Goal: Task Accomplishment & Management: Use online tool/utility

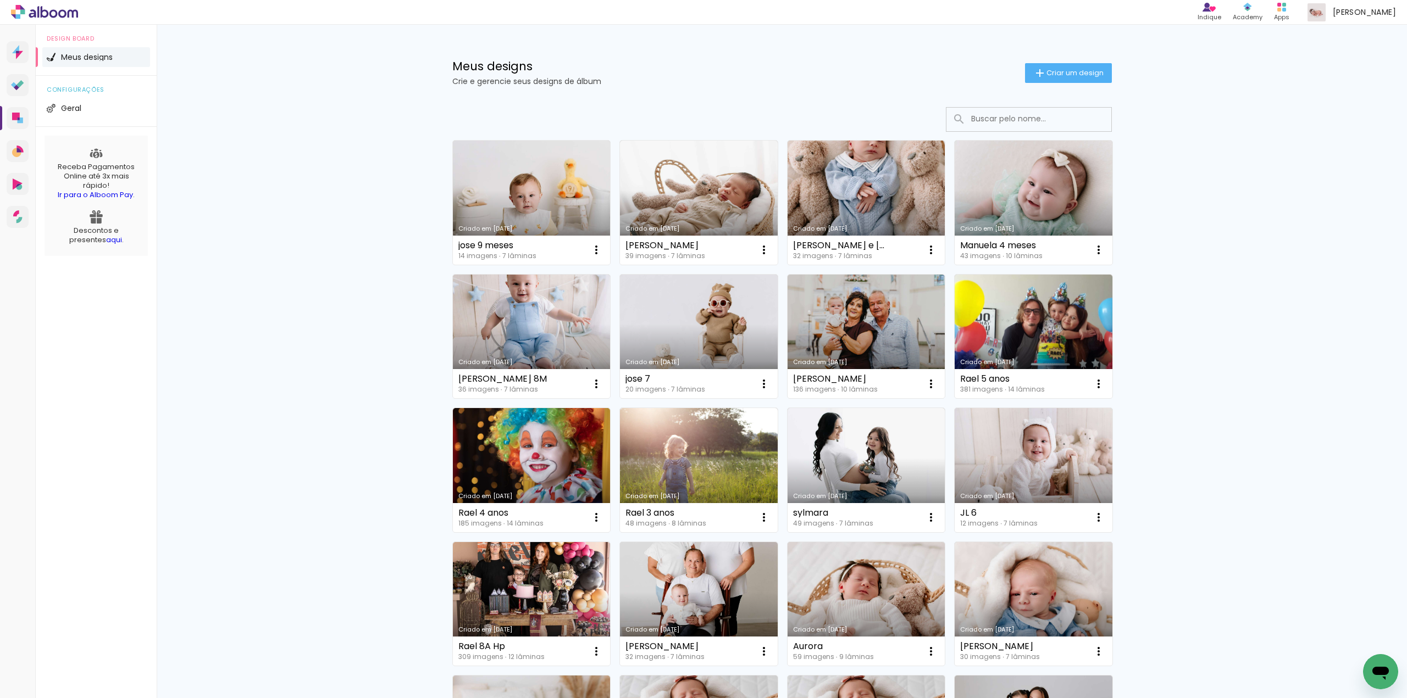
click at [1048, 76] on span "Criar um design" at bounding box center [1074, 72] width 57 height 7
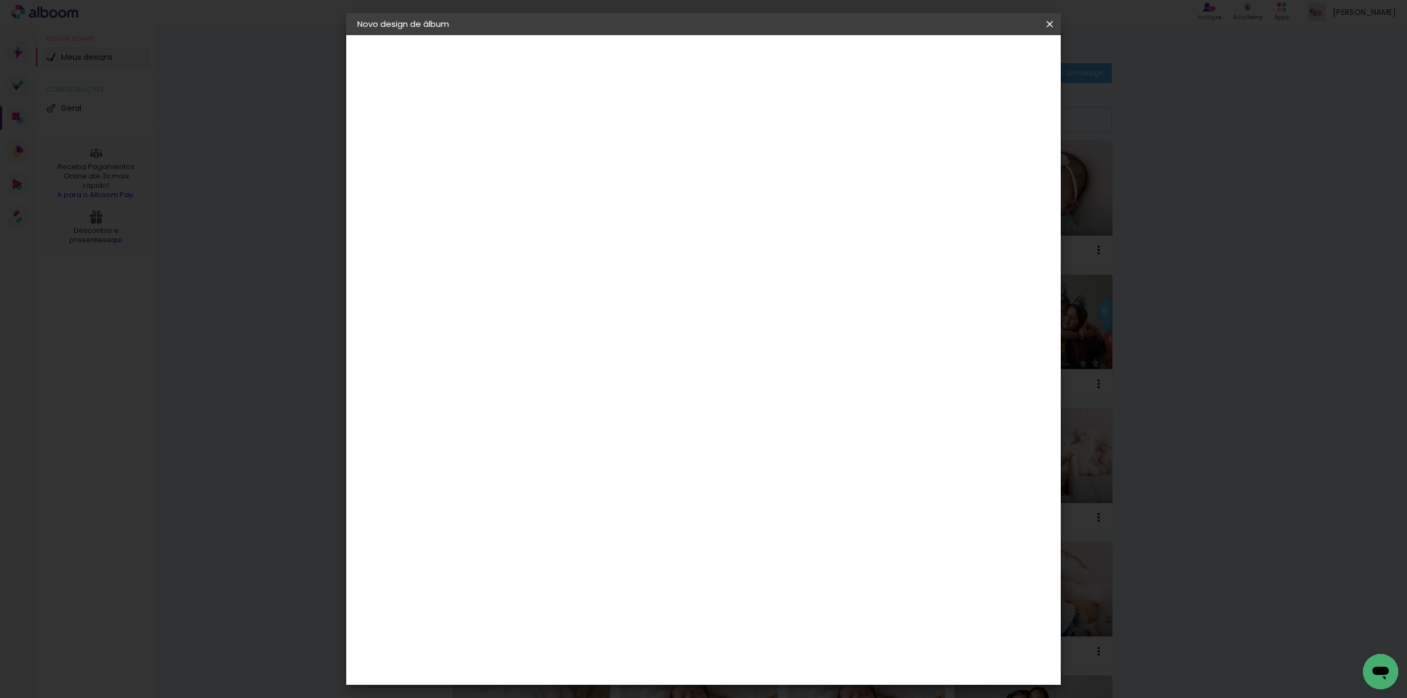
click at [541, 158] on paper-input-container "Título do álbum" at bounding box center [537, 148] width 8 height 28
type input "aurora"
type paper-input "aurora"
click at [649, 58] on paper-button "Avançar" at bounding box center [623, 58] width 54 height 19
click at [620, 204] on input at bounding box center [564, 209] width 111 height 14
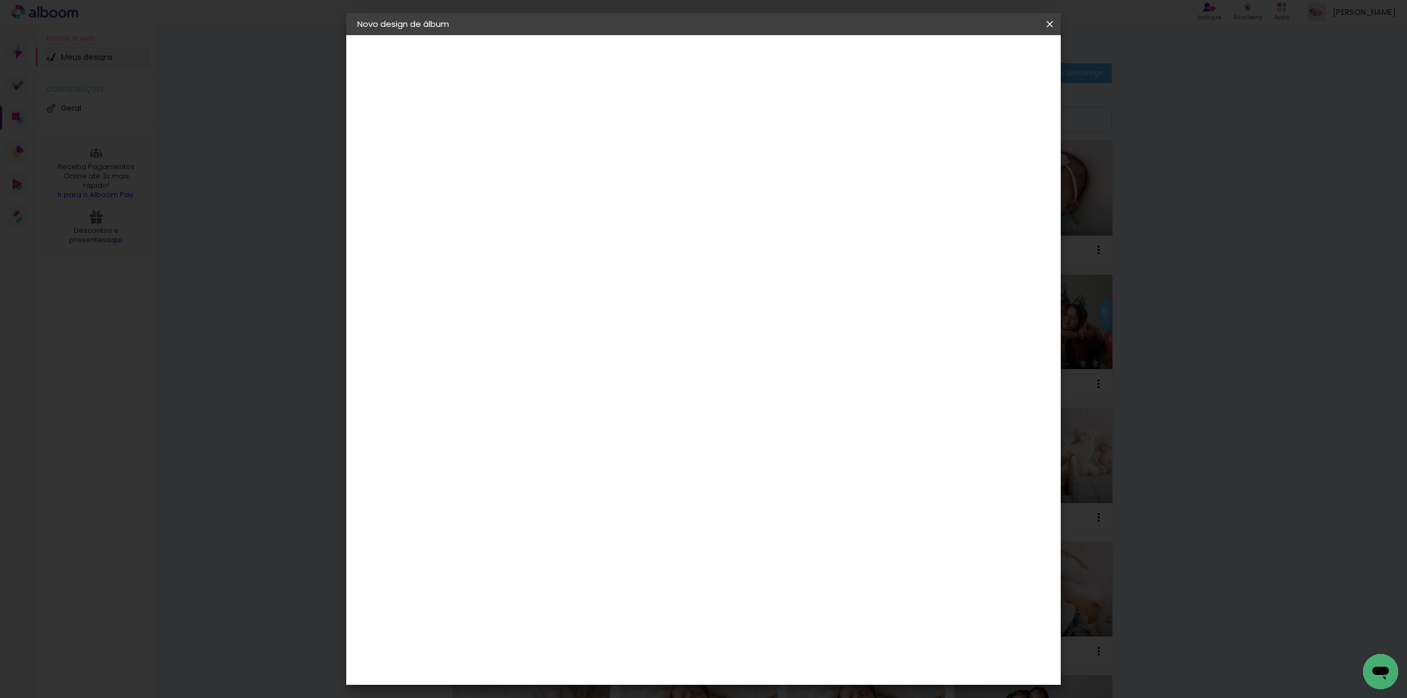
type input "red"
type paper-input "red"
click at [602, 236] on paper-item "RedLab" at bounding box center [553, 248] width 97 height 24
click at [0, 0] on slot "Avançar" at bounding box center [0, 0] width 0 height 0
click at [611, 465] on span "20 × 20" at bounding box center [585, 479] width 51 height 29
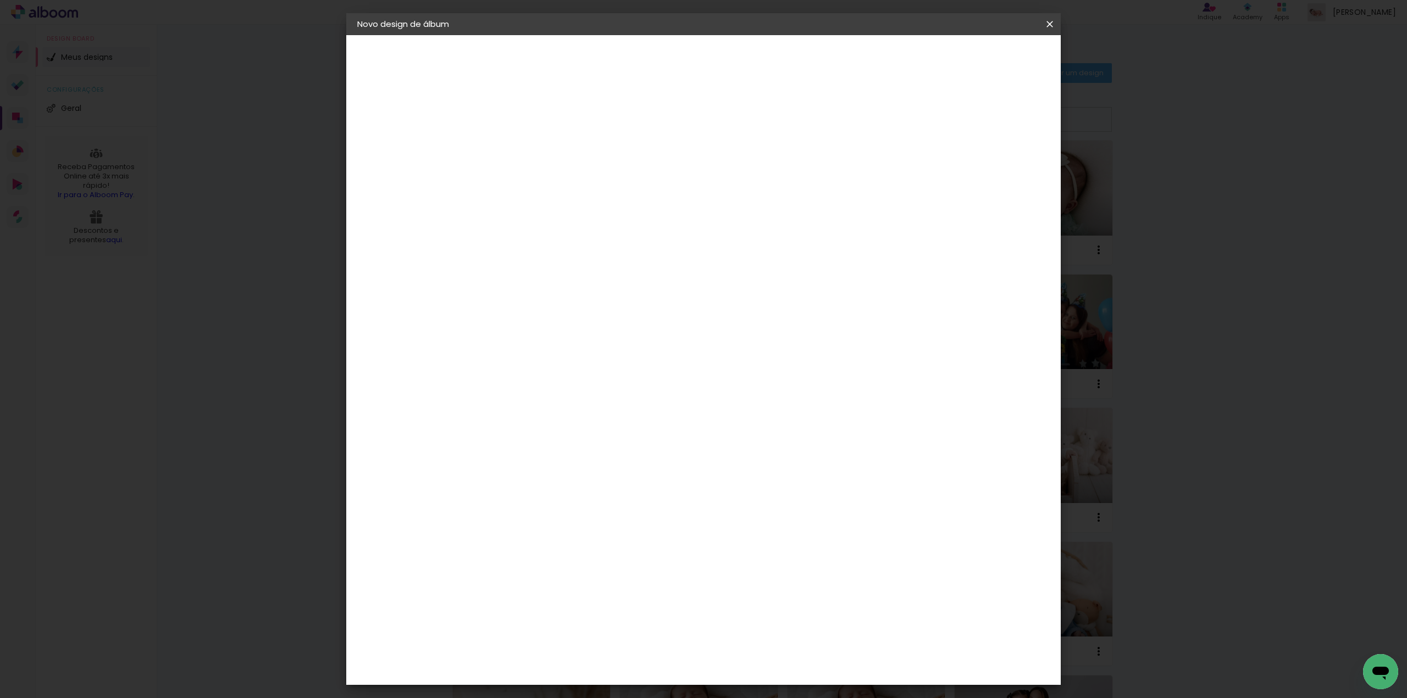
click at [652, 494] on span "25 × 25 cm" at bounding box center [631, 508] width 41 height 29
click at [611, 465] on span "20 × 20" at bounding box center [585, 479] width 51 height 29
click at [0, 0] on slot "Avançar" at bounding box center [0, 0] width 0 height 0
click at [991, 66] on paper-button "Iniciar design" at bounding box center [955, 58] width 72 height 19
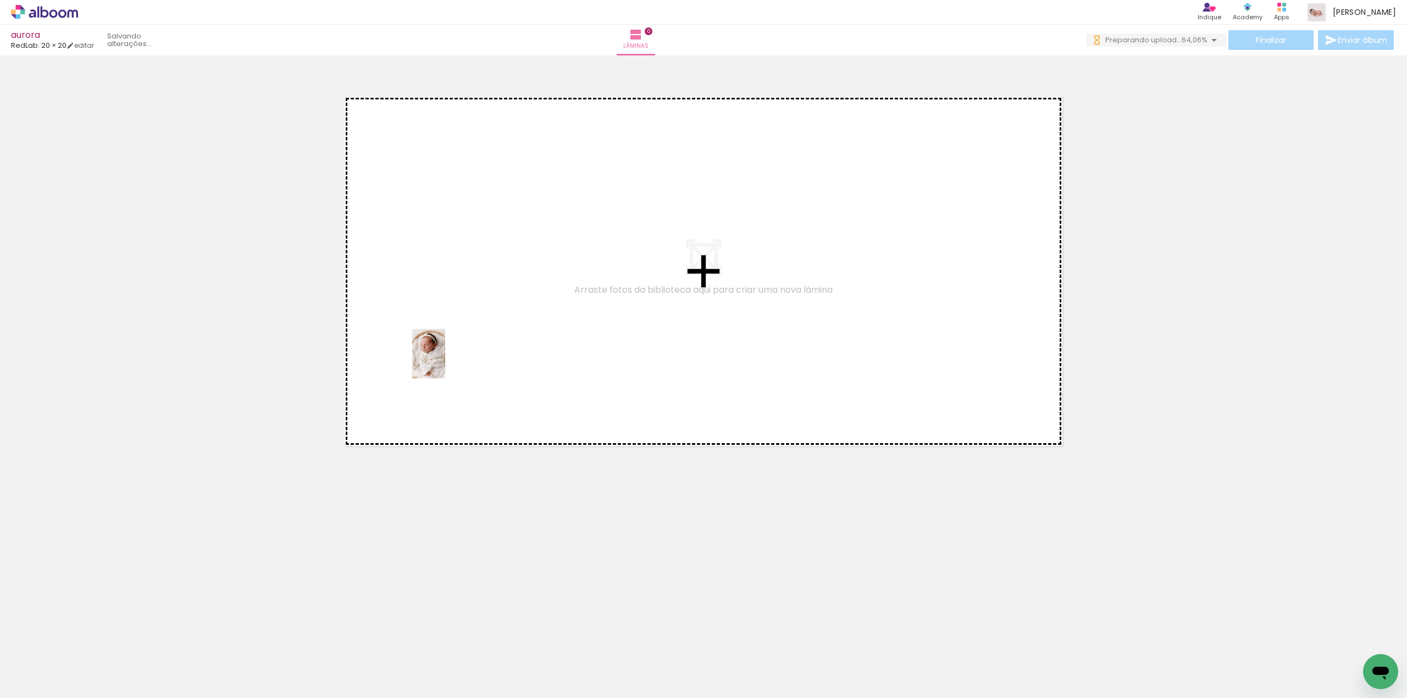
drag, startPoint x: 120, startPoint y: 664, endPoint x: 446, endPoint y: 361, distance: 445.5
click at [446, 361] on quentale-workspace at bounding box center [703, 349] width 1407 height 698
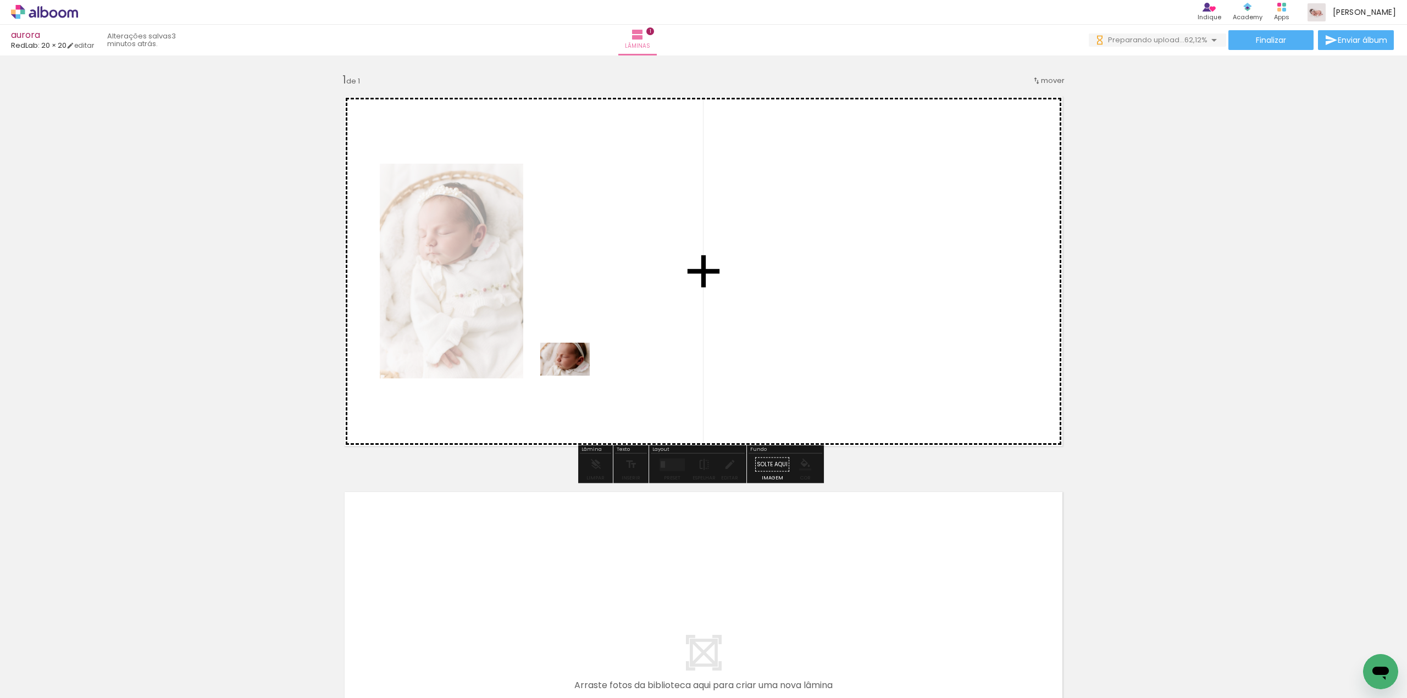
drag, startPoint x: 171, startPoint y: 664, endPoint x: 535, endPoint y: 428, distance: 433.7
click at [604, 358] on quentale-workspace at bounding box center [703, 349] width 1407 height 698
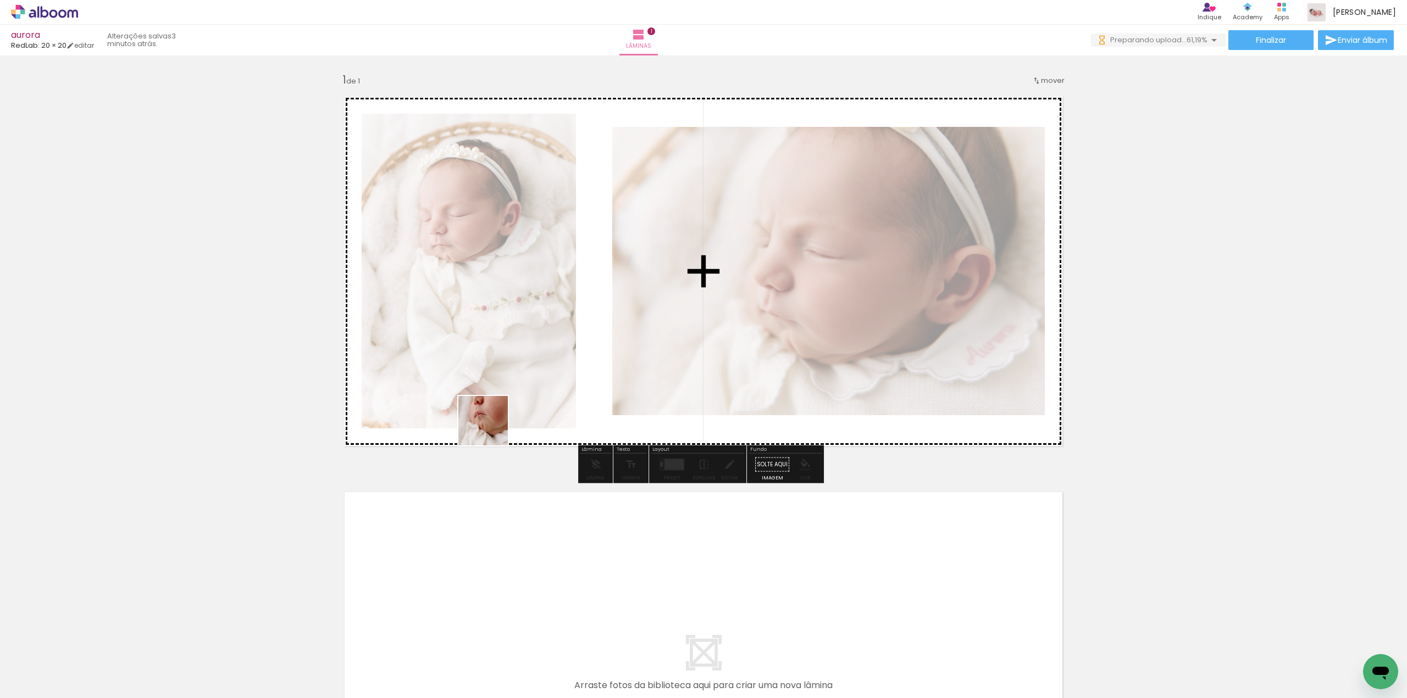
drag, startPoint x: 258, startPoint y: 651, endPoint x: 446, endPoint y: 523, distance: 227.8
click at [562, 379] on quentale-workspace at bounding box center [703, 349] width 1407 height 698
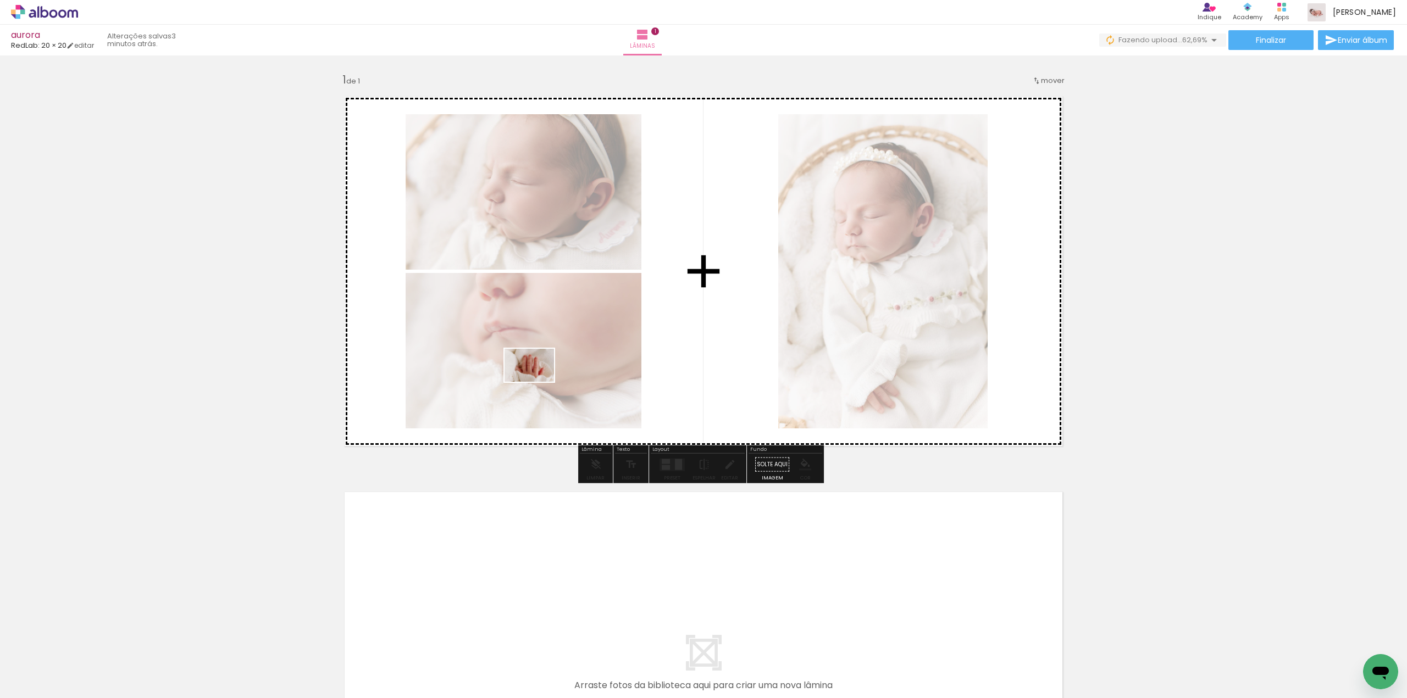
drag, startPoint x: 302, startPoint y: 657, endPoint x: 537, endPoint y: 382, distance: 362.0
click at [537, 382] on quentale-workspace at bounding box center [703, 349] width 1407 height 698
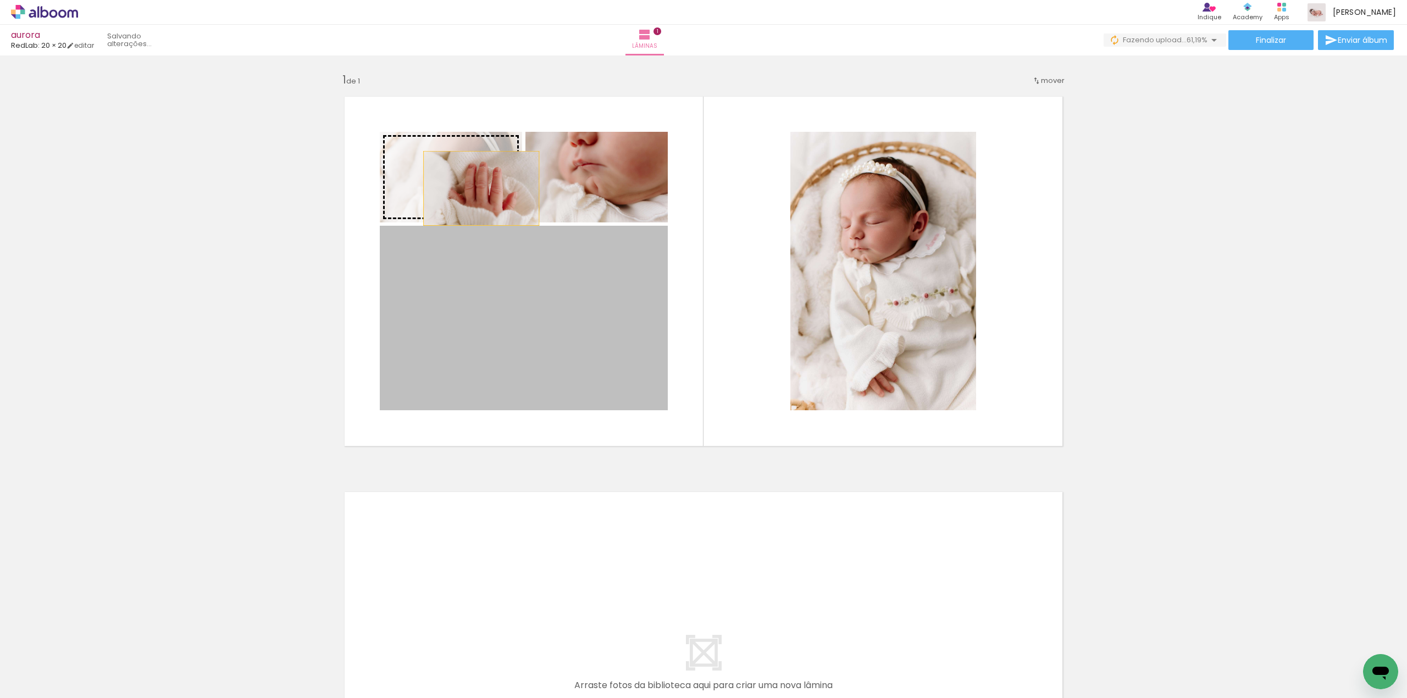
drag, startPoint x: 584, startPoint y: 349, endPoint x: 474, endPoint y: 188, distance: 195.4
click at [0, 0] on slot at bounding box center [0, 0] width 0 height 0
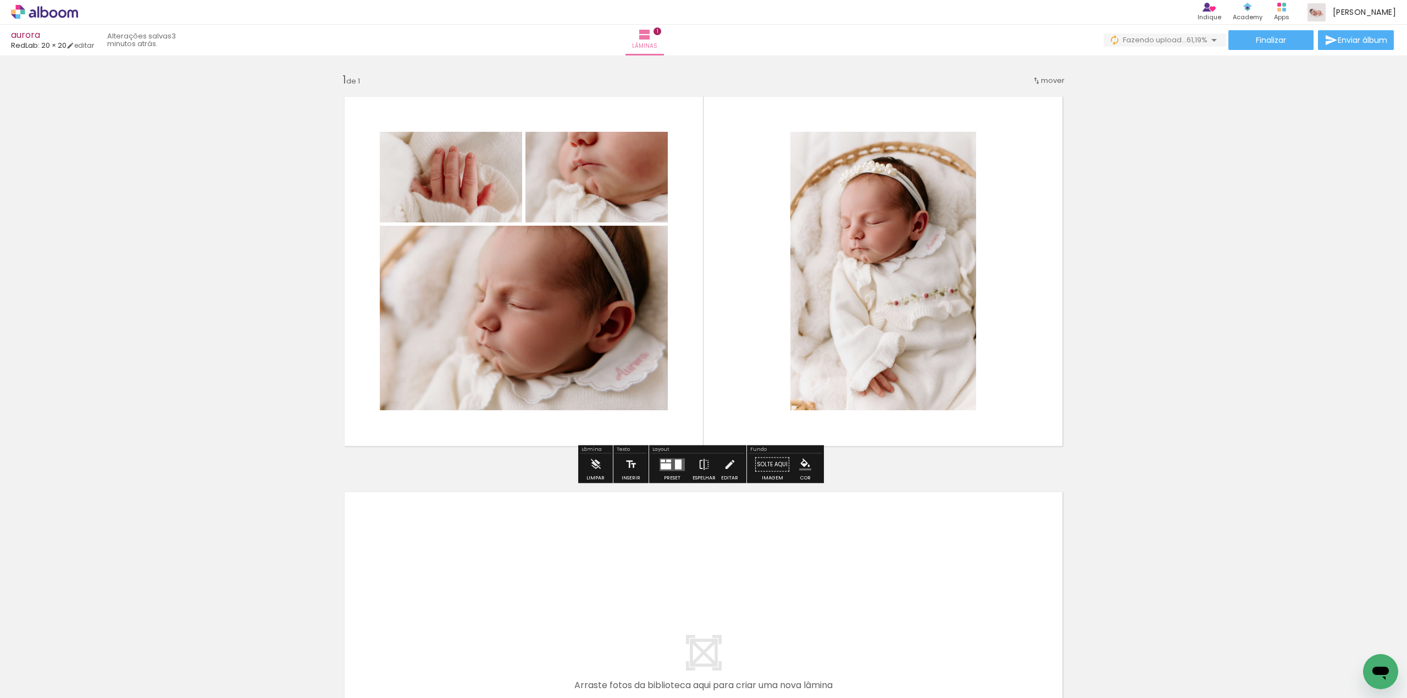
scroll to position [55, 0]
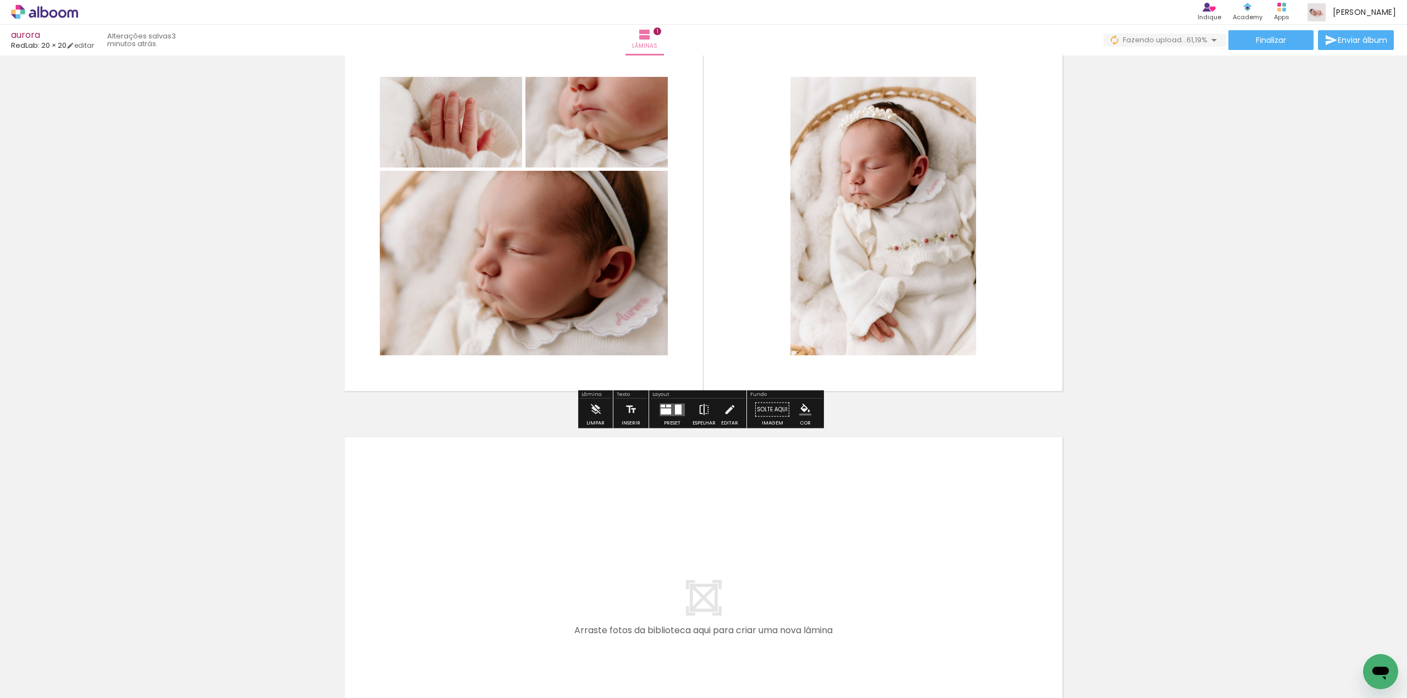
click at [703, 410] on iron-icon at bounding box center [704, 410] width 12 height 22
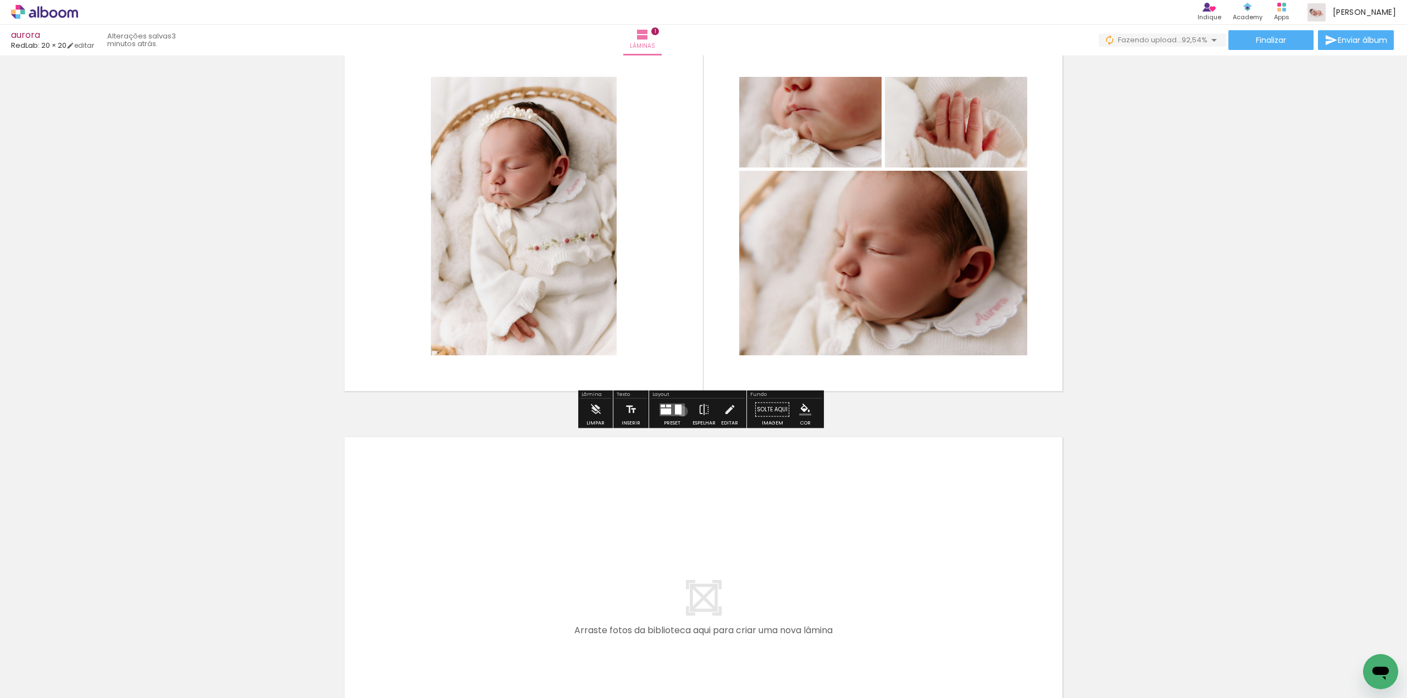
click at [680, 411] on quentale-layouter at bounding box center [671, 409] width 25 height 13
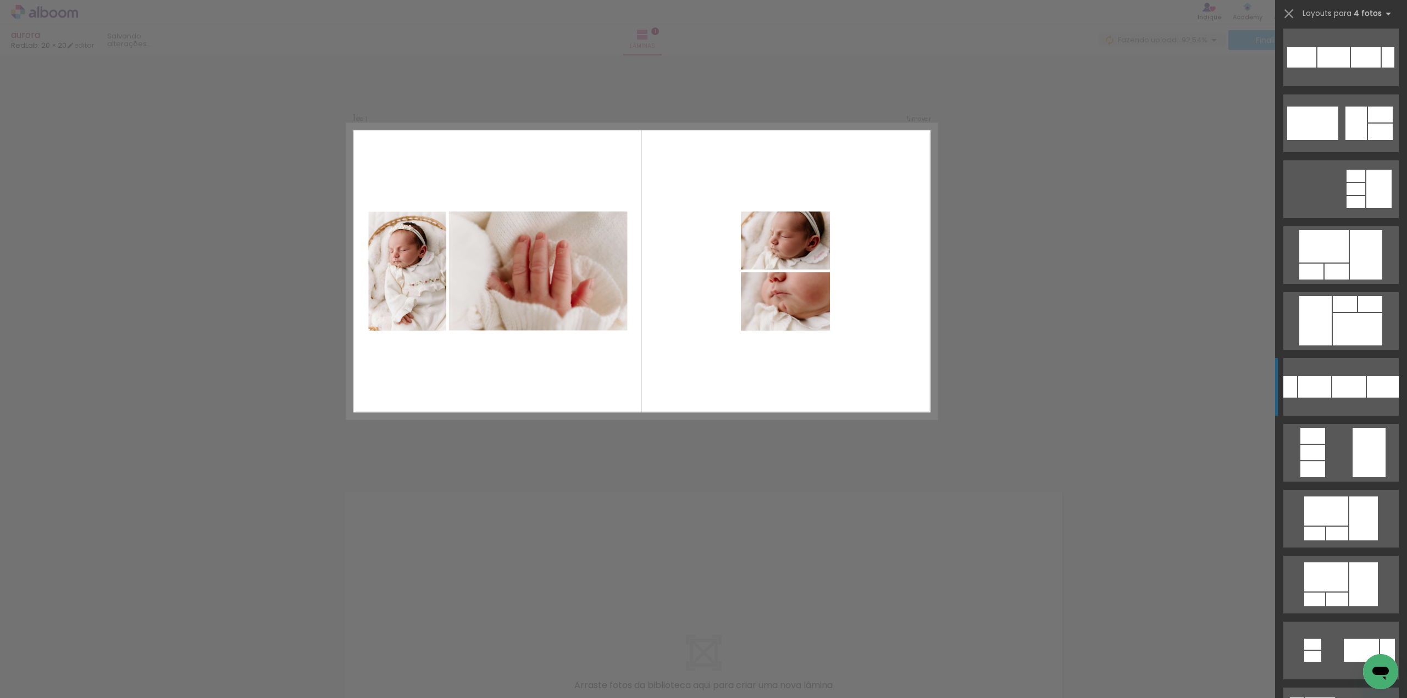
scroll to position [0, 0]
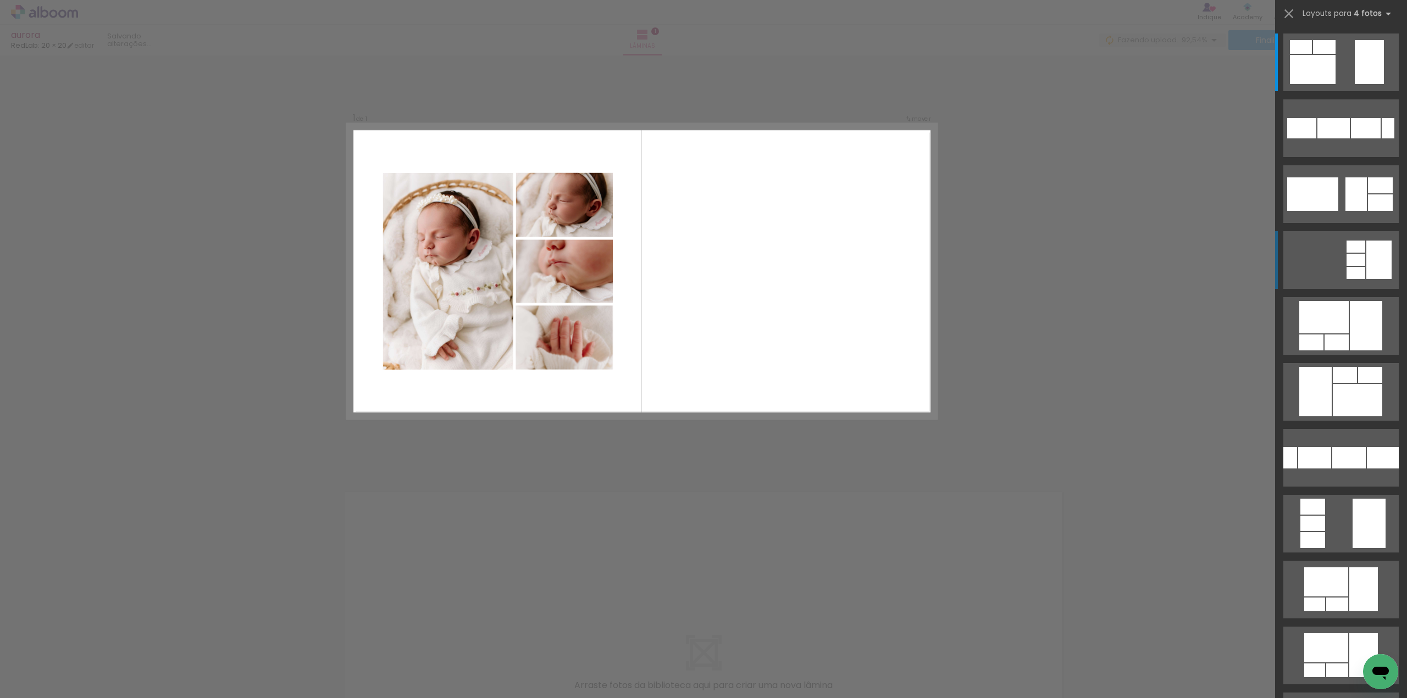
click at [1376, 250] on div at bounding box center [1378, 260] width 25 height 38
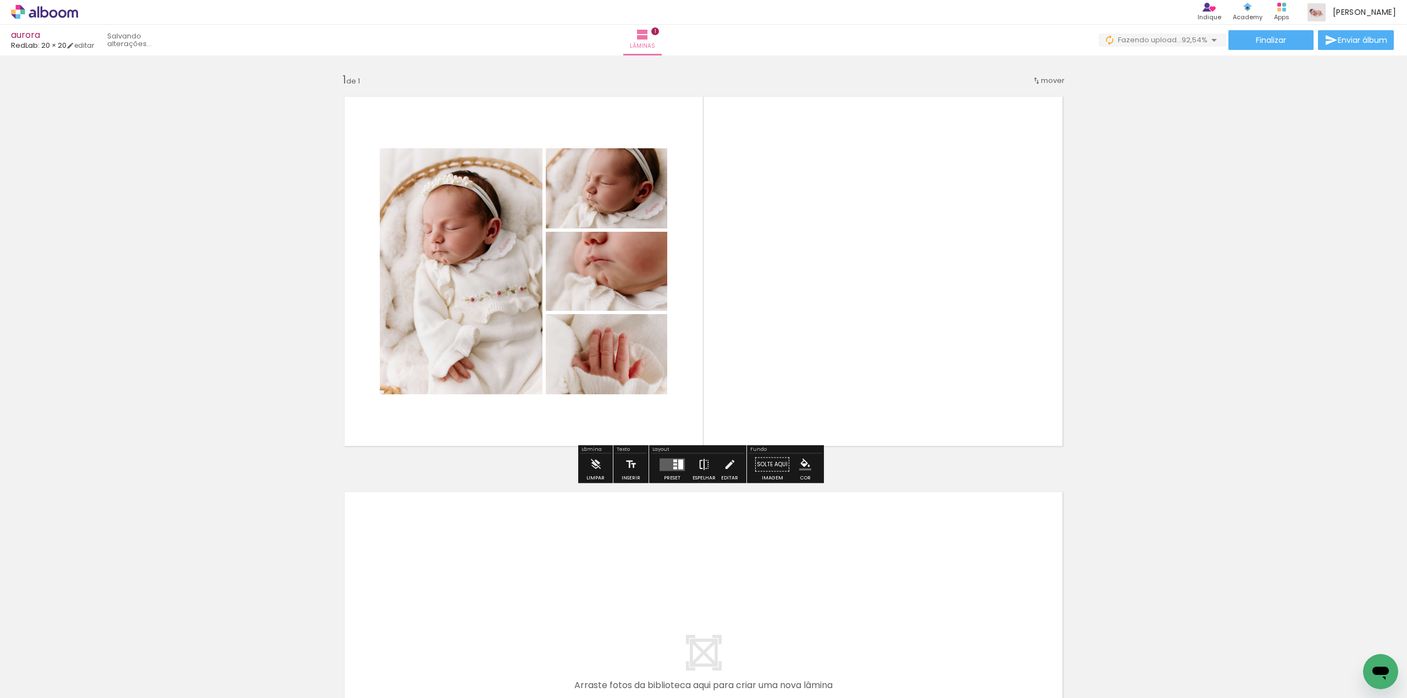
click at [700, 468] on iron-icon at bounding box center [704, 465] width 12 height 22
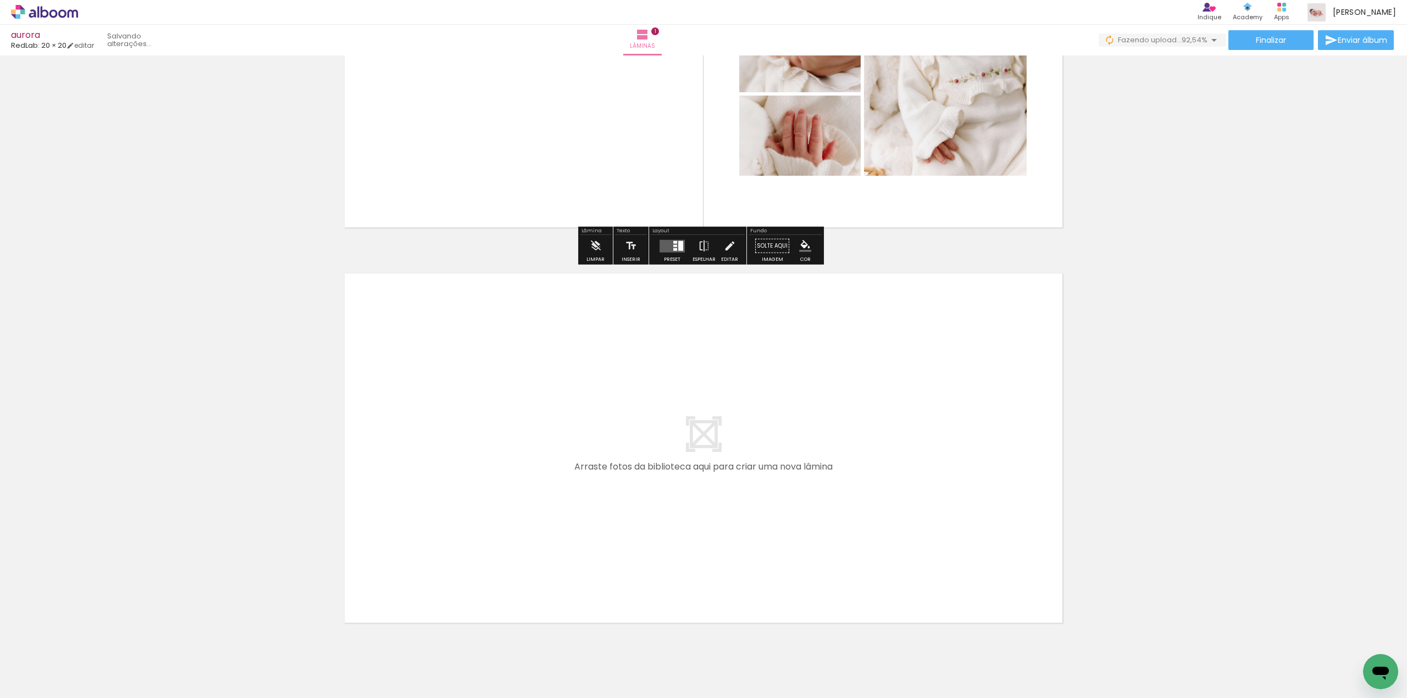
scroll to position [220, 0]
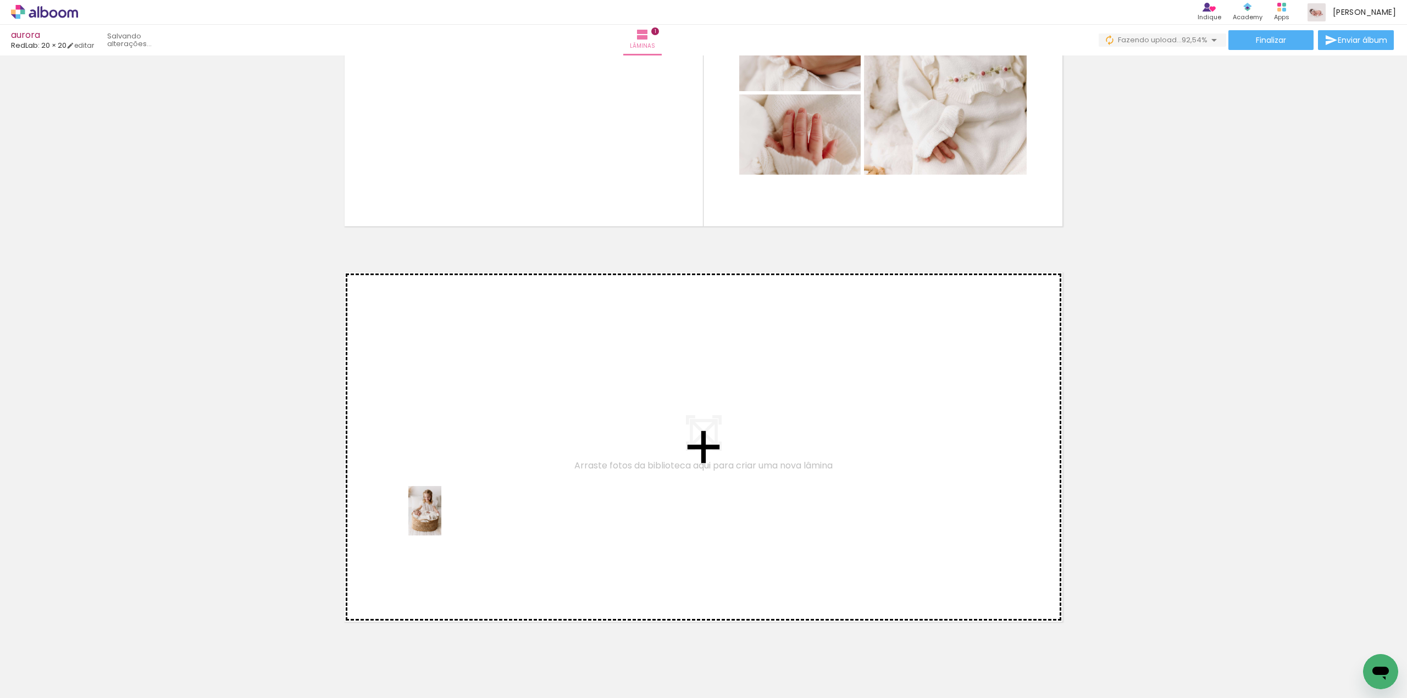
drag, startPoint x: 369, startPoint y: 663, endPoint x: 441, endPoint y: 519, distance: 160.5
click at [441, 519] on quentale-workspace at bounding box center [703, 349] width 1407 height 698
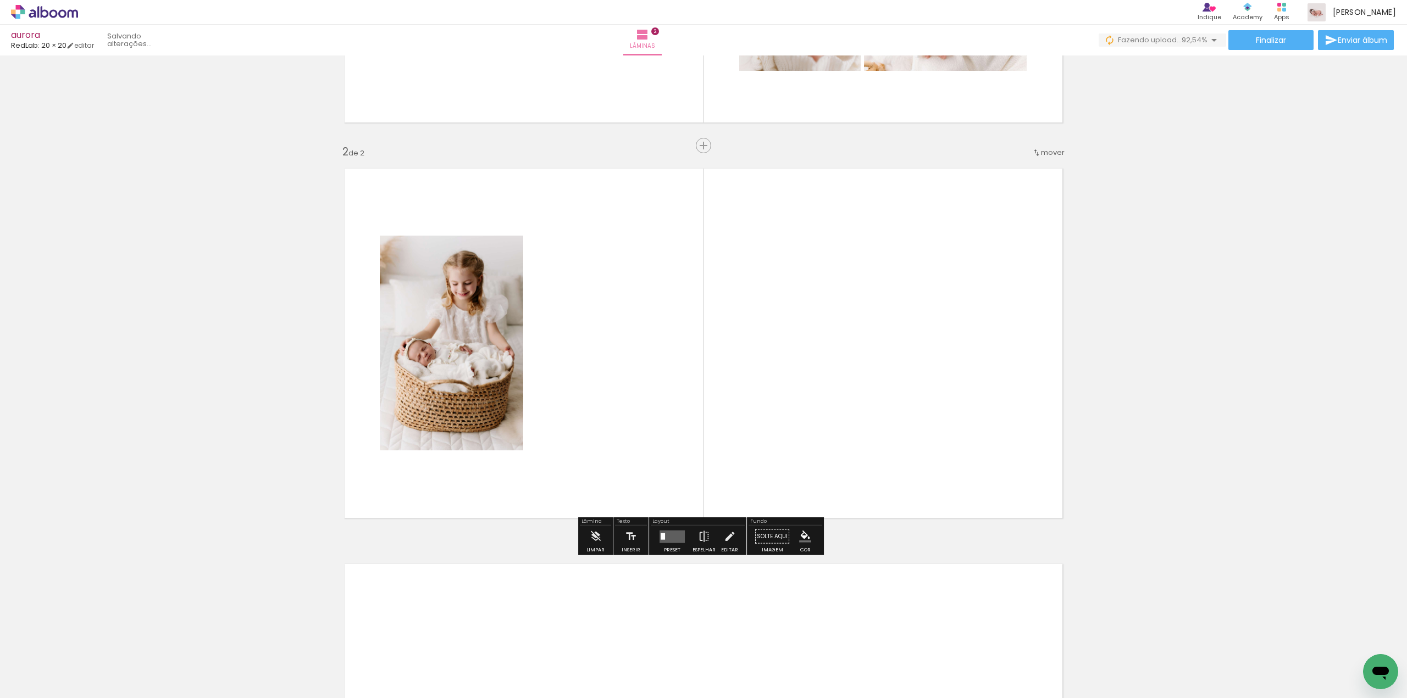
scroll to position [324, 0]
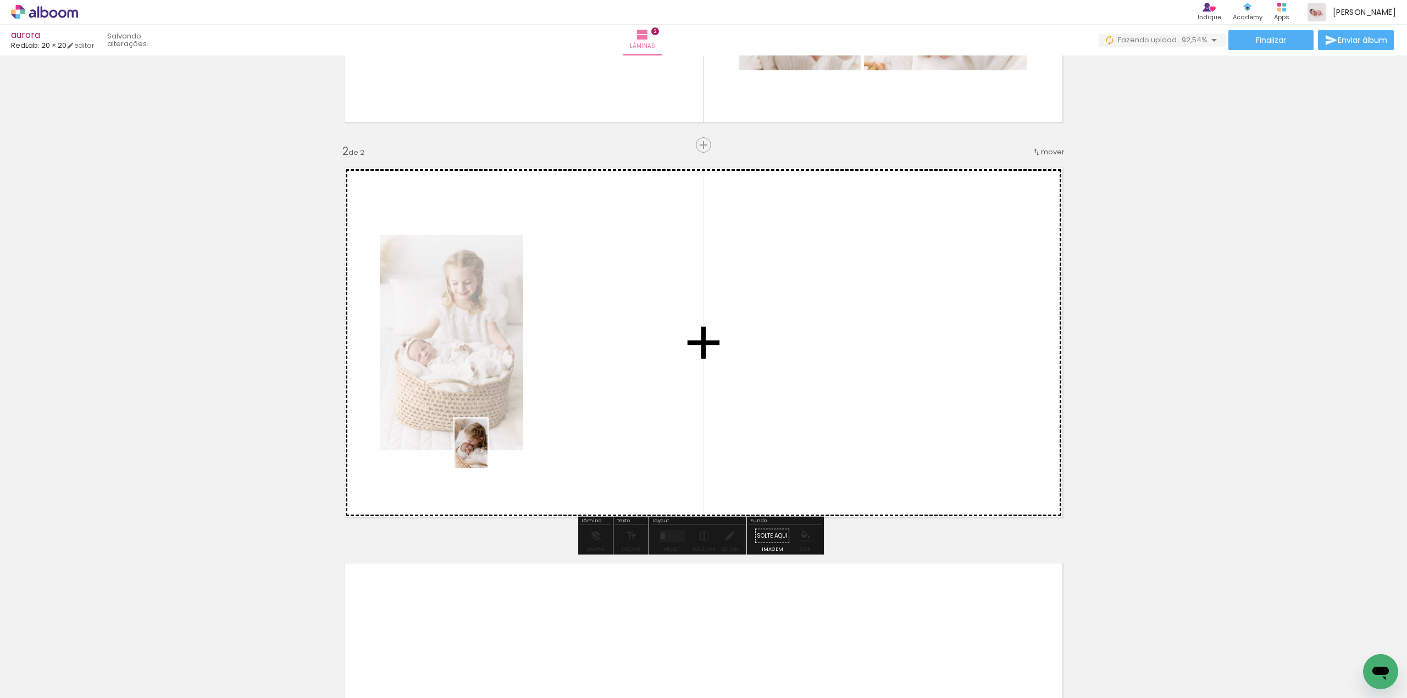
drag, startPoint x: 425, startPoint y: 672, endPoint x: 491, endPoint y: 504, distance: 180.8
click at [488, 452] on quentale-workspace at bounding box center [703, 349] width 1407 height 698
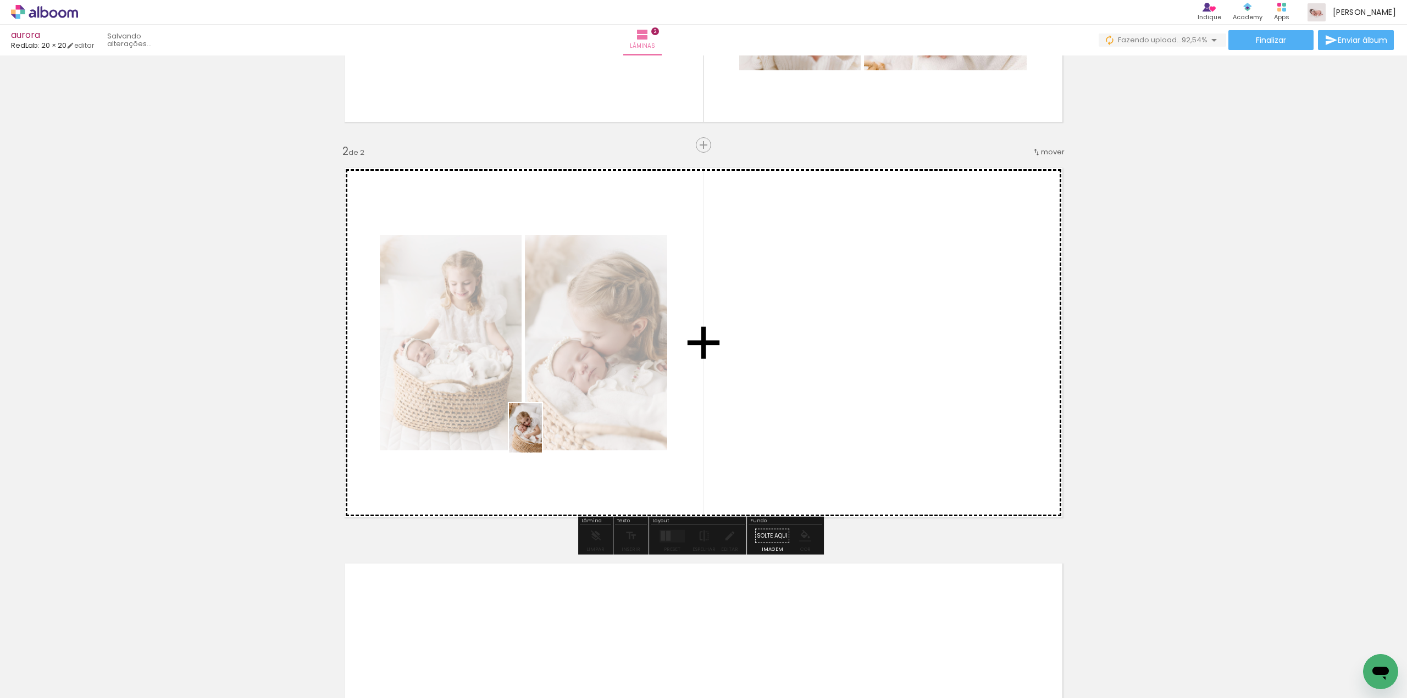
drag, startPoint x: 484, startPoint y: 656, endPoint x: 542, endPoint y: 436, distance: 227.4
click at [542, 436] on quentale-workspace at bounding box center [703, 349] width 1407 height 698
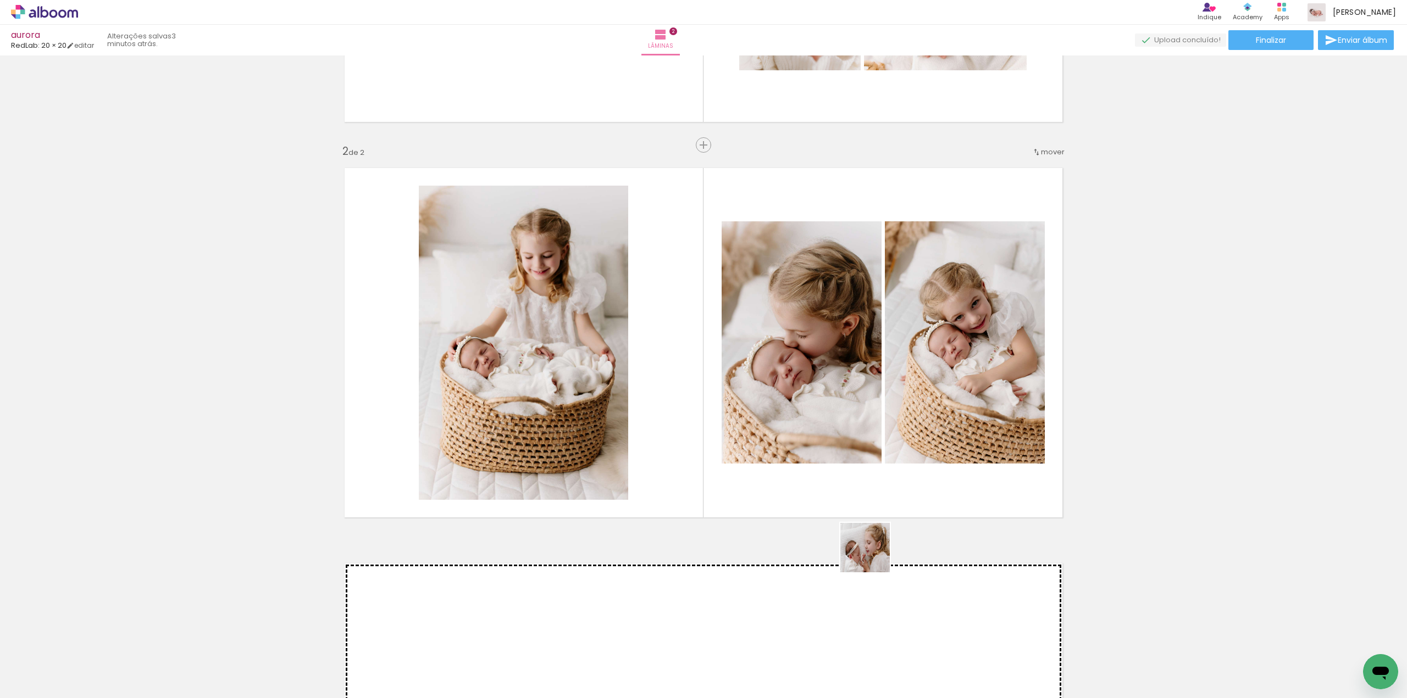
drag, startPoint x: 861, startPoint y: 657, endPoint x: 894, endPoint y: 566, distance: 96.5
click at [882, 469] on quentale-workspace at bounding box center [703, 349] width 1407 height 698
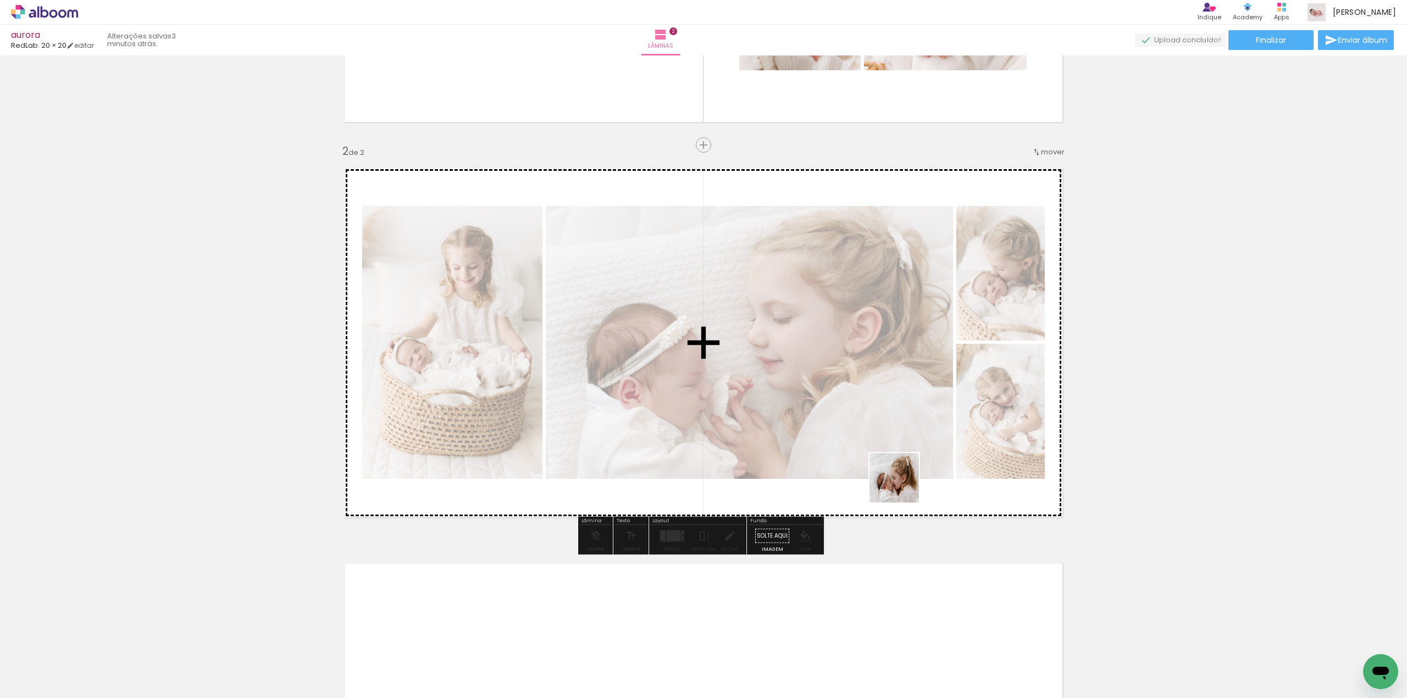
drag, startPoint x: 922, startPoint y: 661, endPoint x: 896, endPoint y: 464, distance: 198.4
click at [894, 455] on quentale-workspace at bounding box center [703, 349] width 1407 height 698
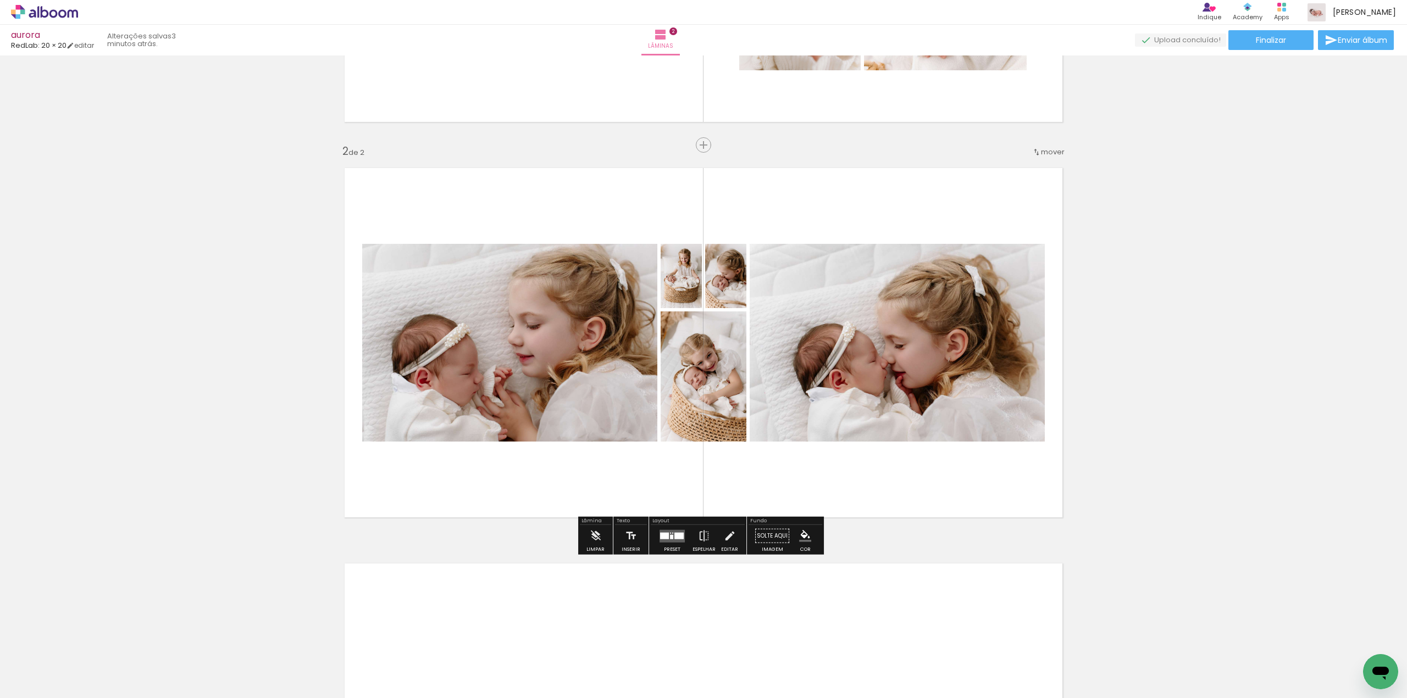
click at [672, 541] on quentale-layouter at bounding box center [671, 536] width 25 height 13
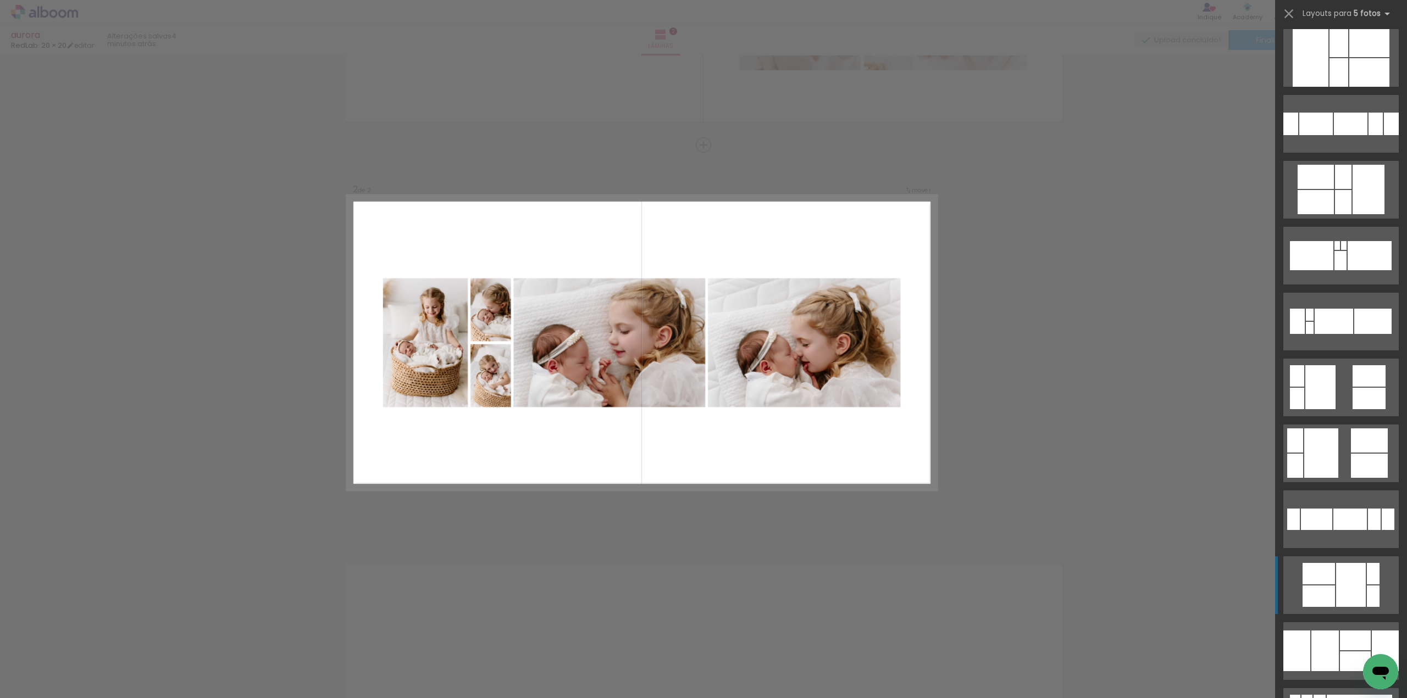
scroll to position [385, 0]
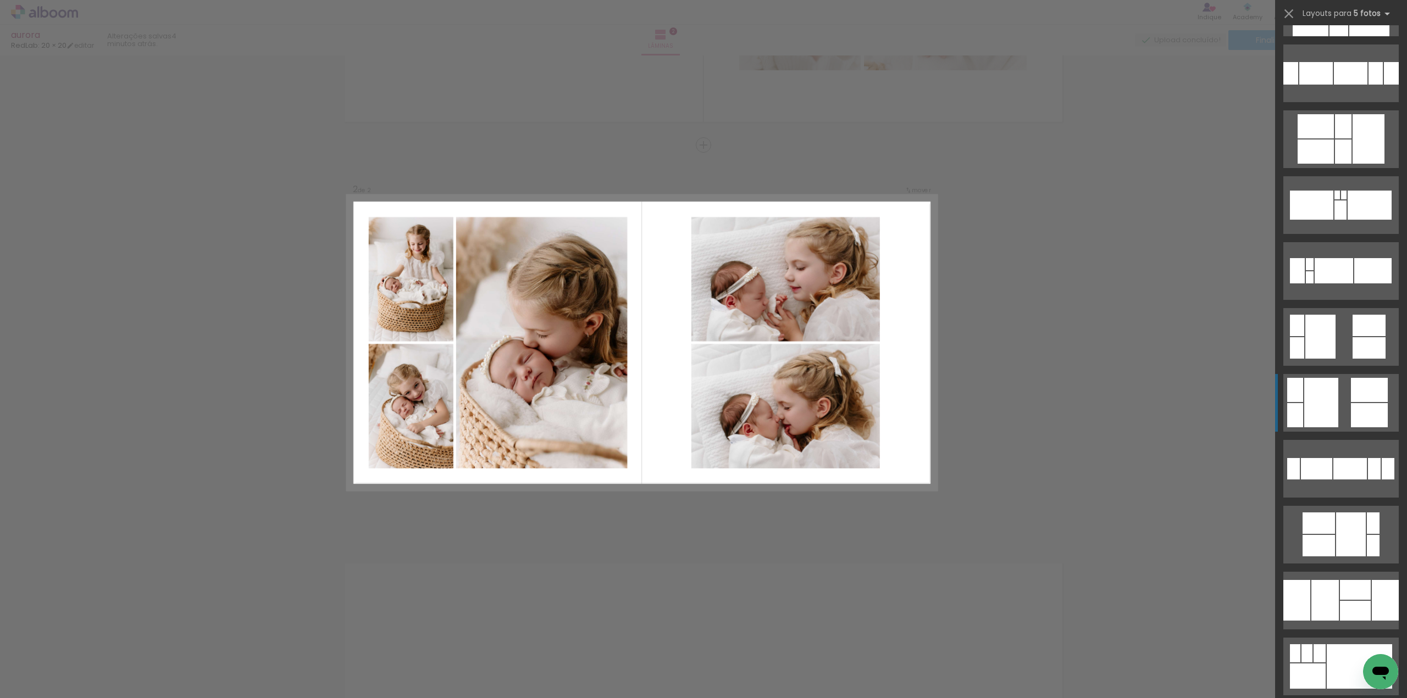
click at [1351, 403] on div at bounding box center [1369, 415] width 37 height 24
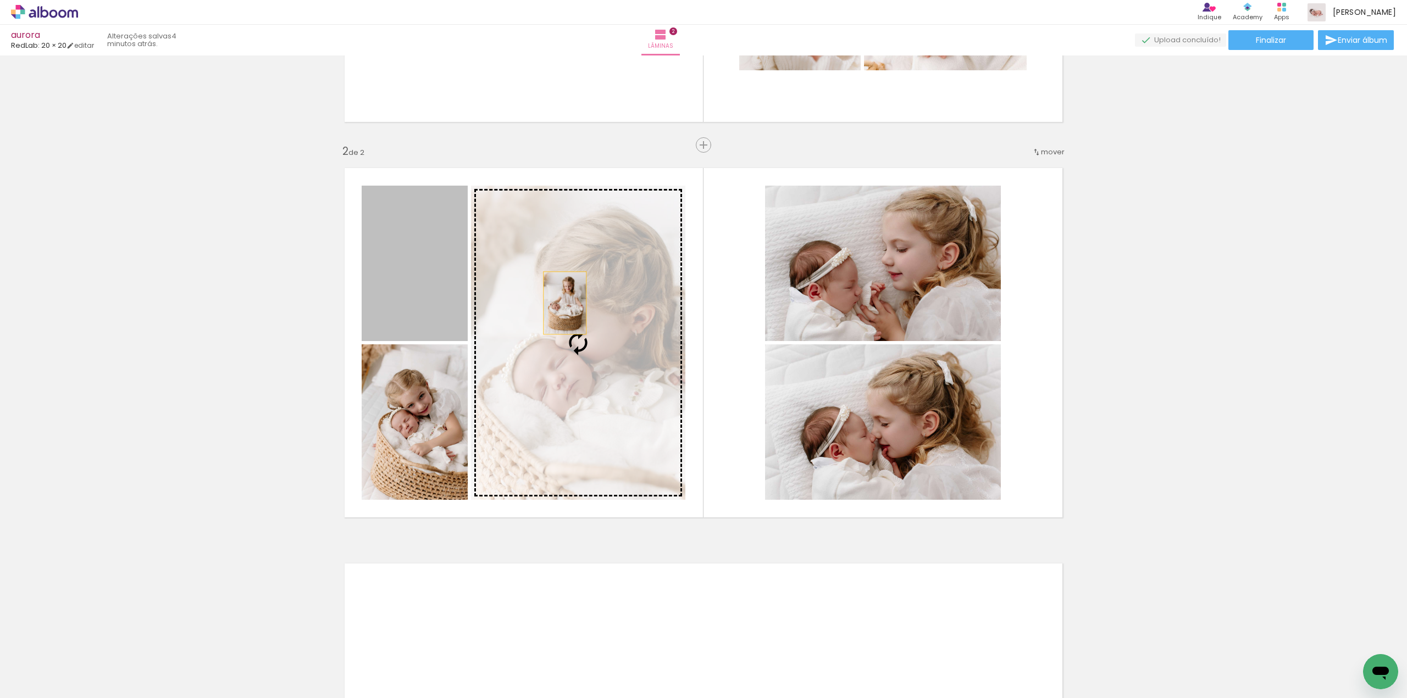
drag, startPoint x: 440, startPoint y: 282, endPoint x: 564, endPoint y: 304, distance: 126.6
click at [0, 0] on slot at bounding box center [0, 0] width 0 height 0
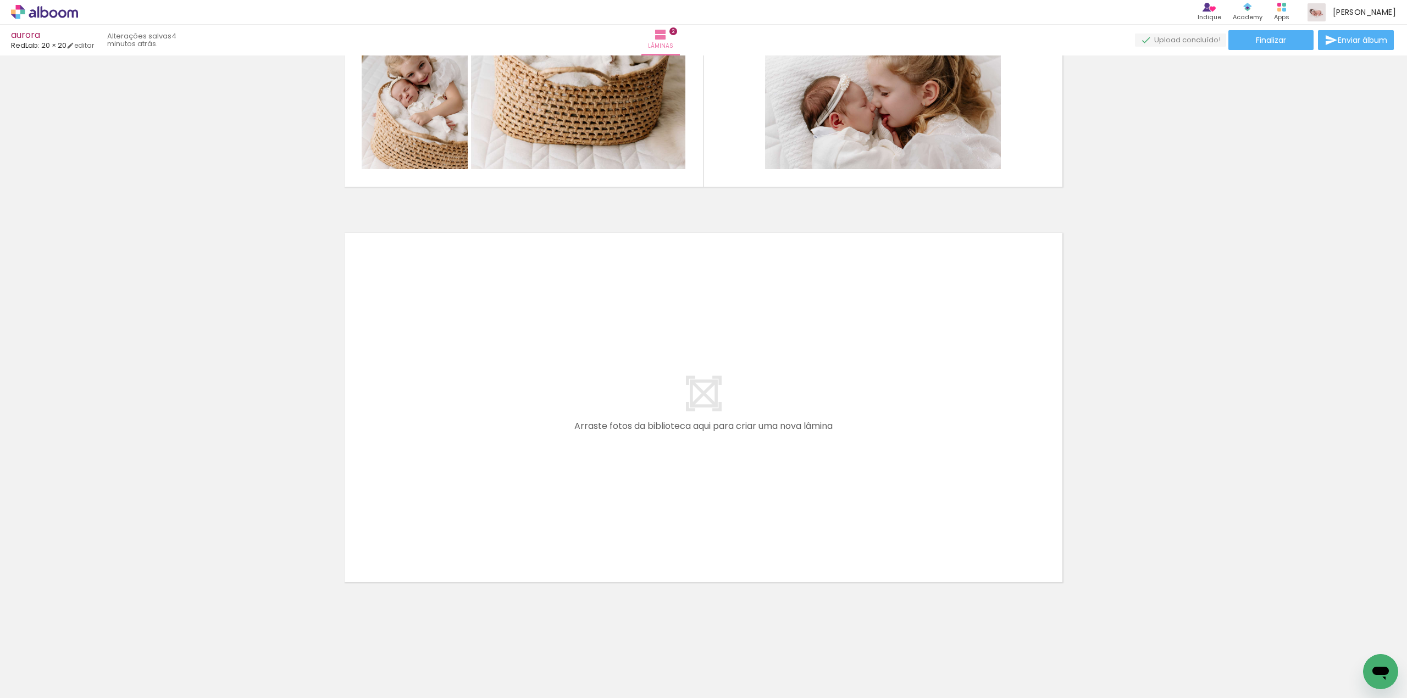
scroll to position [0, 659]
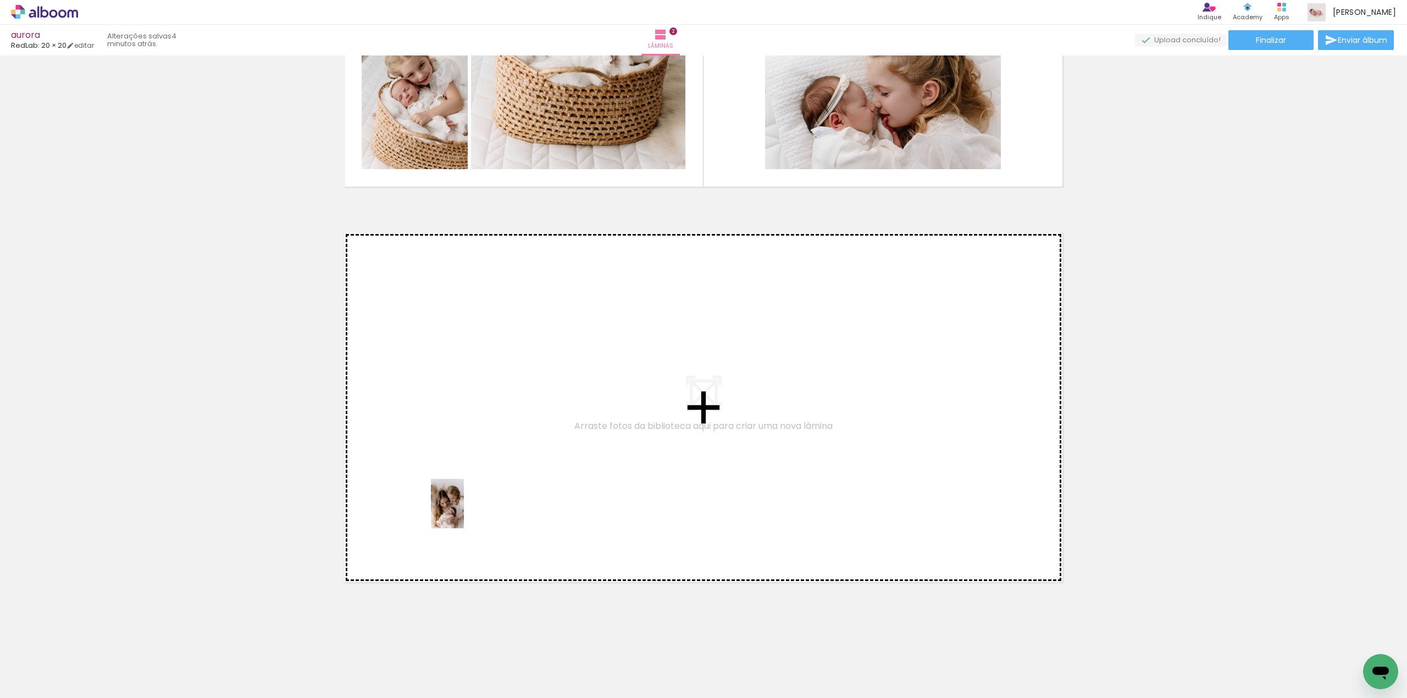
drag, startPoint x: 442, startPoint y: 666, endPoint x: 464, endPoint y: 512, distance: 155.4
click at [464, 512] on quentale-workspace at bounding box center [703, 349] width 1407 height 698
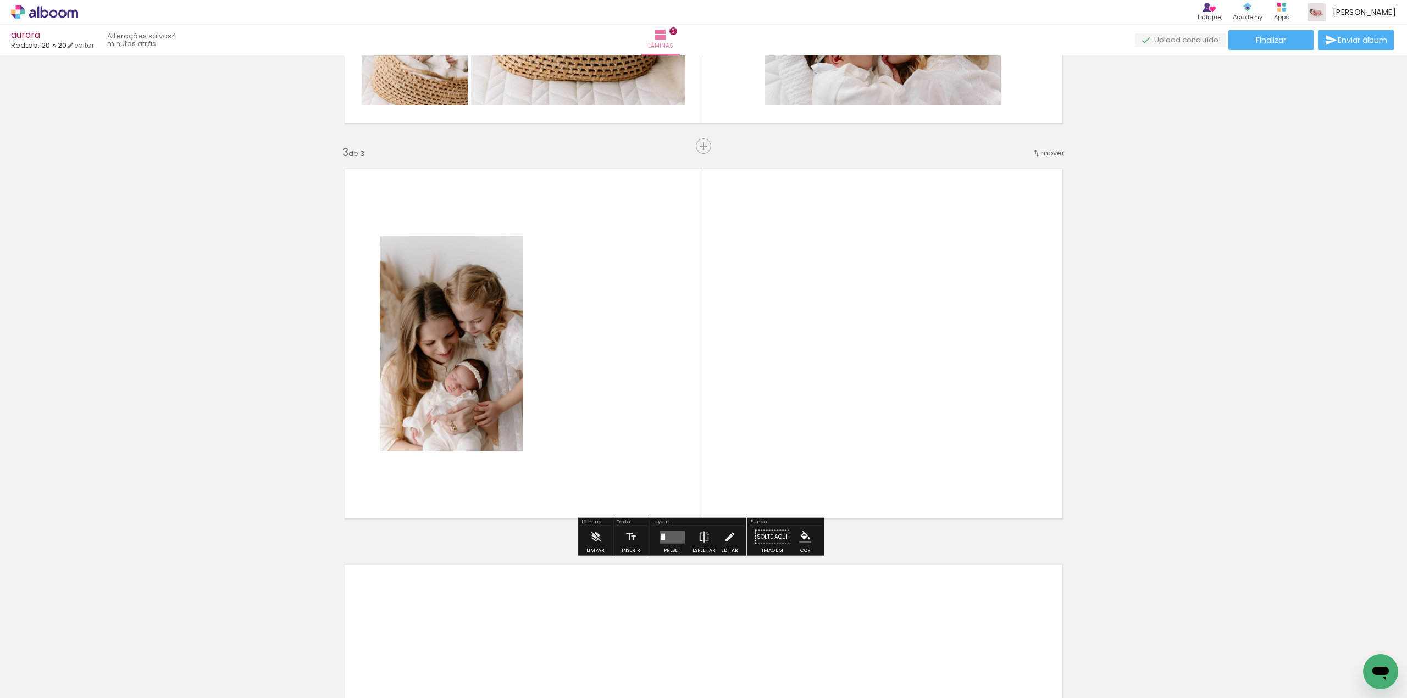
scroll to position [720, 0]
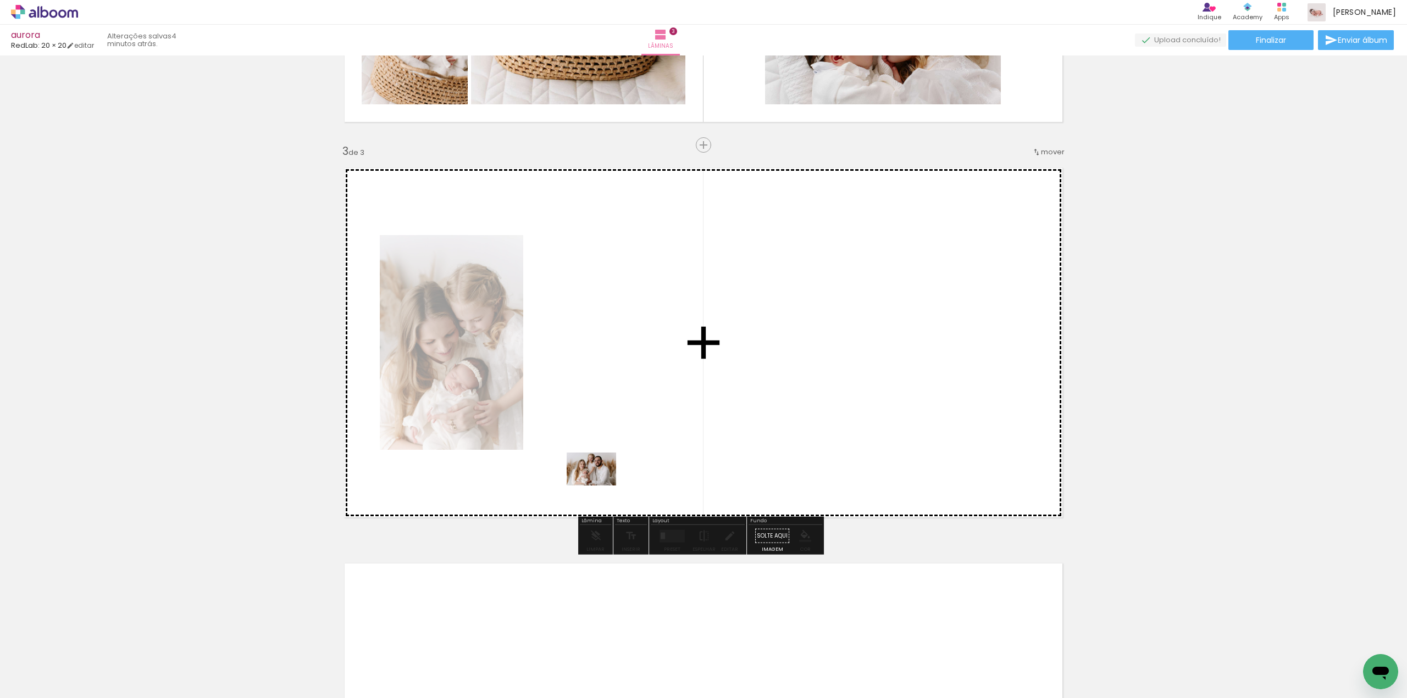
drag, startPoint x: 513, startPoint y: 665, endPoint x: 599, endPoint y: 486, distance: 199.3
click at [599, 486] on quentale-workspace at bounding box center [703, 349] width 1407 height 698
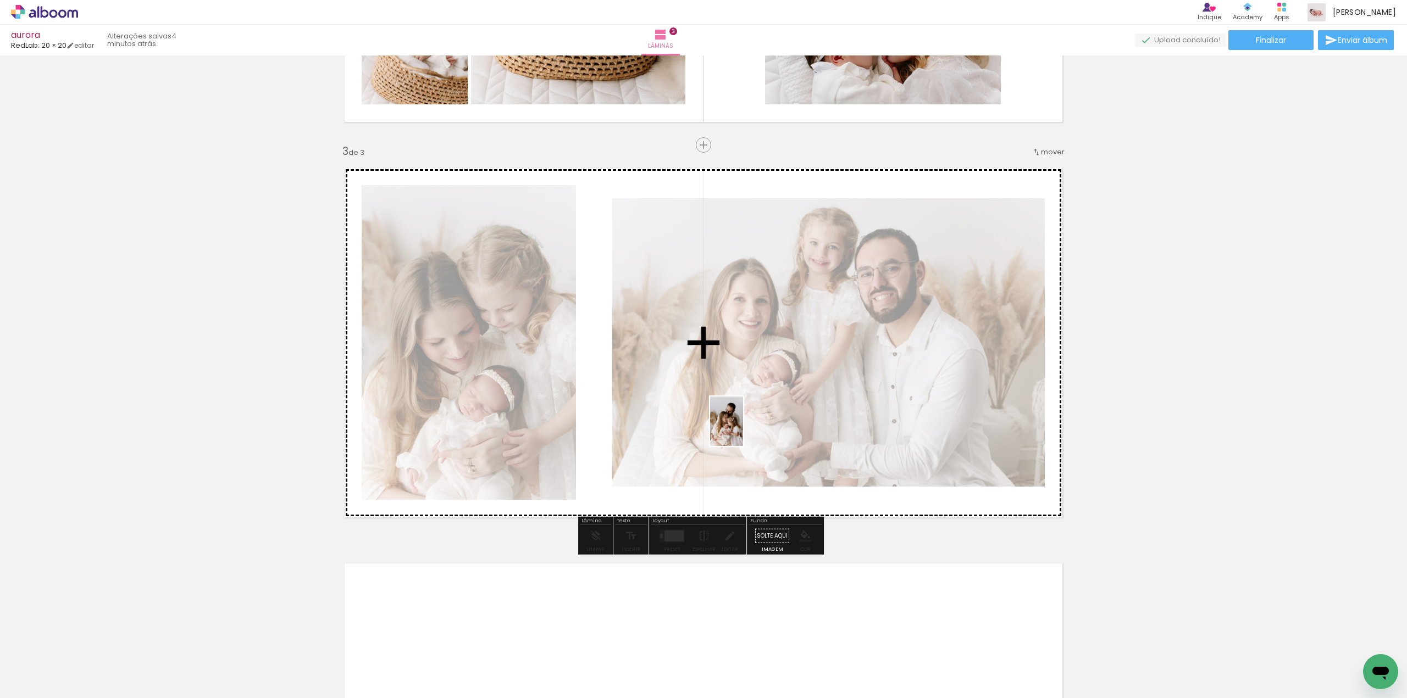
drag, startPoint x: 743, startPoint y: 670, endPoint x: 743, endPoint y: 430, distance: 240.1
click at [743, 430] on quentale-workspace at bounding box center [703, 349] width 1407 height 698
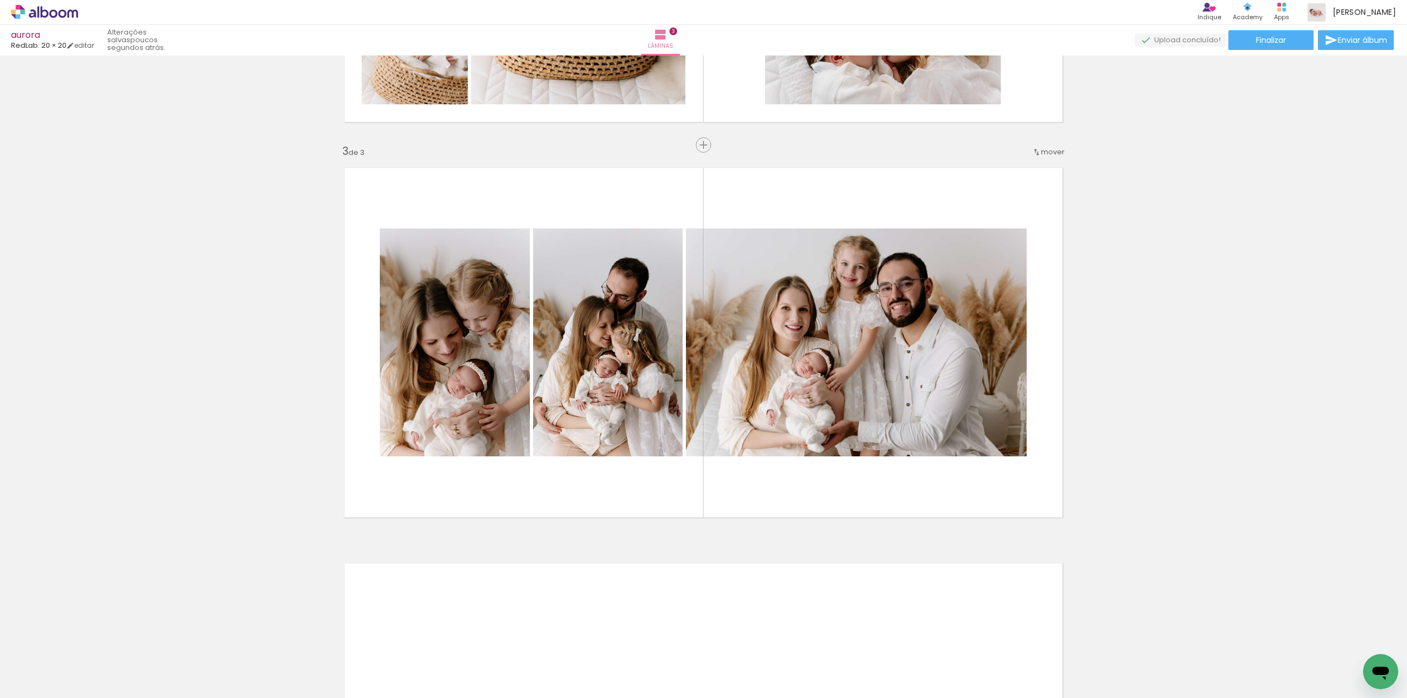
scroll to position [0, 938]
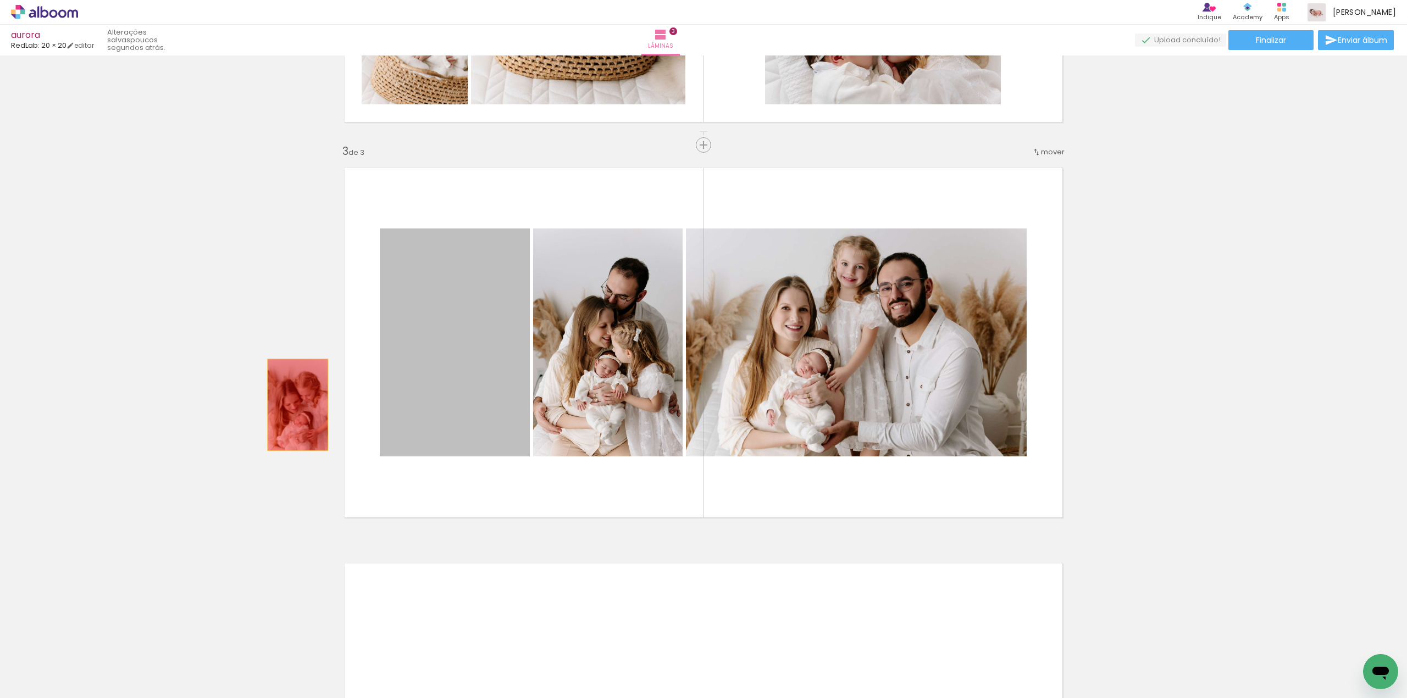
drag, startPoint x: 474, startPoint y: 394, endPoint x: 282, endPoint y: 410, distance: 192.5
click at [280, 405] on div "Inserir lâmina 1 de 3 Inserir lâmina 2 de 3 Inserir lâmina 3 de 3" at bounding box center [703, 131] width 1407 height 1583
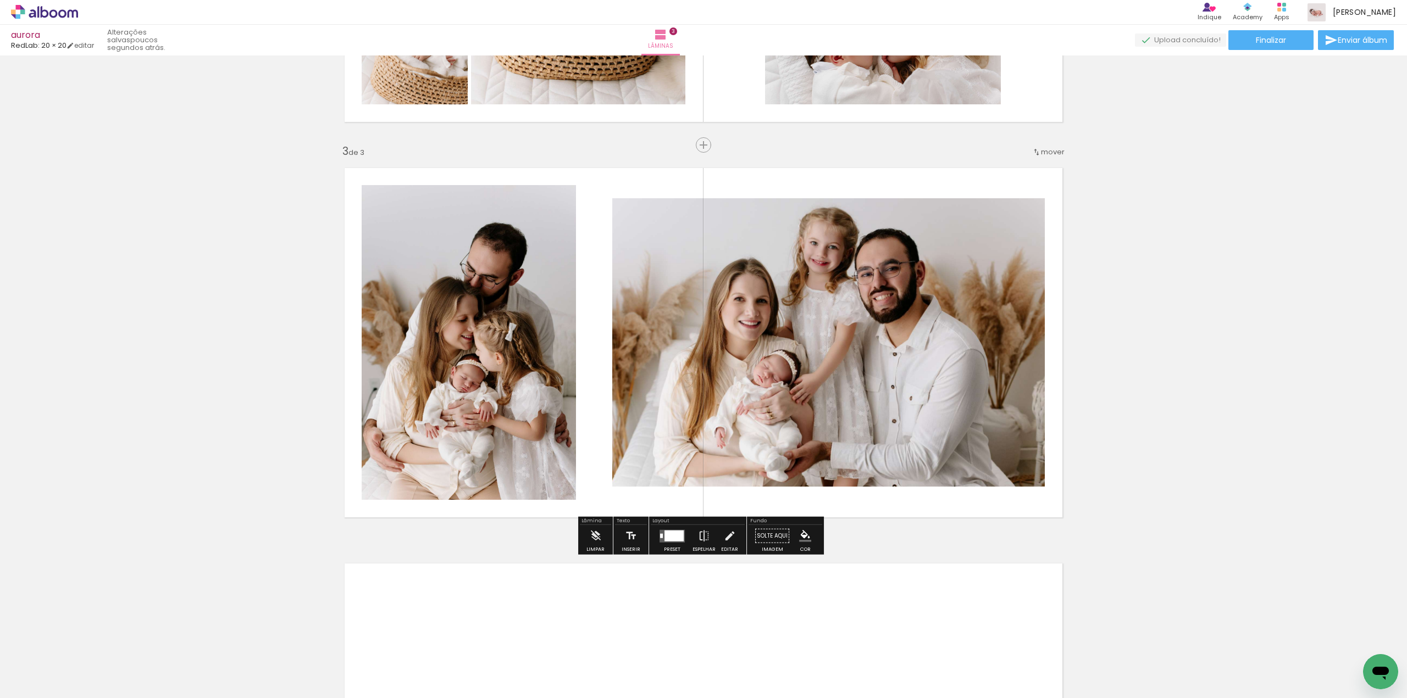
click at [677, 539] on div at bounding box center [673, 535] width 19 height 11
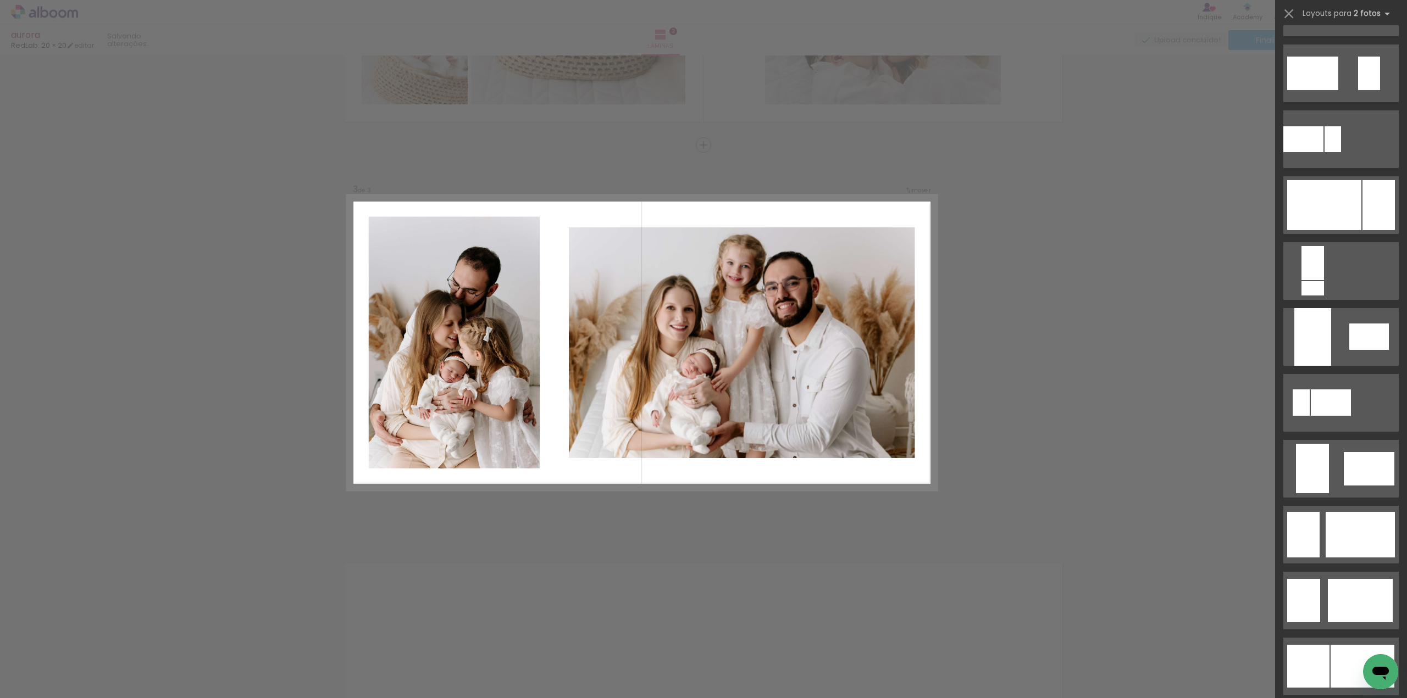
scroll to position [0, 0]
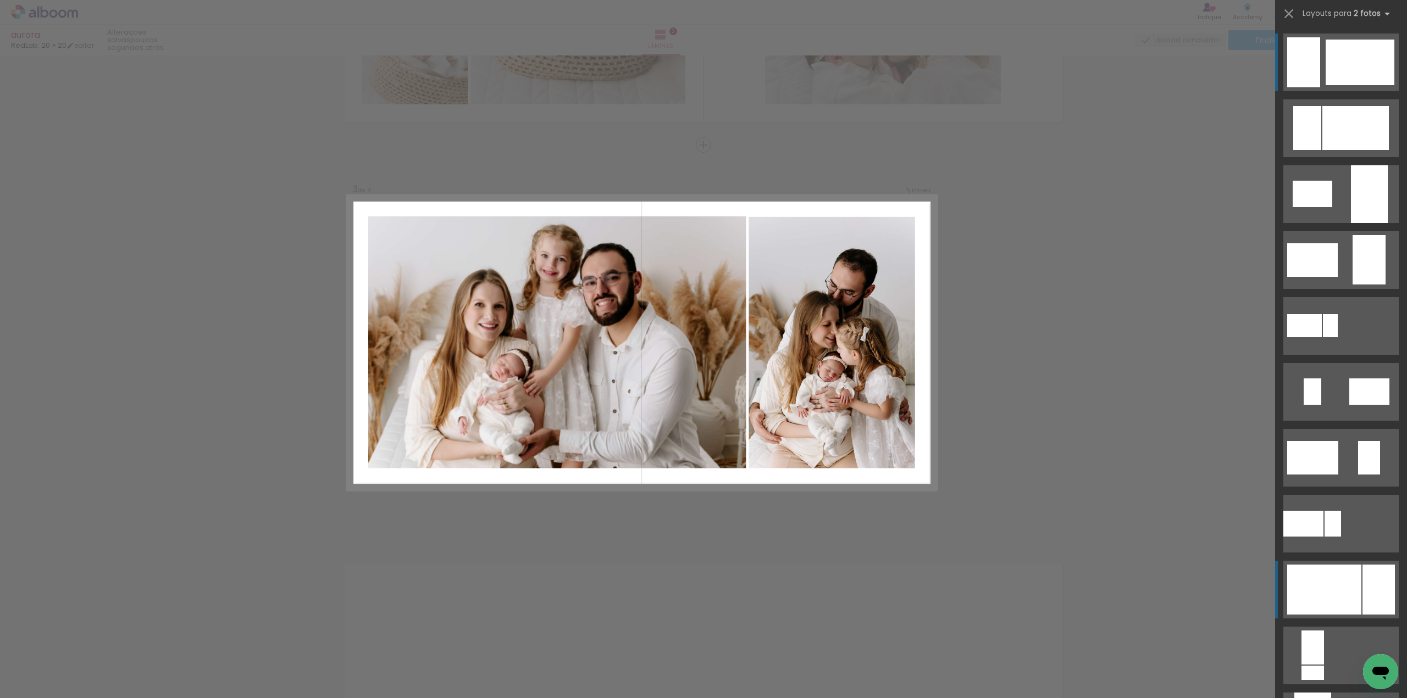
click at [1337, 584] on div at bounding box center [1324, 590] width 74 height 50
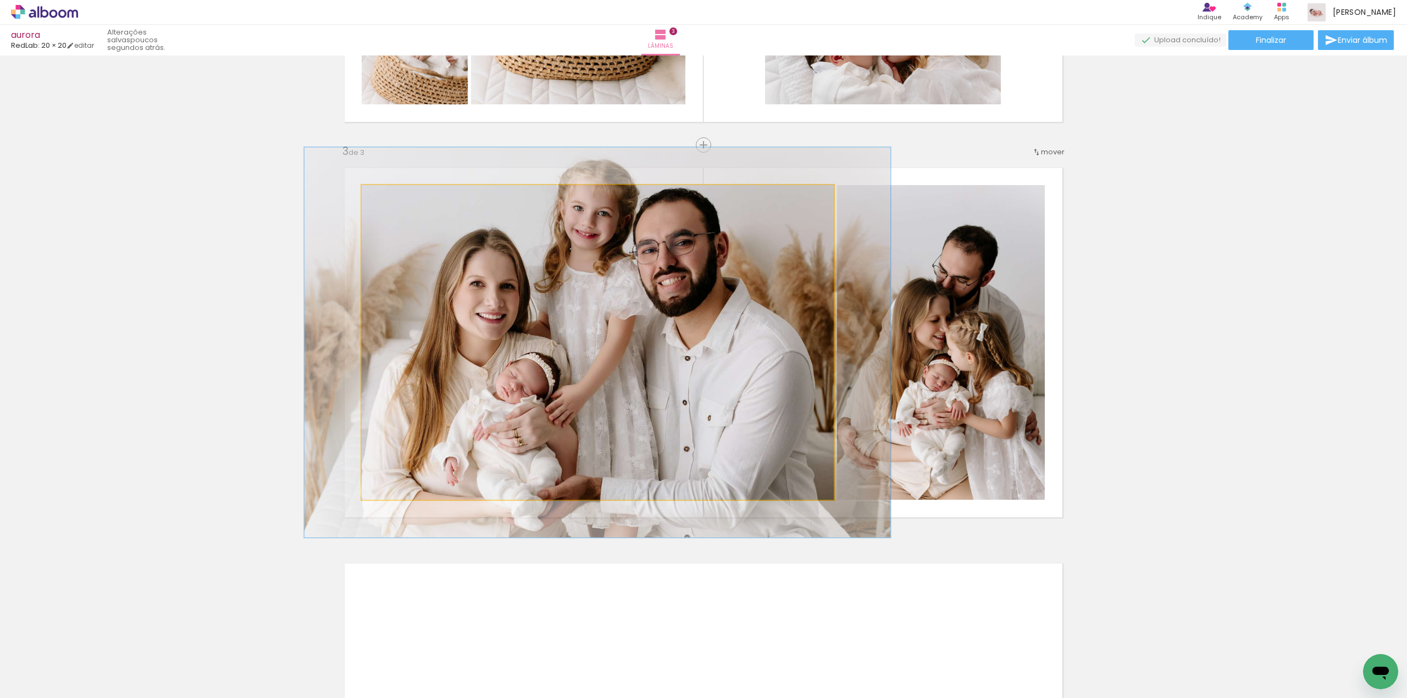
drag, startPoint x: 390, startPoint y: 199, endPoint x: 396, endPoint y: 199, distance: 6.0
type paper-slider "121"
click at [396, 199] on div at bounding box center [397, 197] width 18 height 18
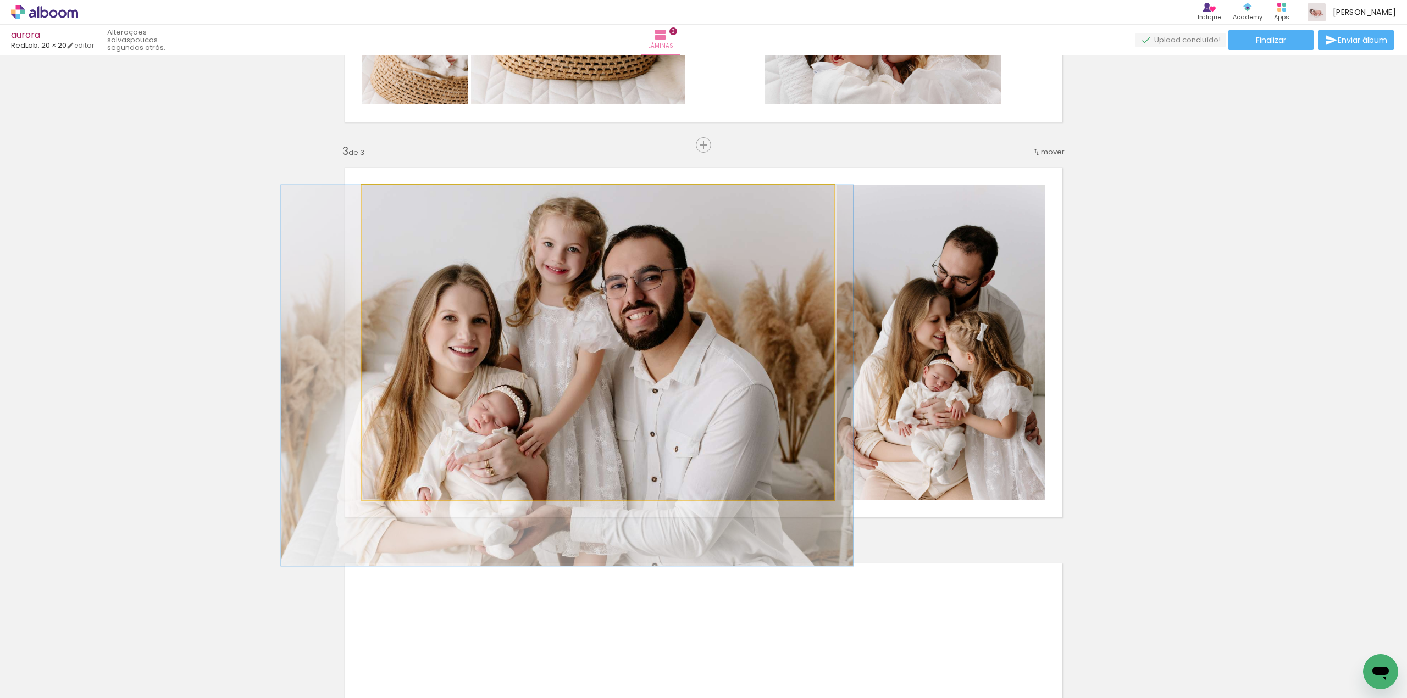
drag, startPoint x: 463, startPoint y: 267, endPoint x: 433, endPoint y: 308, distance: 51.1
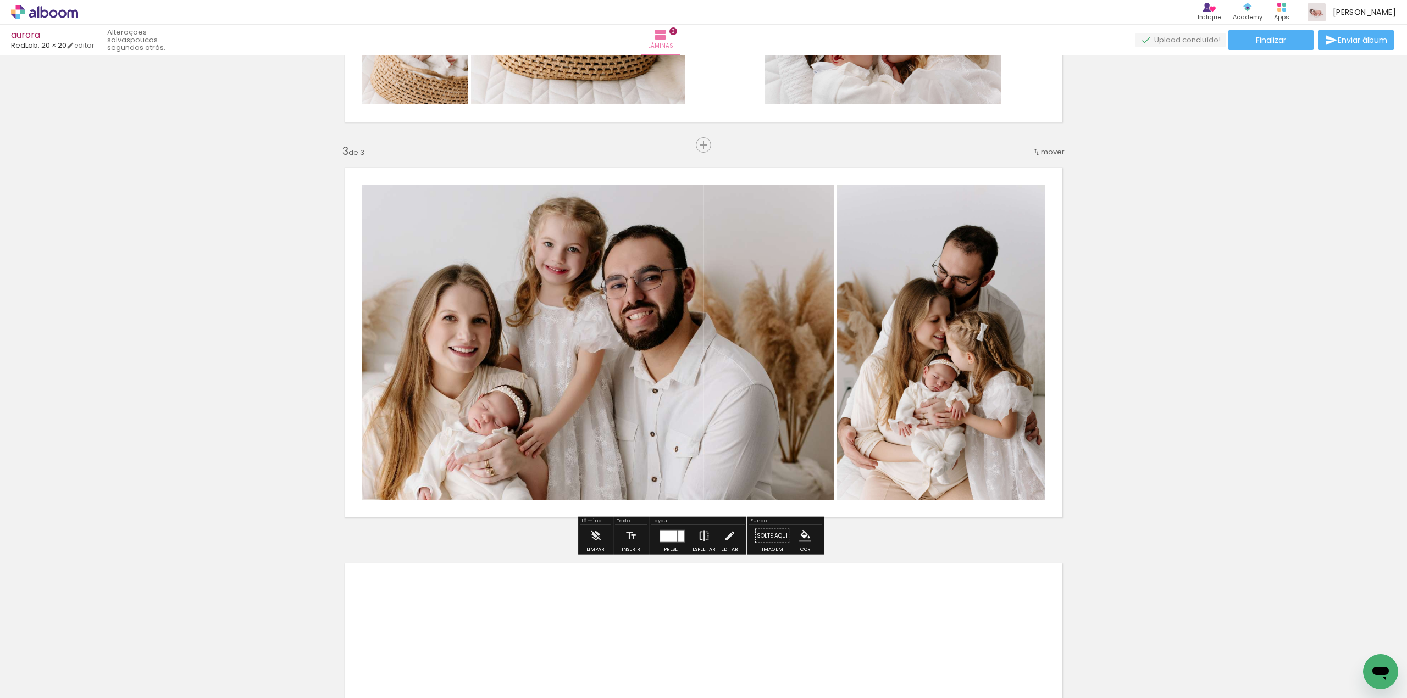
click at [1107, 296] on div "Inserir lâmina 1 de 3 Inserir lâmina 2 de 3 Inserir lâmina 3 de 3" at bounding box center [703, 131] width 1407 height 1583
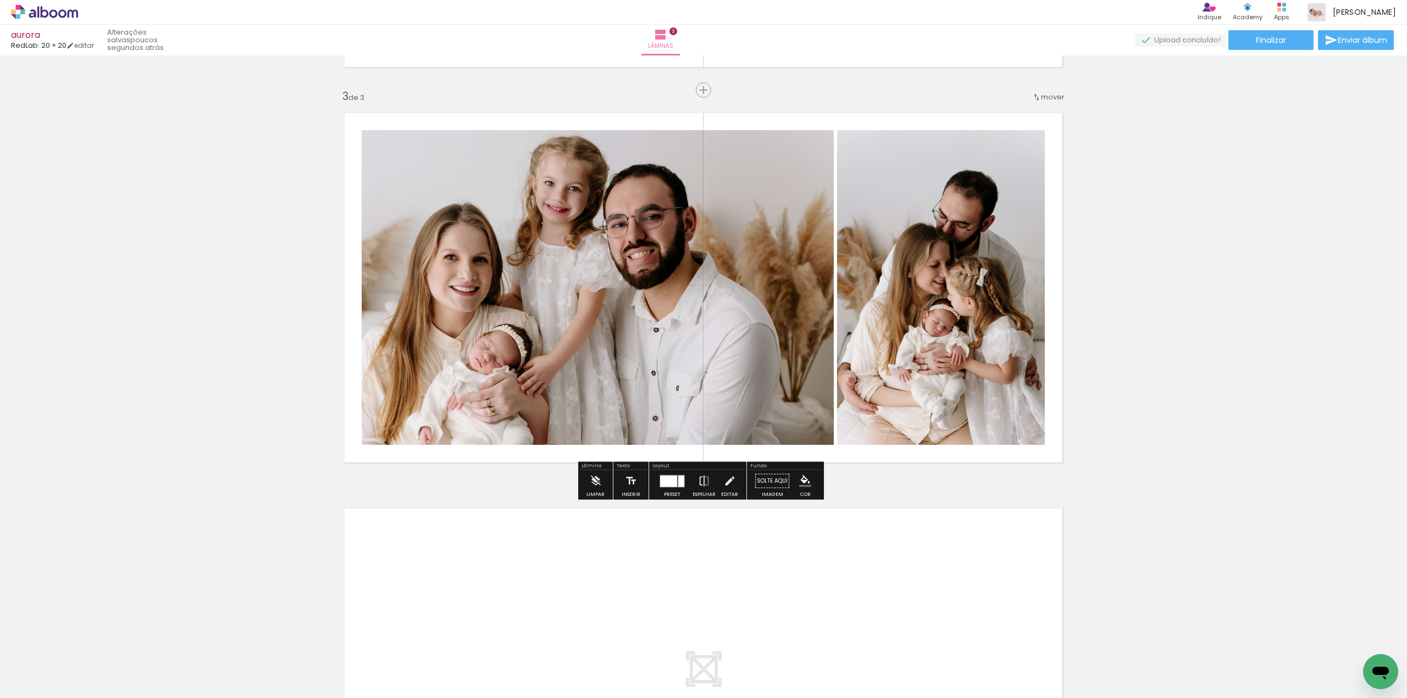
click at [1026, 371] on quentale-photo at bounding box center [941, 287] width 208 height 315
click at [1069, 416] on div "Inserir lâmina 1 de 3 Inserir lâmina 2 de 3 Inserir lâmina 3 de 3" at bounding box center [703, 76] width 1407 height 1583
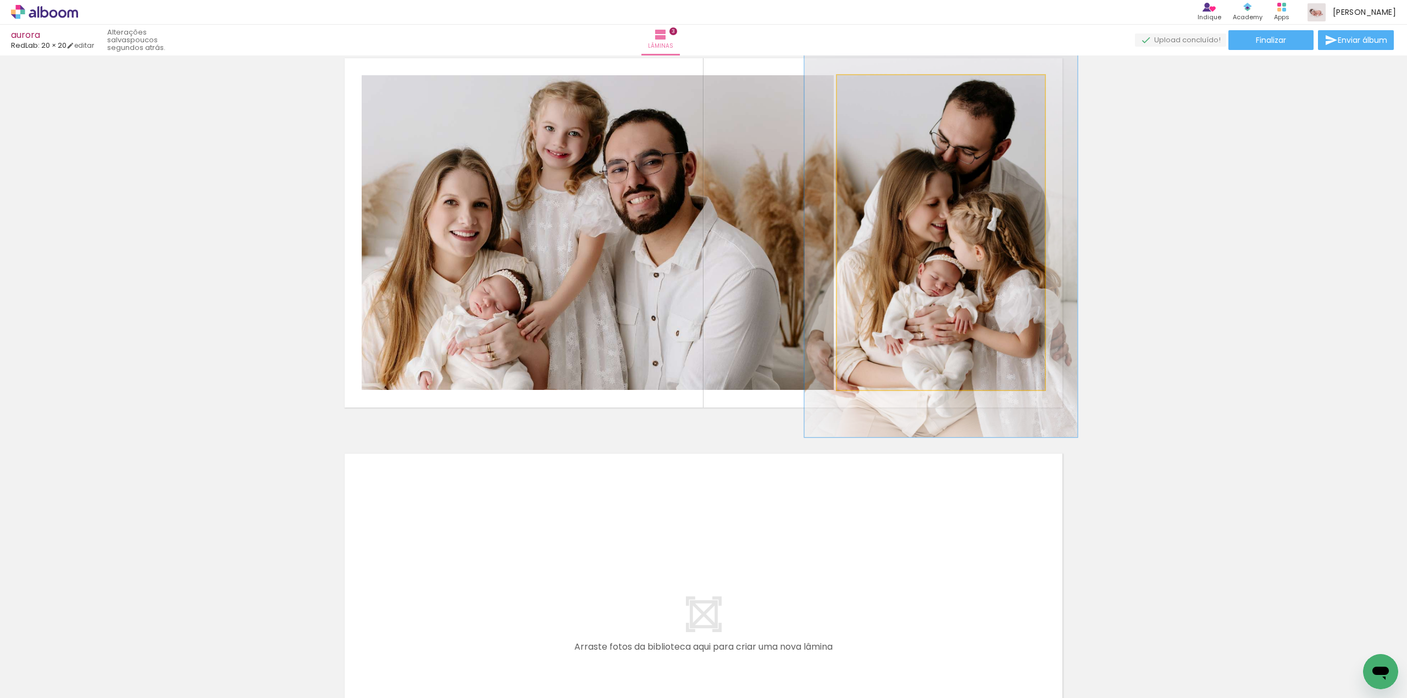
drag, startPoint x: 862, startPoint y: 92, endPoint x: 873, endPoint y: 92, distance: 11.5
type paper-slider "130"
click at [873, 92] on div at bounding box center [874, 87] width 18 height 18
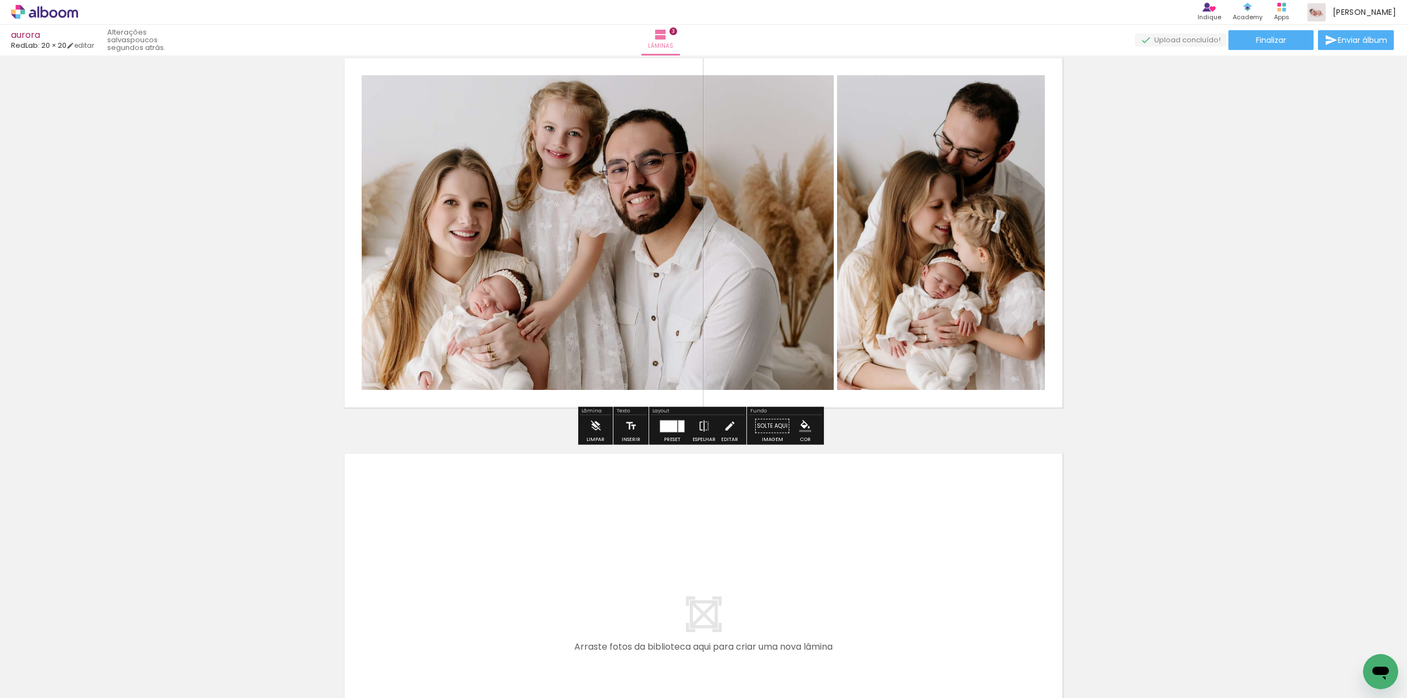
click at [1119, 219] on div "Inserir lâmina 1 de 3 Inserir lâmina 2 de 3 Inserir lâmina 3 de 3" at bounding box center [703, 21] width 1407 height 1583
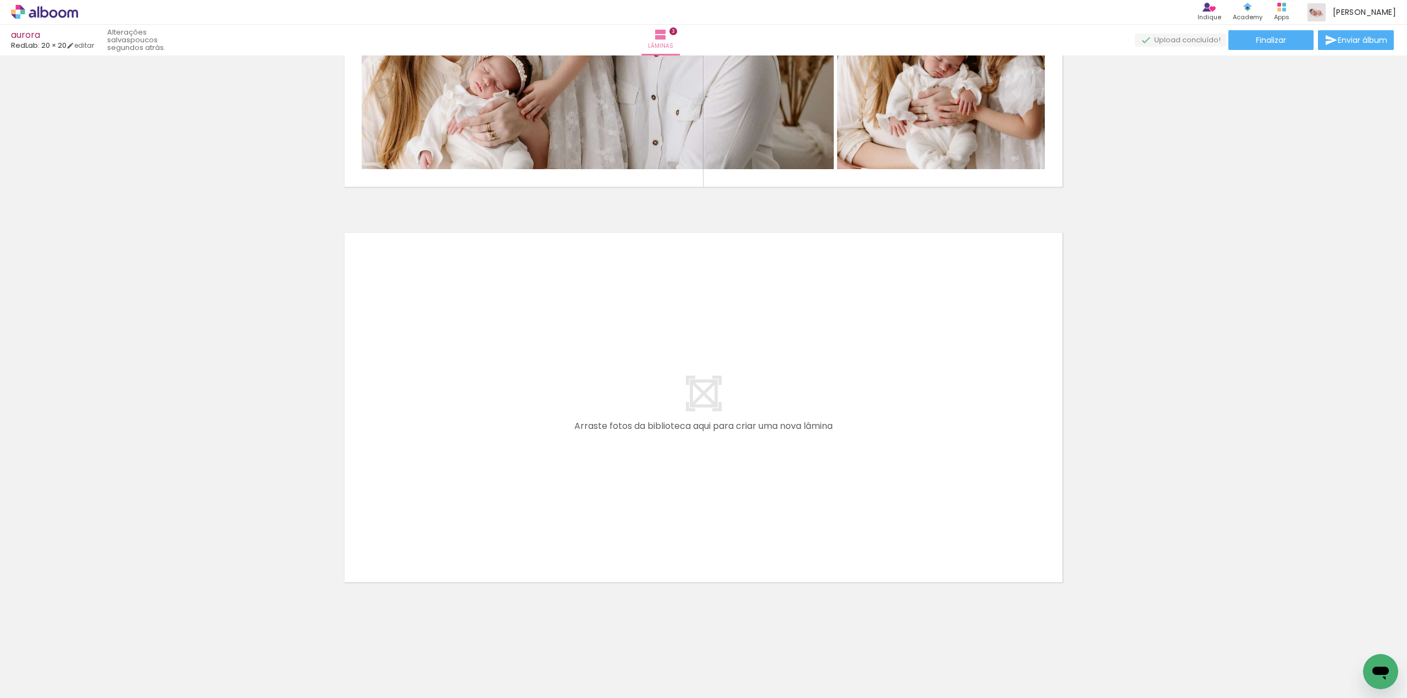
scroll to position [0, 1392]
drag, startPoint x: 513, startPoint y: 669, endPoint x: 552, endPoint y: 502, distance: 171.4
click at [552, 502] on quentale-workspace at bounding box center [703, 349] width 1407 height 698
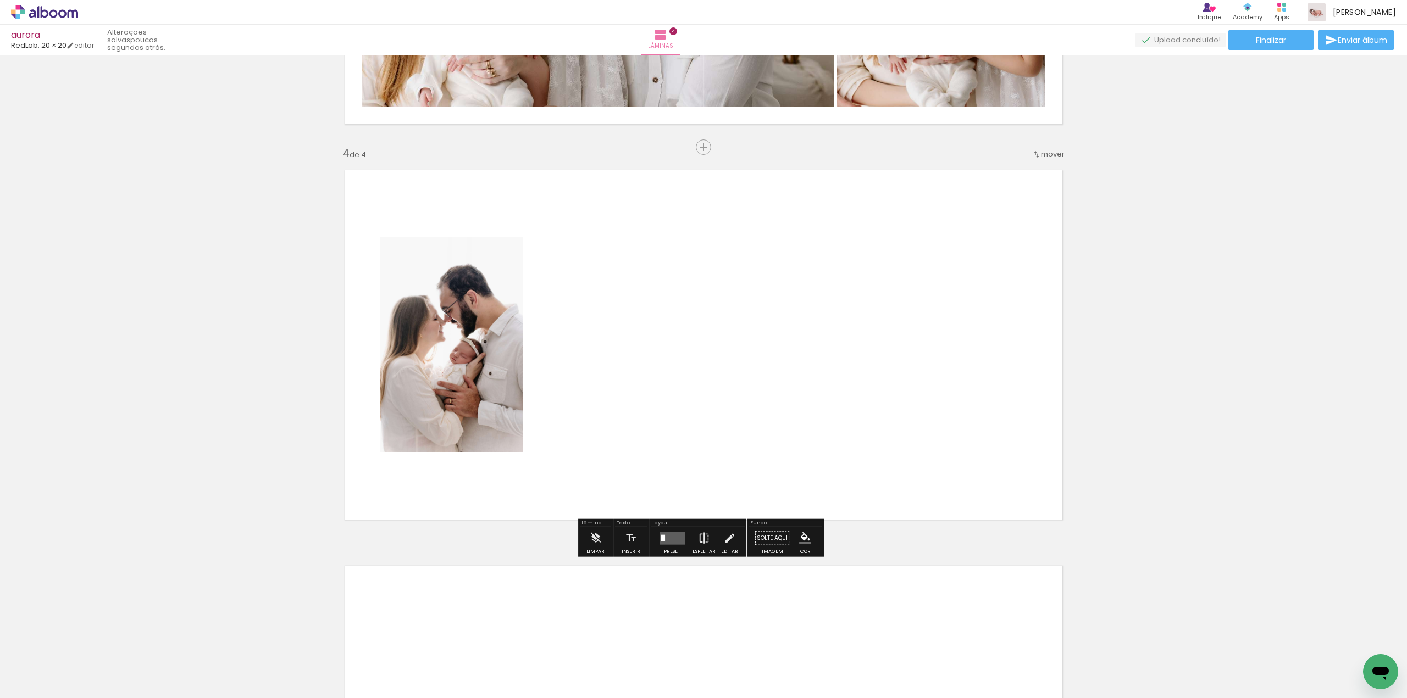
scroll to position [1115, 0]
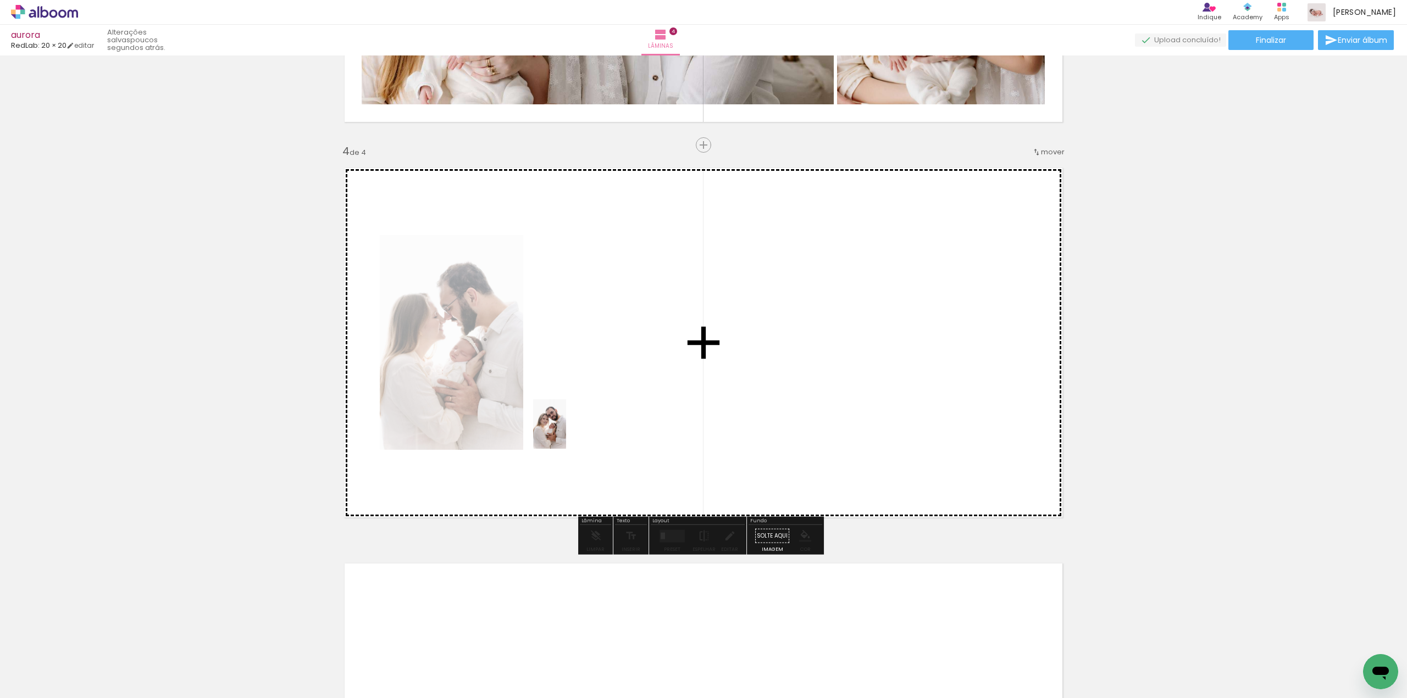
drag, startPoint x: 564, startPoint y: 665, endPoint x: 587, endPoint y: 452, distance: 214.5
click at [566, 432] on quentale-workspace at bounding box center [703, 349] width 1407 height 698
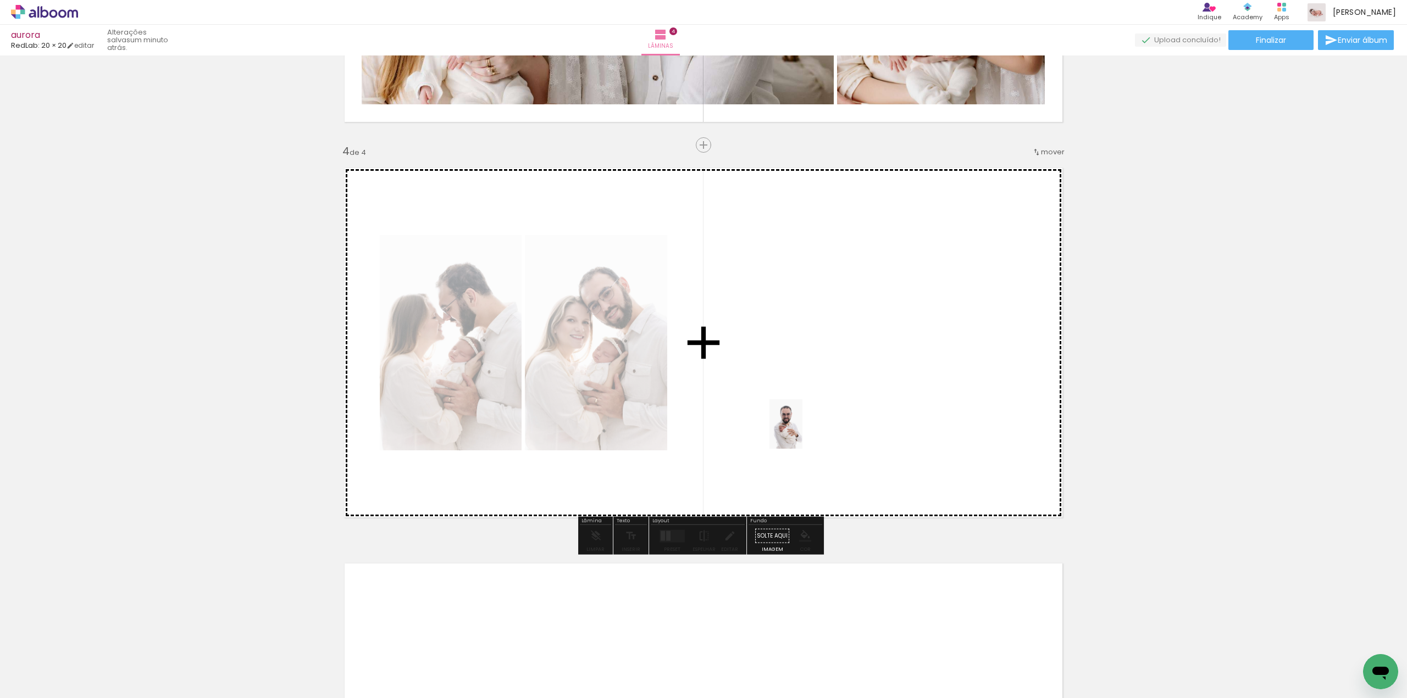
drag, startPoint x: 764, startPoint y: 537, endPoint x: 803, endPoint y: 427, distance: 116.6
click at [803, 427] on quentale-workspace at bounding box center [703, 349] width 1407 height 698
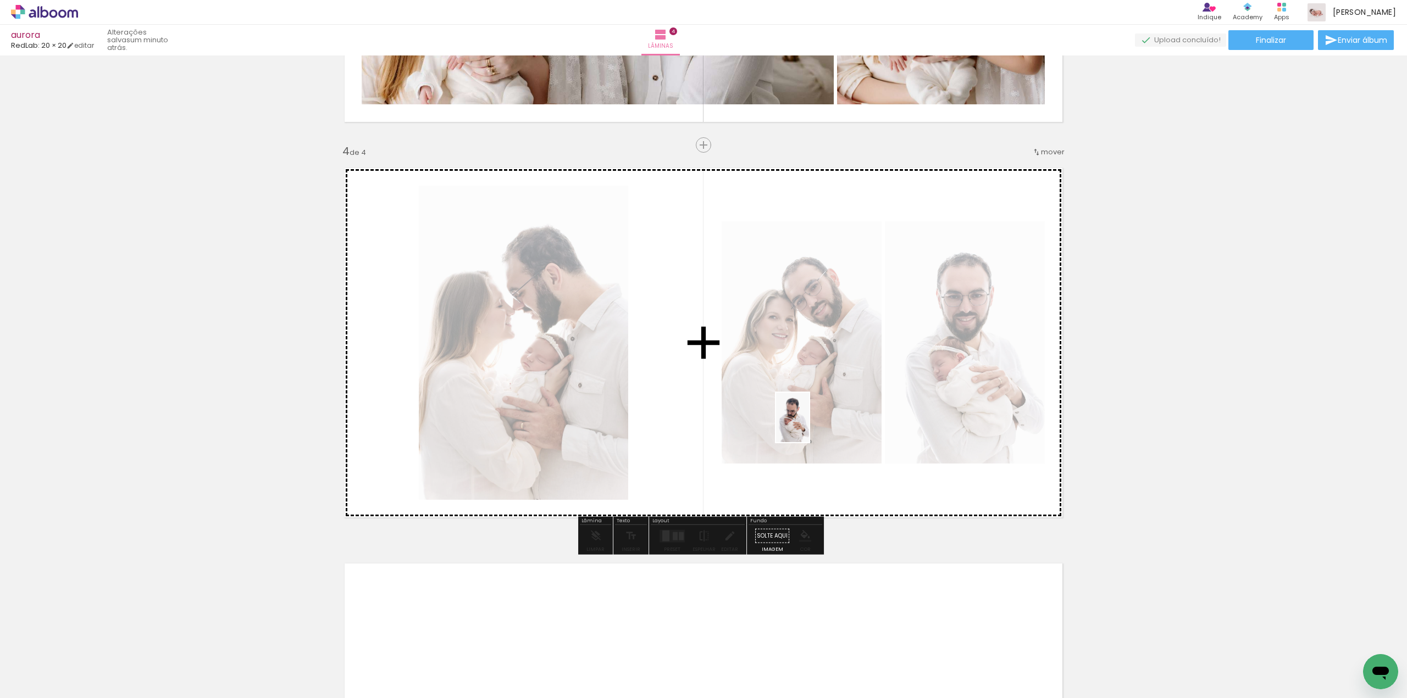
drag, startPoint x: 813, startPoint y: 646, endPoint x: 809, endPoint y: 426, distance: 220.4
click at [809, 426] on quentale-workspace at bounding box center [703, 349] width 1407 height 698
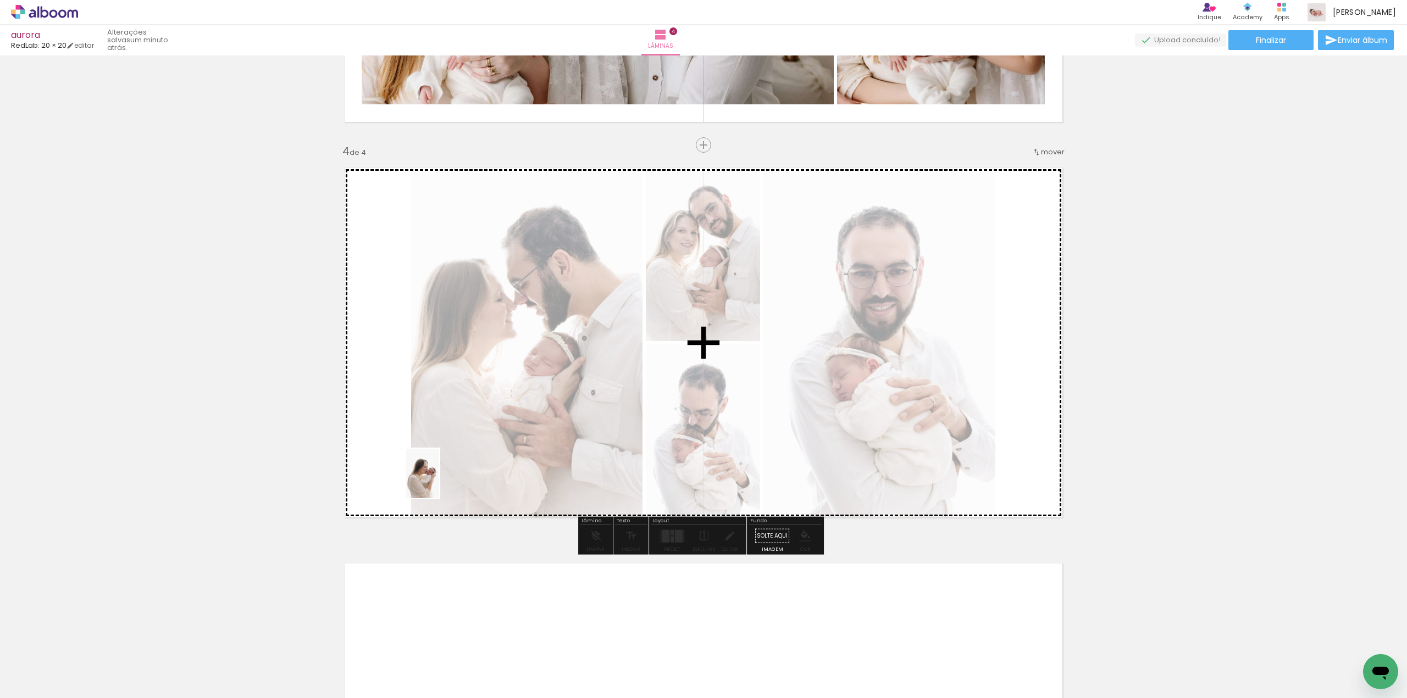
drag, startPoint x: 380, startPoint y: 666, endPoint x: 439, endPoint y: 482, distance: 193.7
click at [439, 482] on quentale-workspace at bounding box center [703, 349] width 1407 height 698
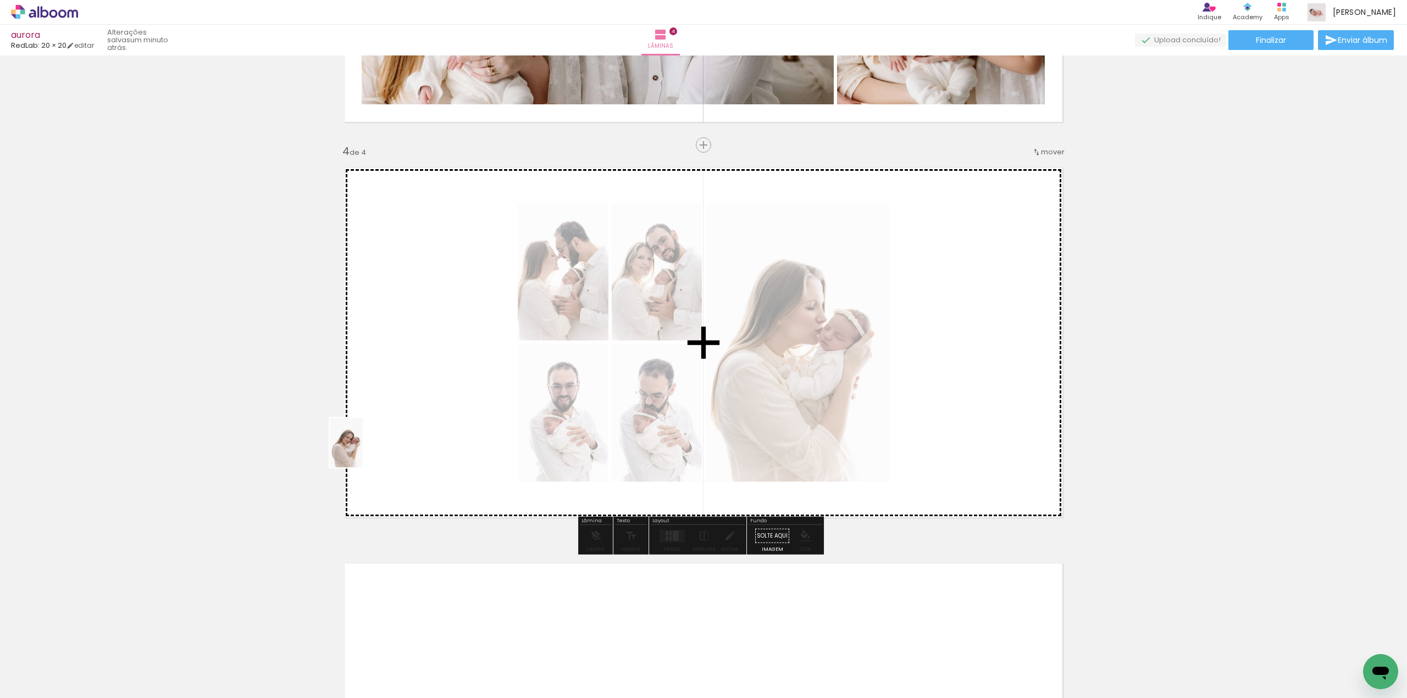
drag, startPoint x: 335, startPoint y: 670, endPoint x: 363, endPoint y: 450, distance: 221.5
click at [363, 450] on quentale-workspace at bounding box center [703, 349] width 1407 height 698
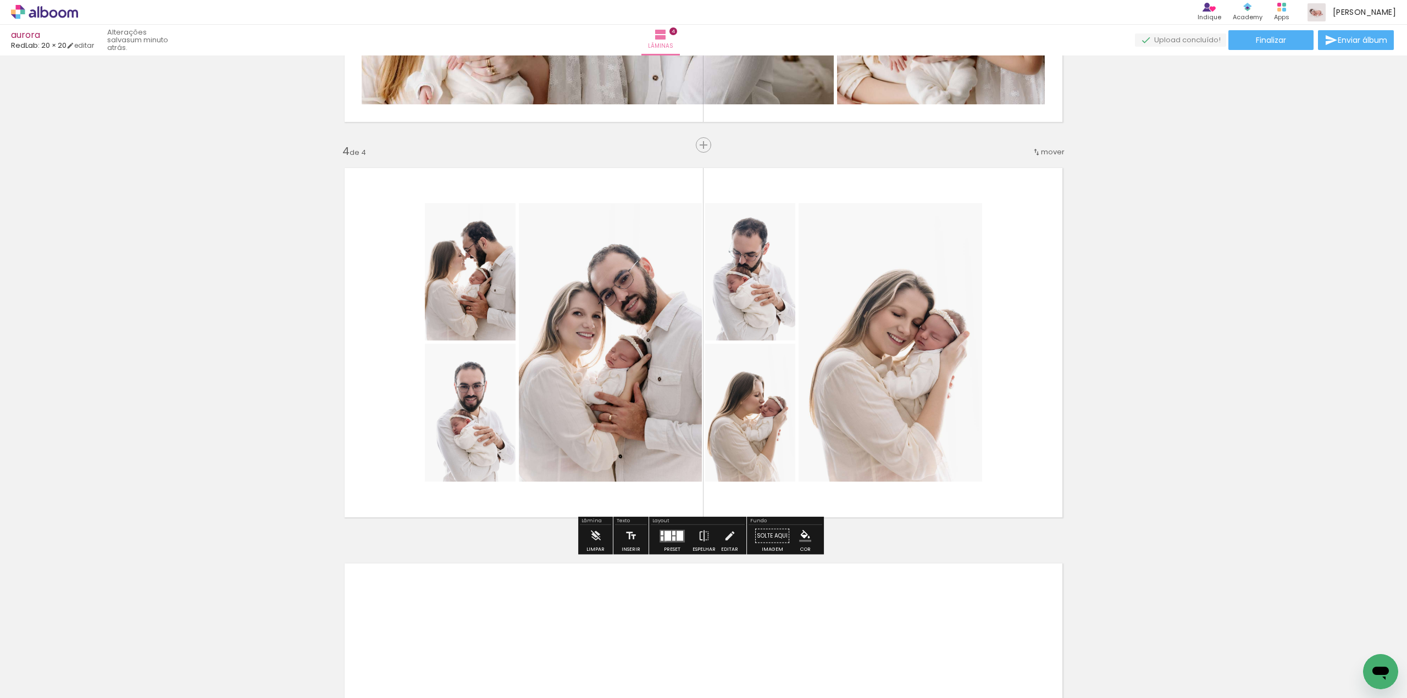
click at [664, 540] on div at bounding box center [667, 536] width 7 height 10
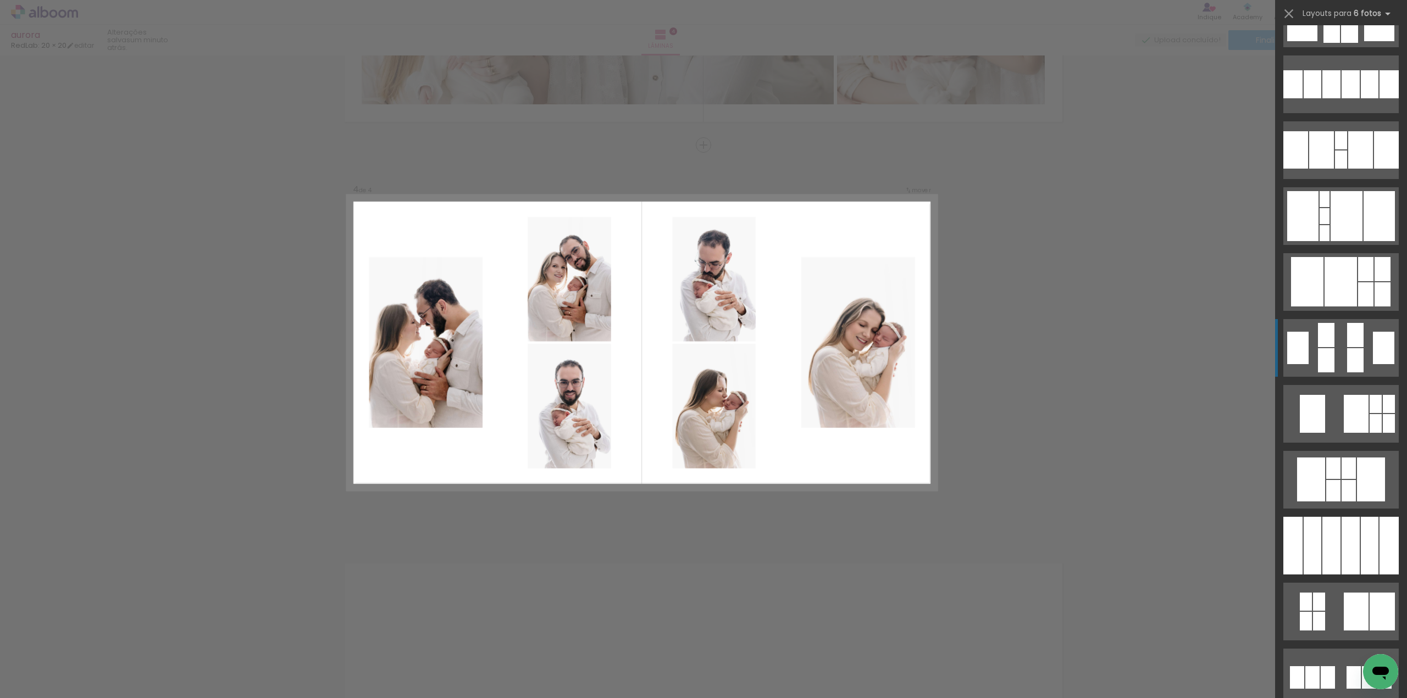
scroll to position [0, 0]
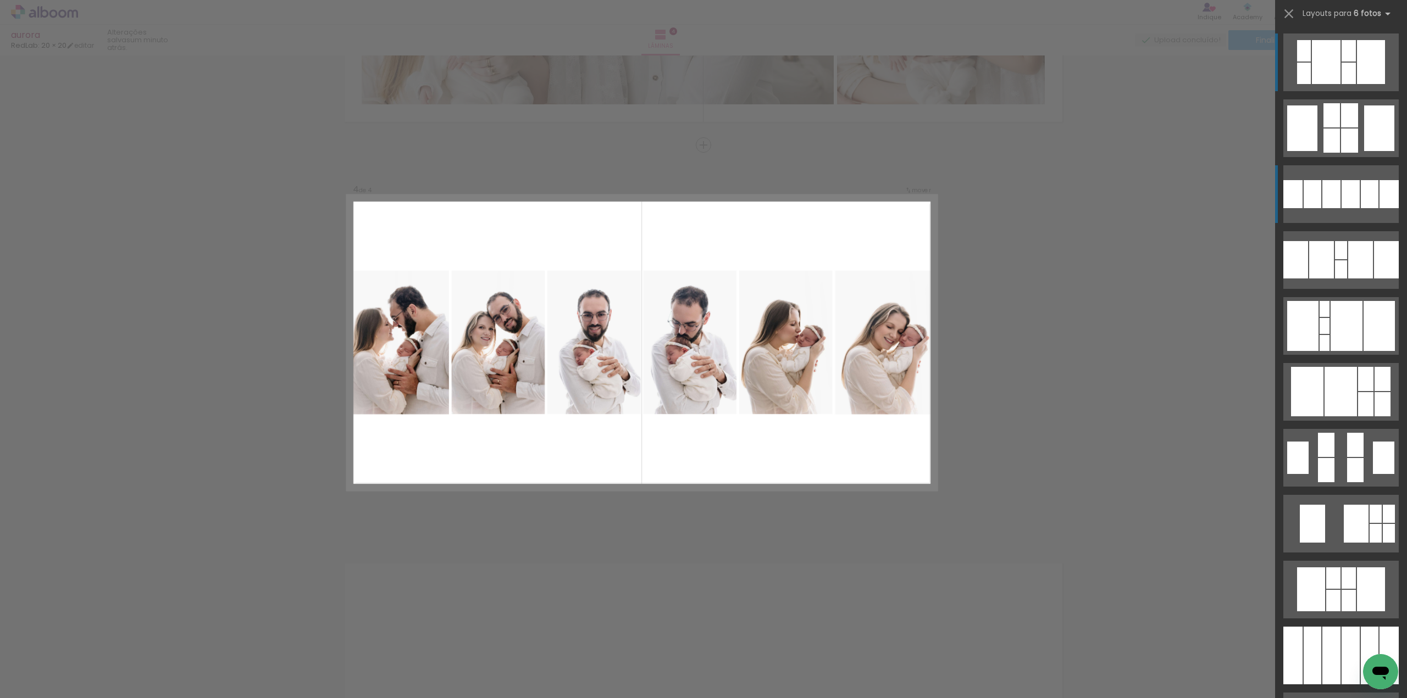
click at [1352, 185] on div at bounding box center [1350, 194] width 18 height 28
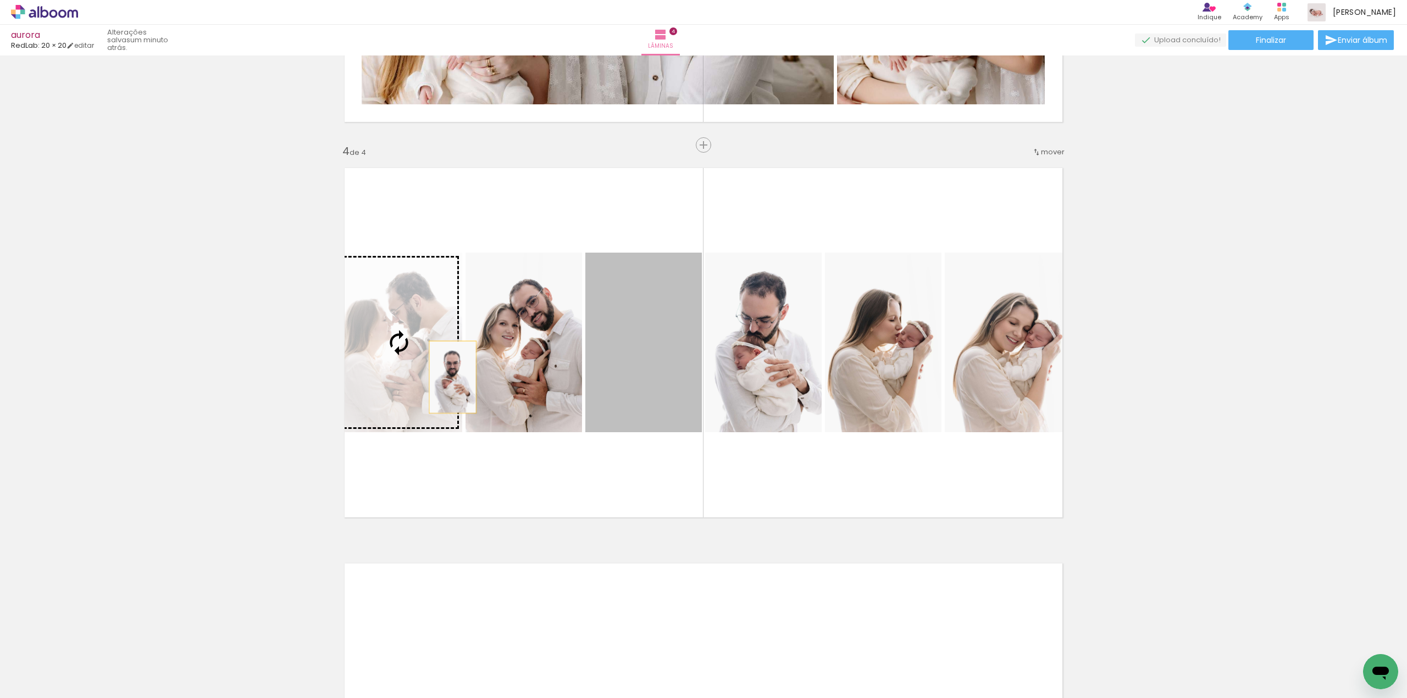
drag, startPoint x: 660, startPoint y: 383, endPoint x: 435, endPoint y: 377, distance: 224.8
click at [0, 0] on slot at bounding box center [0, 0] width 0 height 0
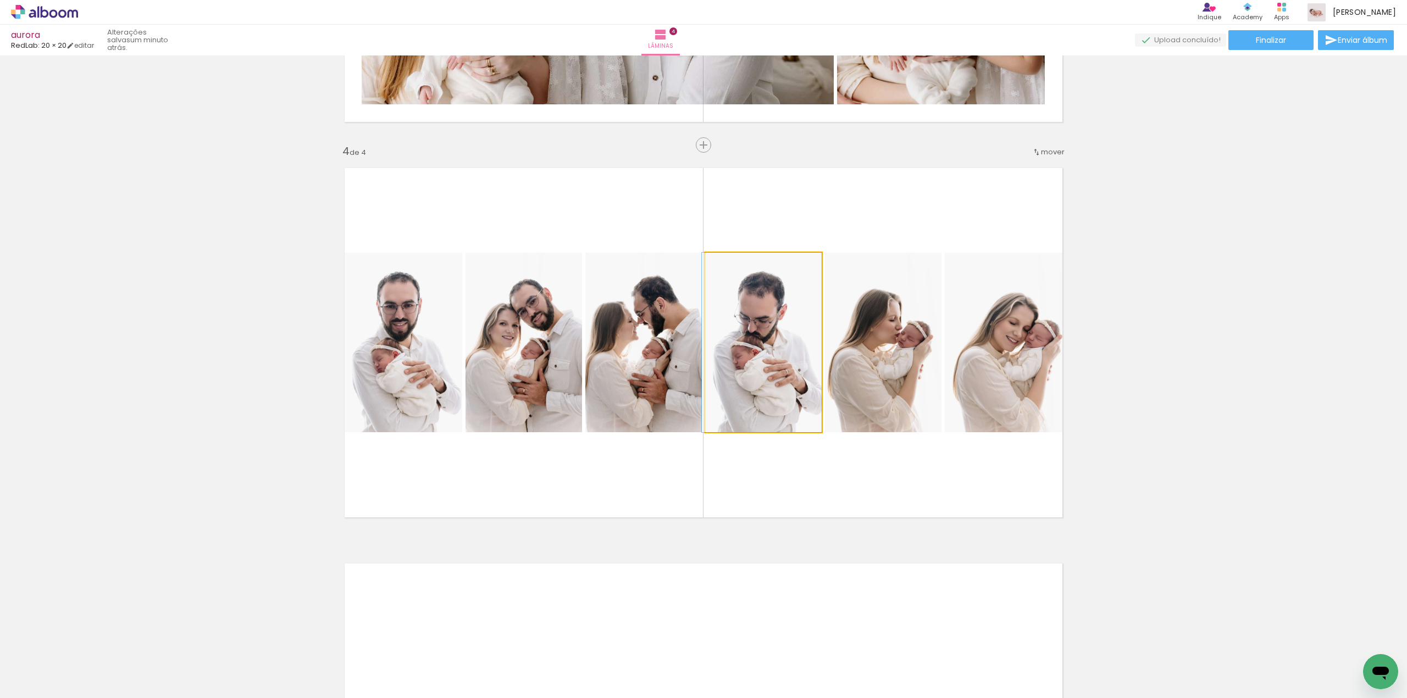
drag, startPoint x: 773, startPoint y: 360, endPoint x: 759, endPoint y: 361, distance: 14.3
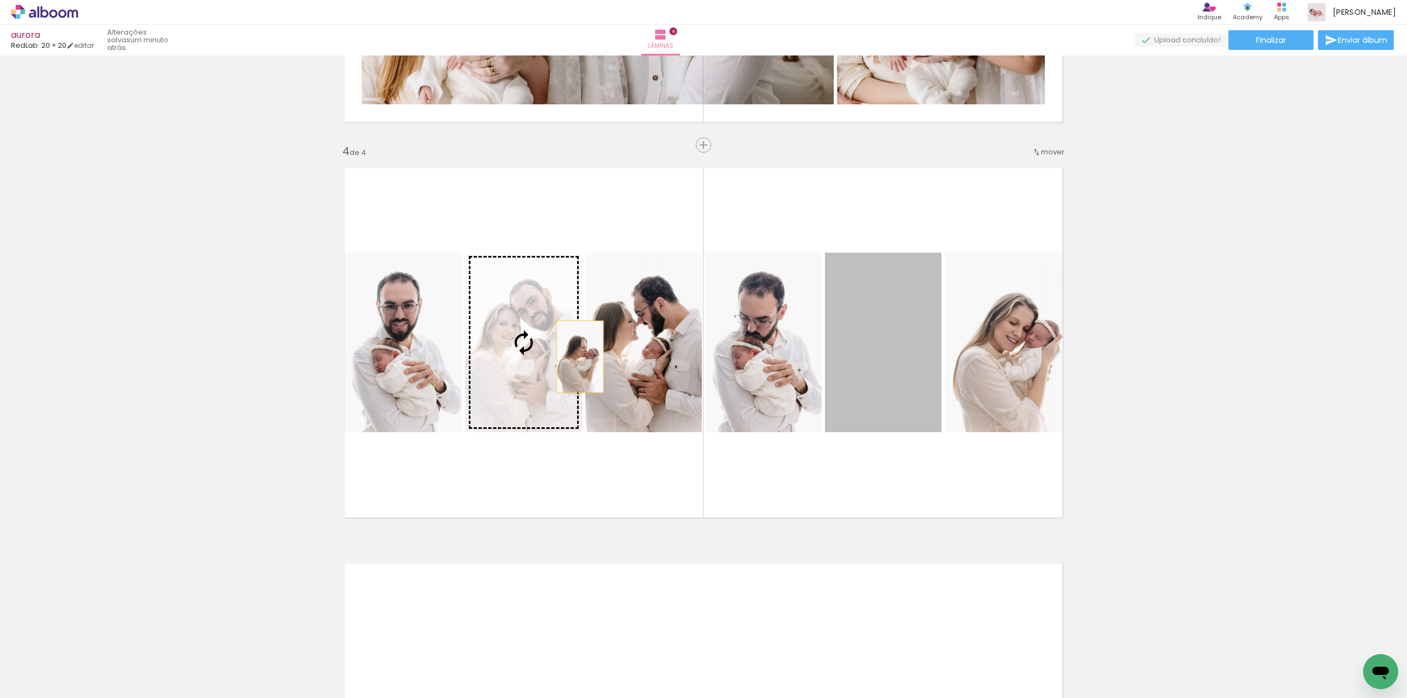
drag, startPoint x: 910, startPoint y: 365, endPoint x: 540, endPoint y: 357, distance: 371.0
click at [0, 0] on slot at bounding box center [0, 0] width 0 height 0
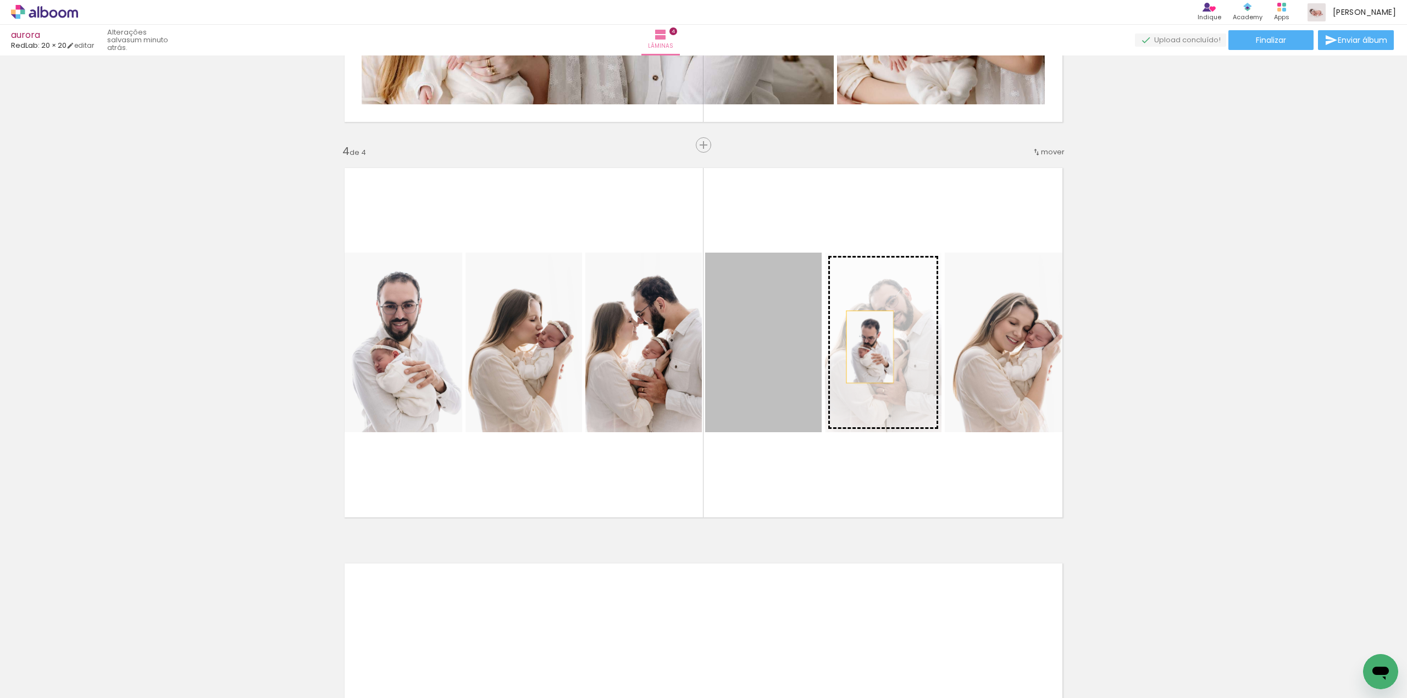
drag, startPoint x: 841, startPoint y: 347, endPoint x: 879, endPoint y: 347, distance: 37.4
click at [0, 0] on slot at bounding box center [0, 0] width 0 height 0
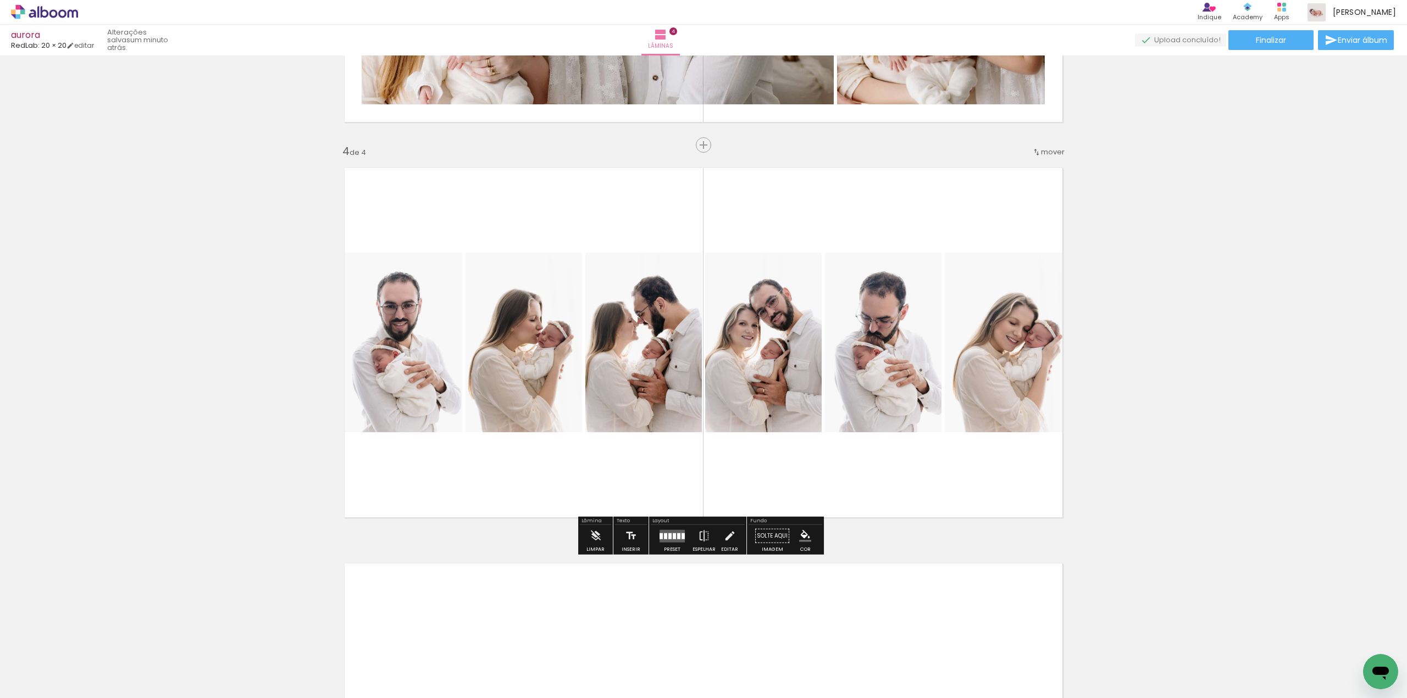
click at [677, 536] on div at bounding box center [678, 536] width 3 height 6
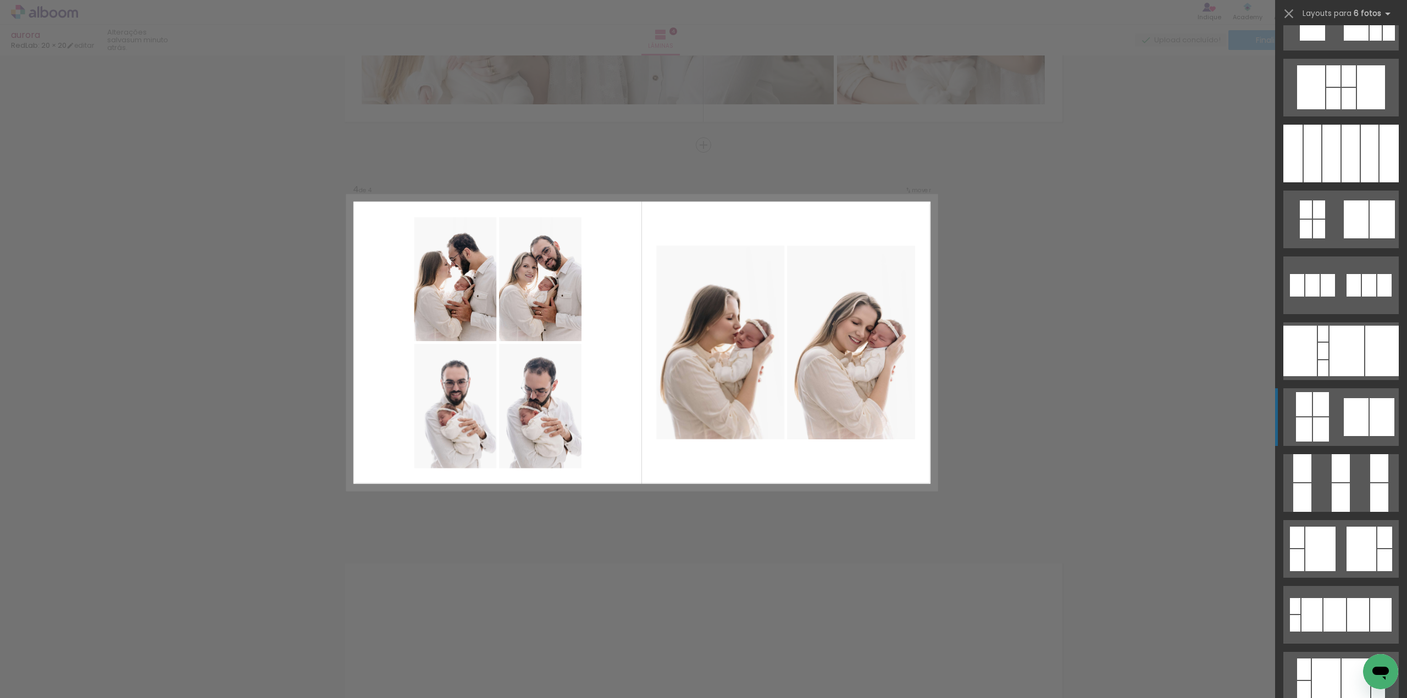
scroll to position [571, 0]
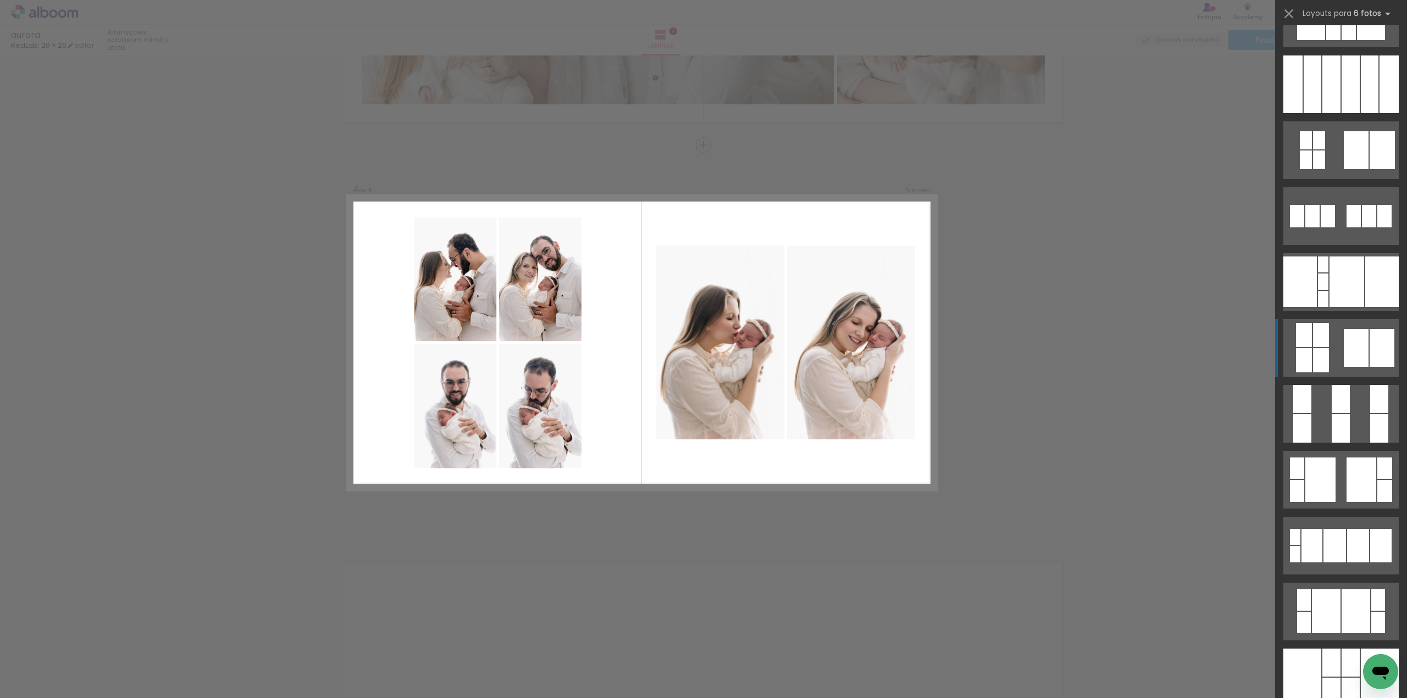
click at [1352, 353] on div at bounding box center [1355, 348] width 25 height 38
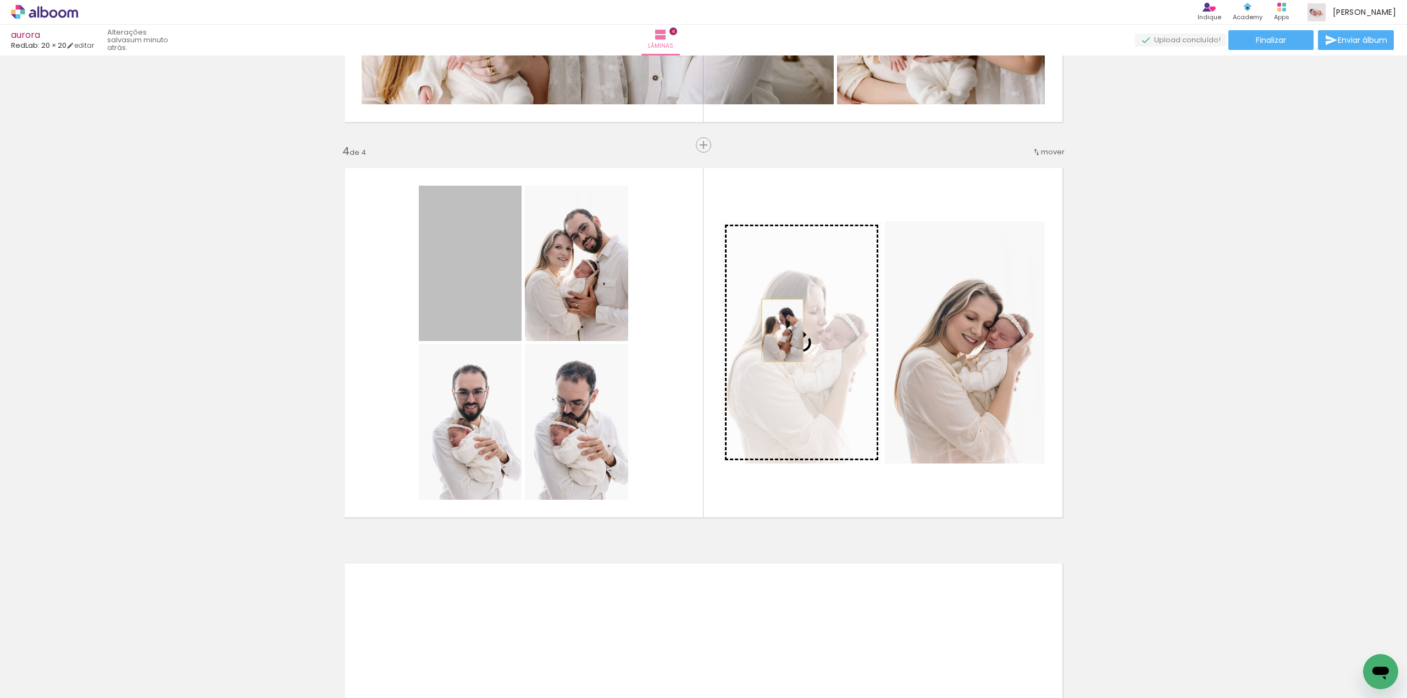
drag, startPoint x: 489, startPoint y: 295, endPoint x: 778, endPoint y: 330, distance: 291.1
click at [0, 0] on slot at bounding box center [0, 0] width 0 height 0
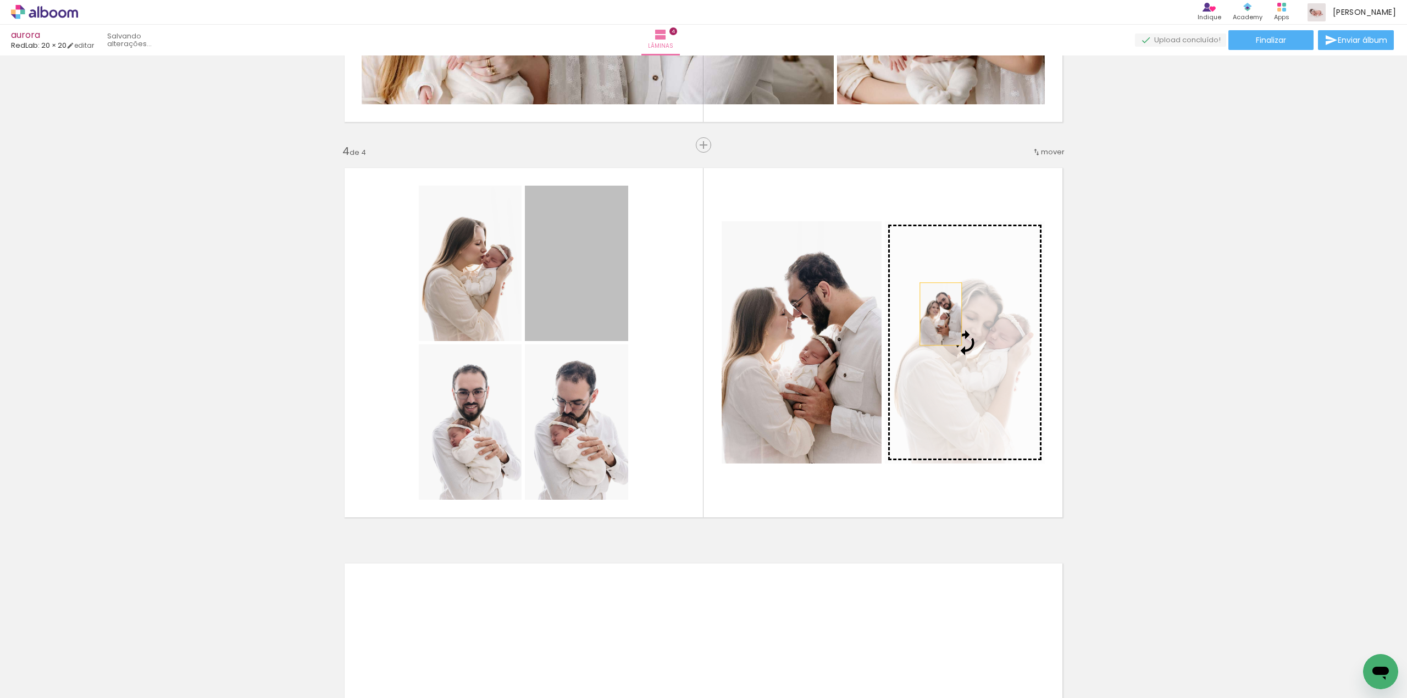
drag, startPoint x: 583, startPoint y: 263, endPoint x: 936, endPoint y: 314, distance: 356.9
click at [0, 0] on slot at bounding box center [0, 0] width 0 height 0
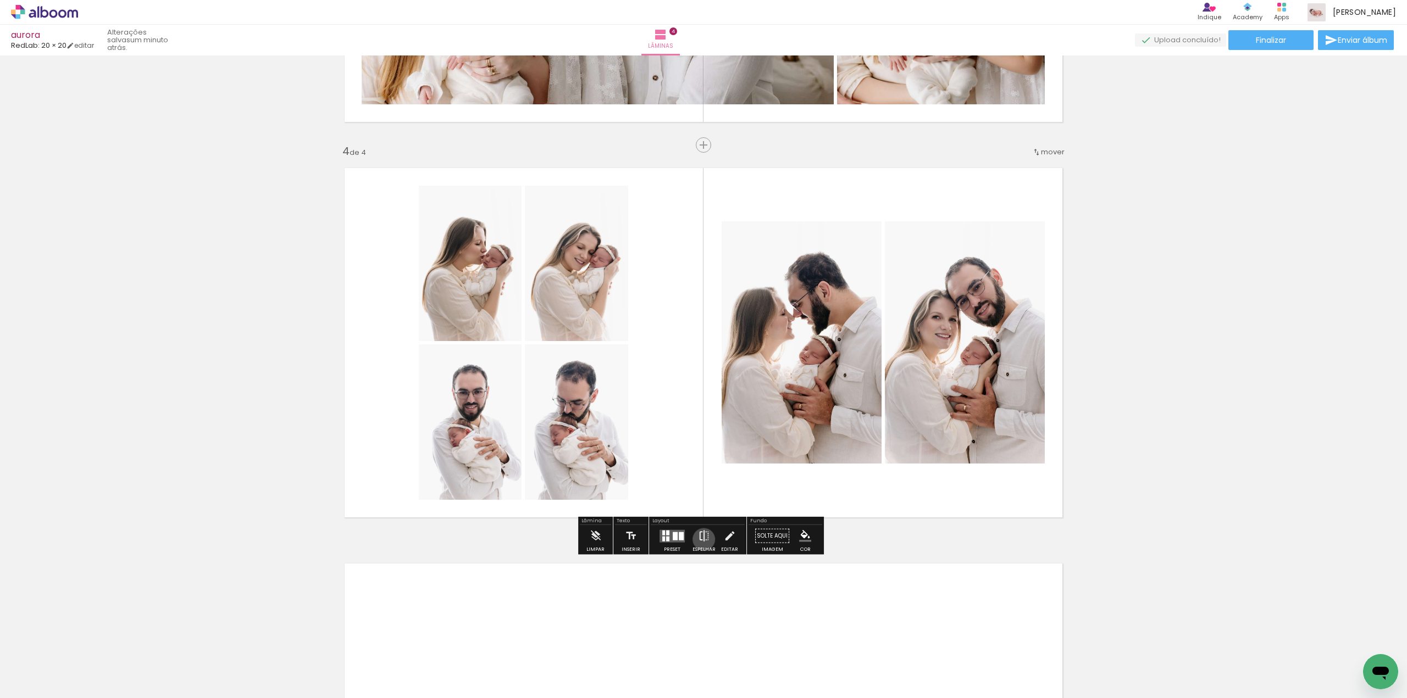
click at [702, 539] on iron-icon at bounding box center [704, 536] width 12 height 22
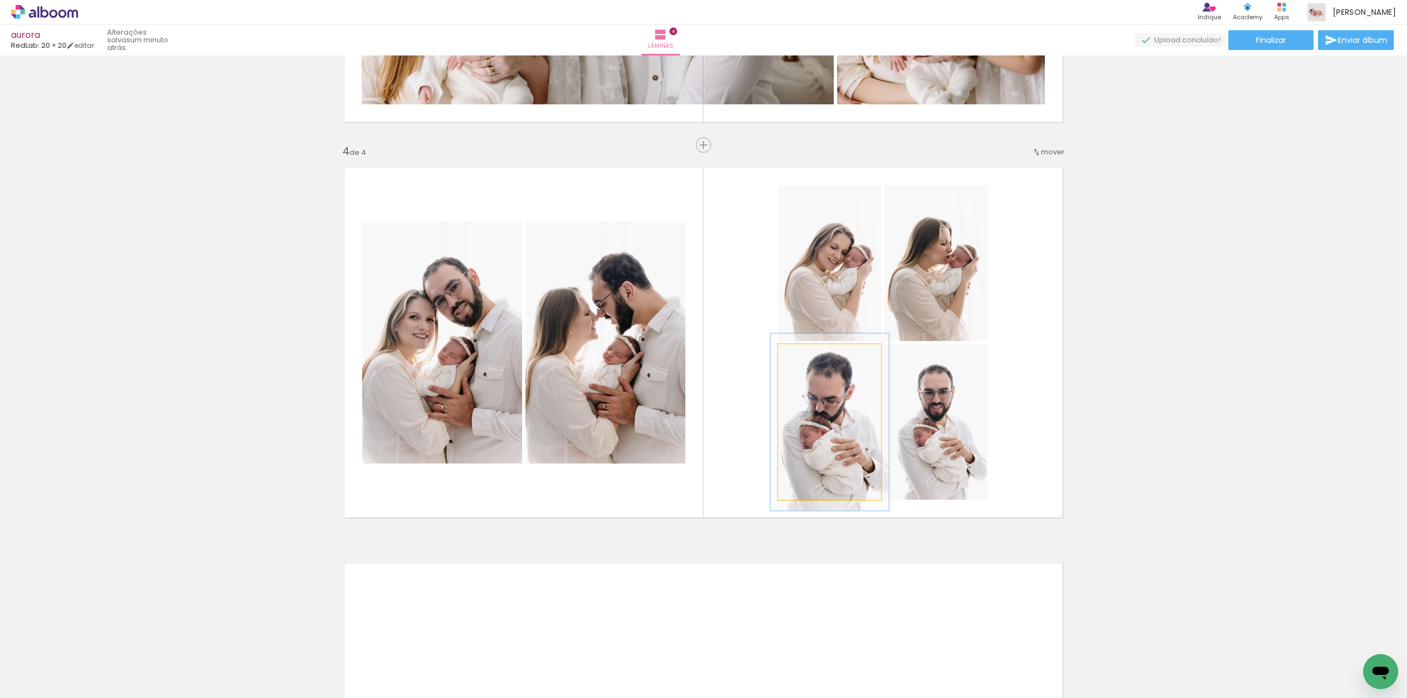
type paper-slider "114"
click at [809, 360] on div at bounding box center [810, 356] width 18 height 18
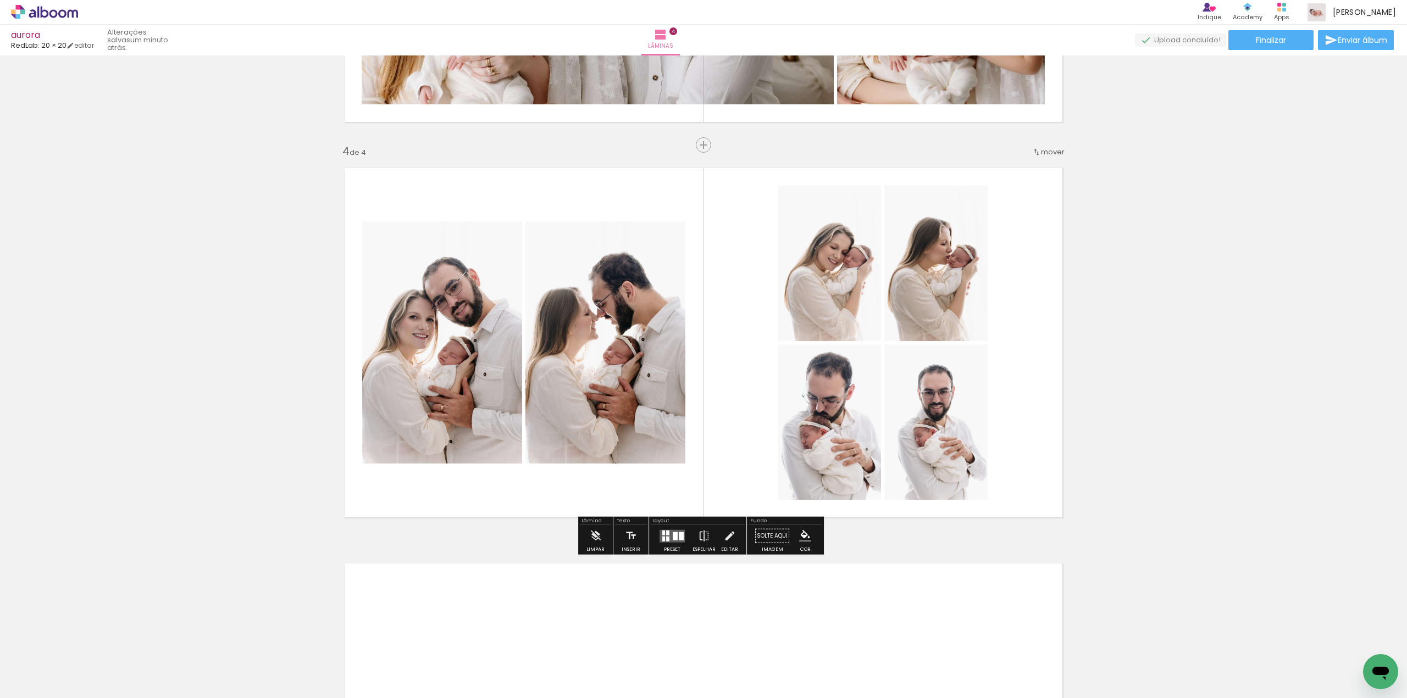
click at [902, 397] on quentale-photo at bounding box center [935, 422] width 103 height 155
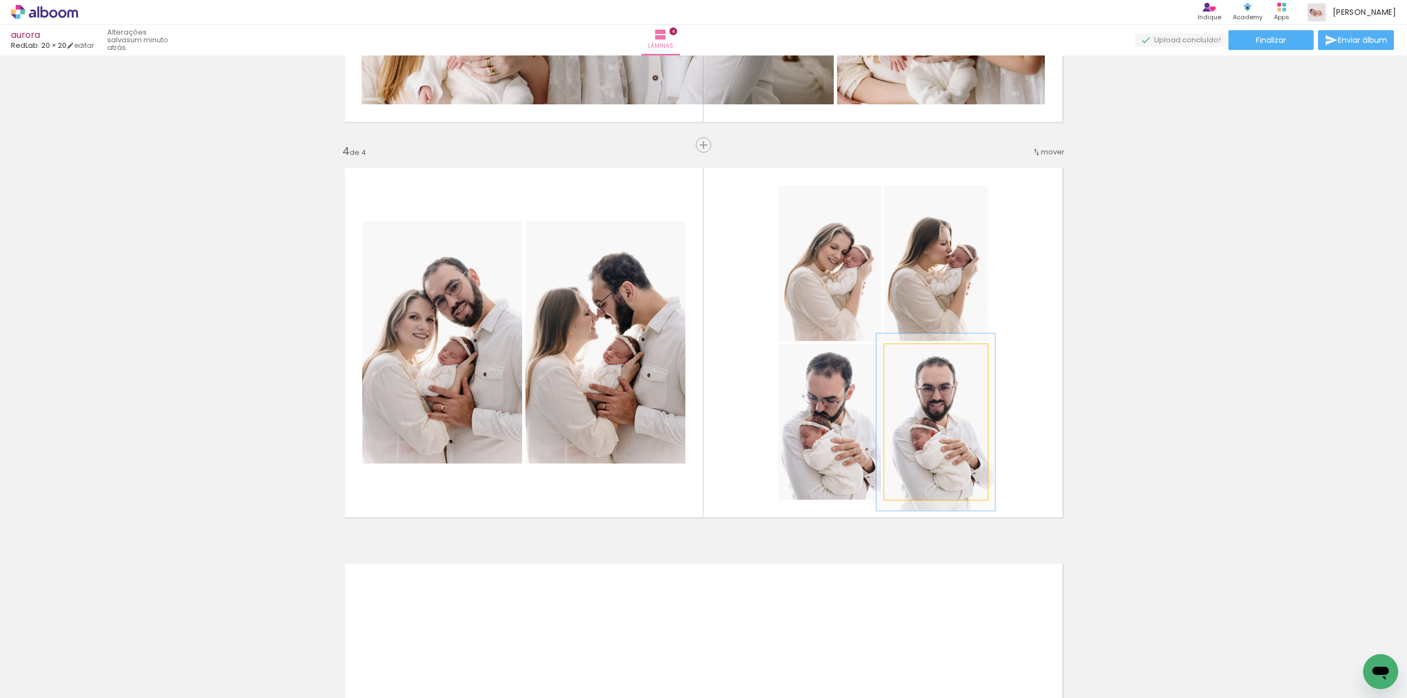
type paper-slider "114"
click at [915, 360] on div at bounding box center [916, 356] width 18 height 18
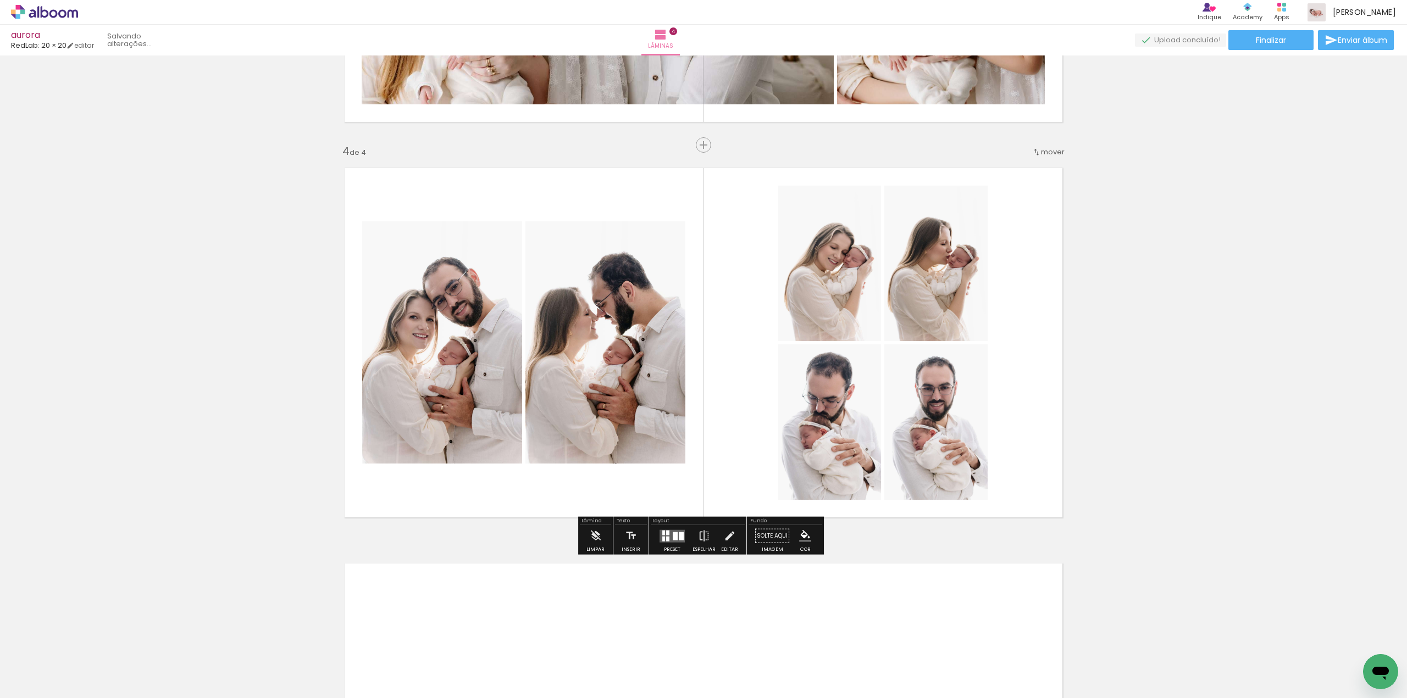
click at [937, 261] on quentale-photo at bounding box center [935, 263] width 103 height 155
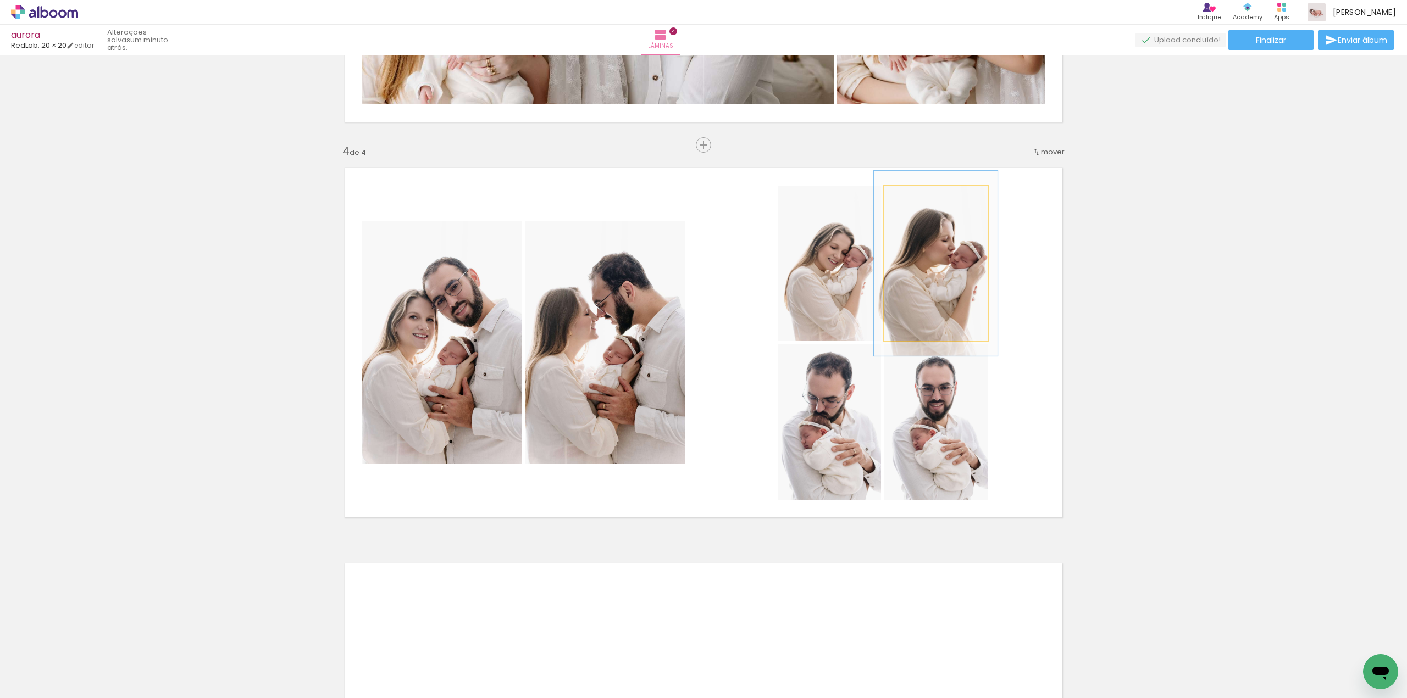
drag, startPoint x: 909, startPoint y: 202, endPoint x: 916, endPoint y: 202, distance: 7.1
type paper-slider "119"
click at [916, 202] on div at bounding box center [917, 197] width 18 height 18
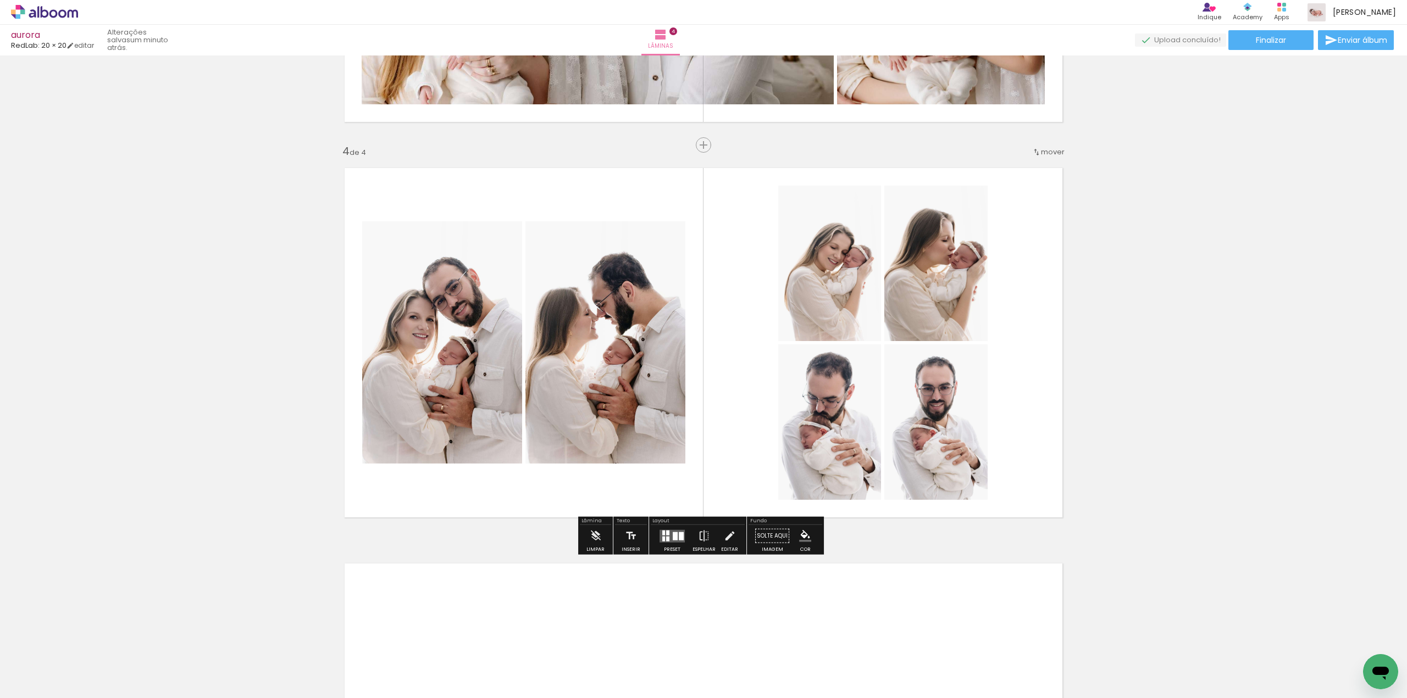
click at [855, 235] on quentale-photo at bounding box center [829, 263] width 103 height 155
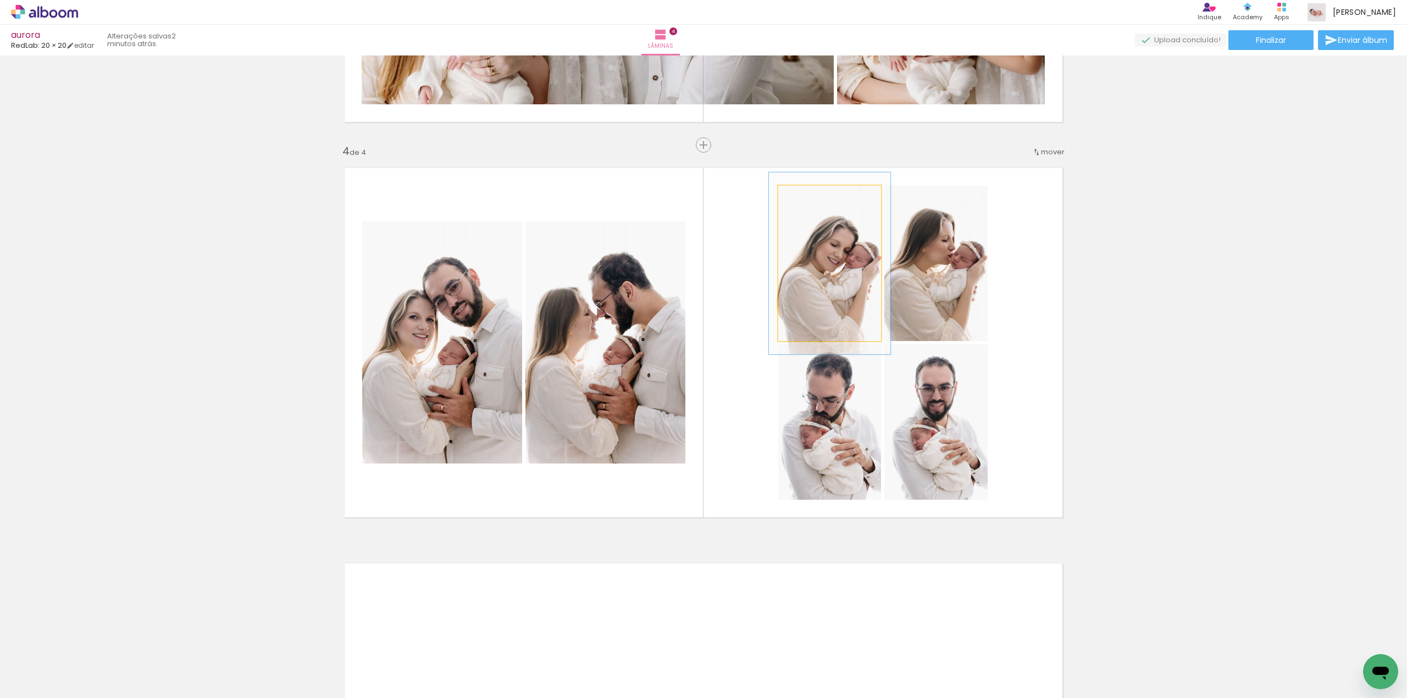
drag, startPoint x: 805, startPoint y: 201, endPoint x: 812, endPoint y: 201, distance: 6.6
type paper-slider "117"
click at [812, 201] on div at bounding box center [811, 197] width 18 height 18
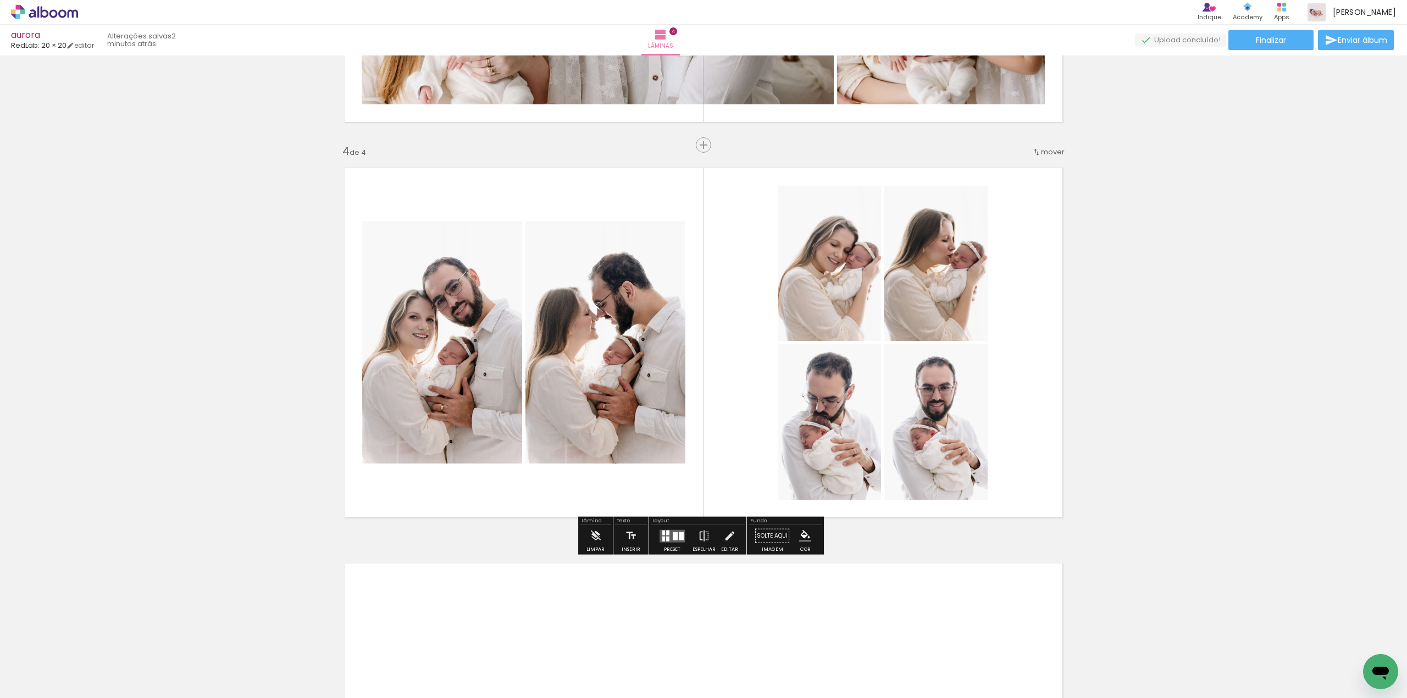
click at [1053, 246] on quentale-layouter at bounding box center [703, 343] width 736 height 368
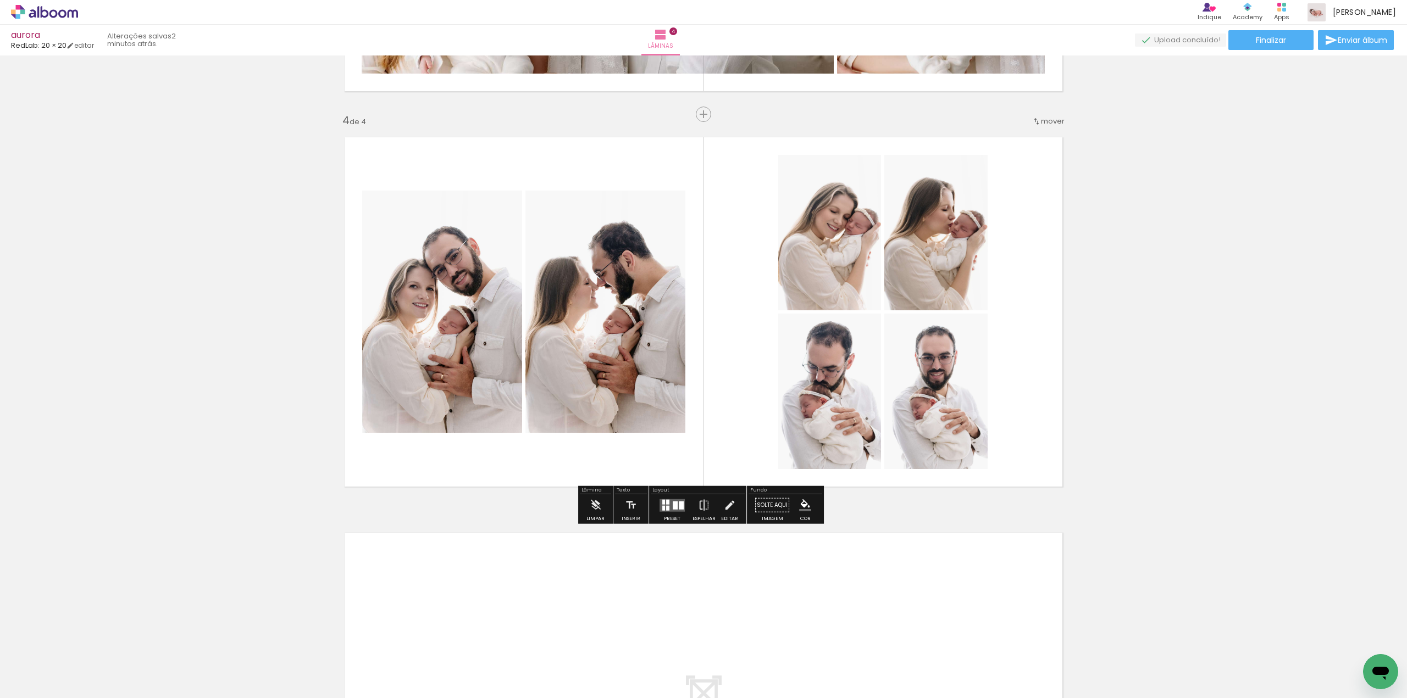
scroll to position [1170, 0]
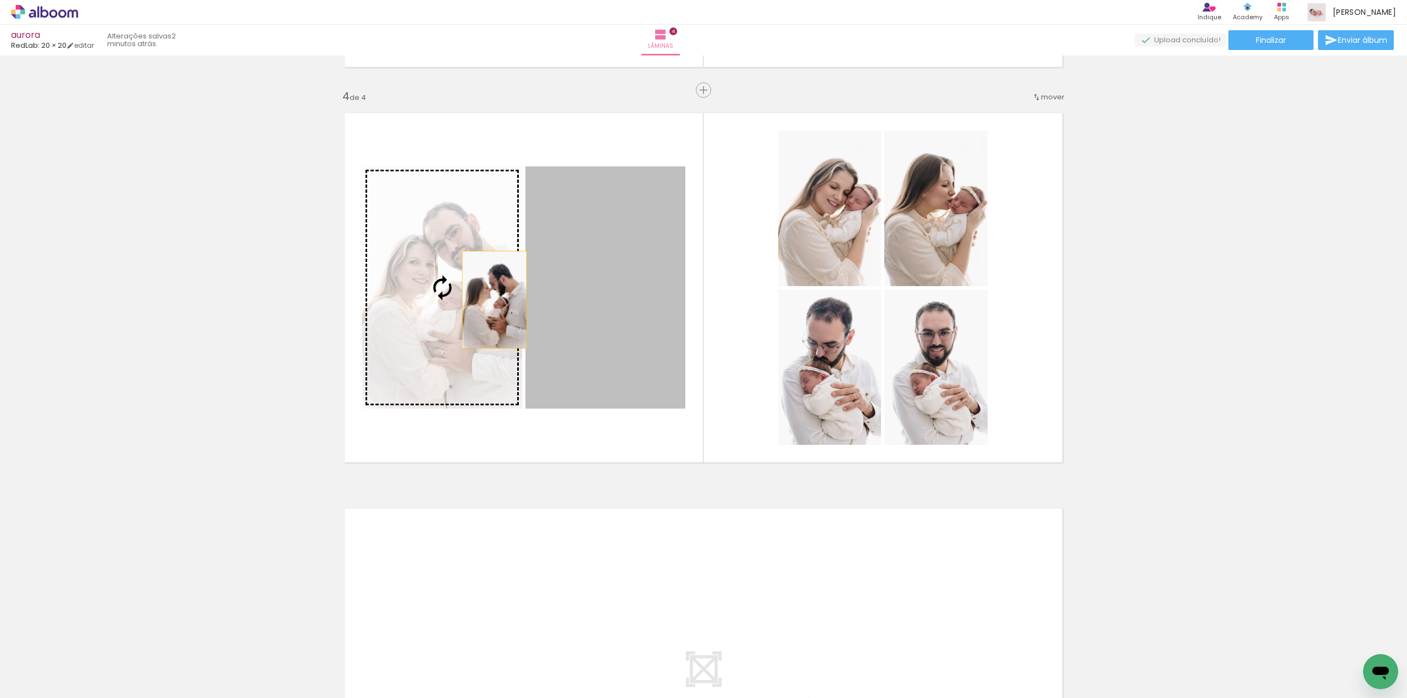
drag, startPoint x: 618, startPoint y: 312, endPoint x: 490, endPoint y: 299, distance: 128.1
click at [0, 0] on slot at bounding box center [0, 0] width 0 height 0
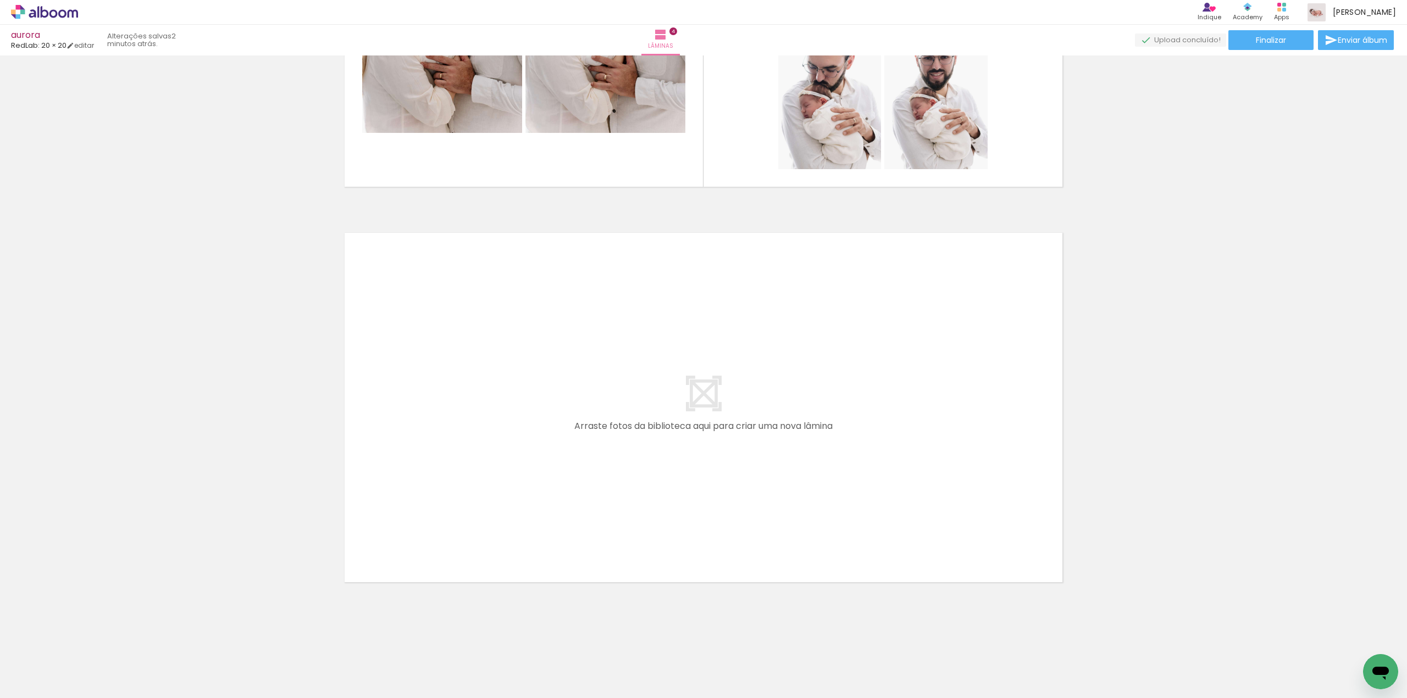
scroll to position [0, 1942]
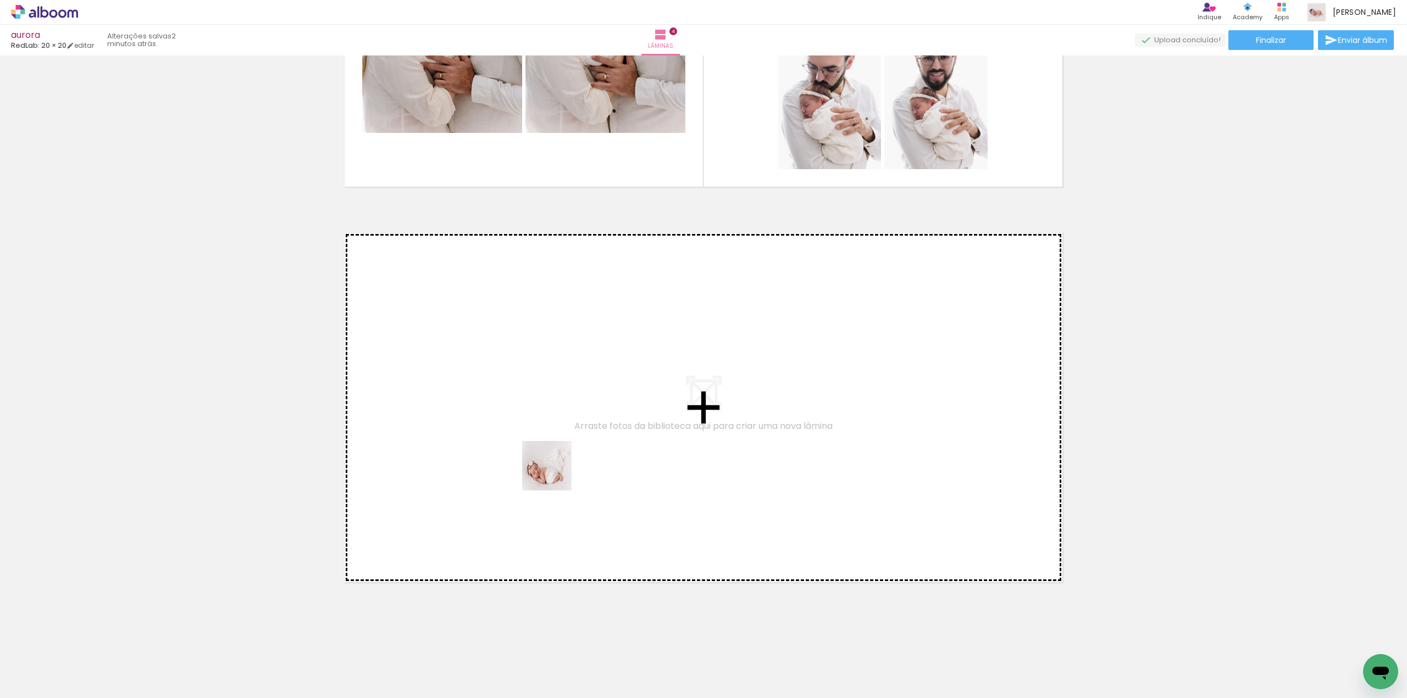
drag, startPoint x: 579, startPoint y: 671, endPoint x: 555, endPoint y: 468, distance: 205.2
click at [555, 468] on quentale-workspace at bounding box center [703, 349] width 1407 height 698
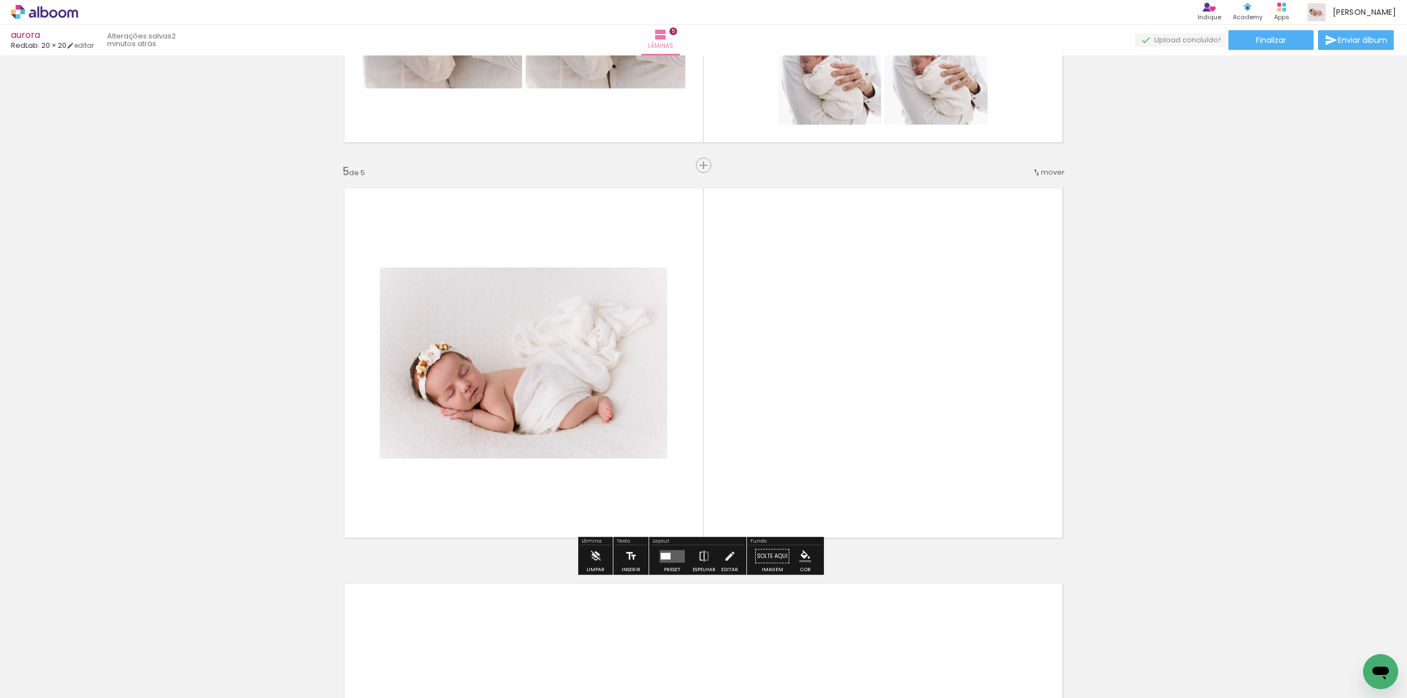
scroll to position [1511, 0]
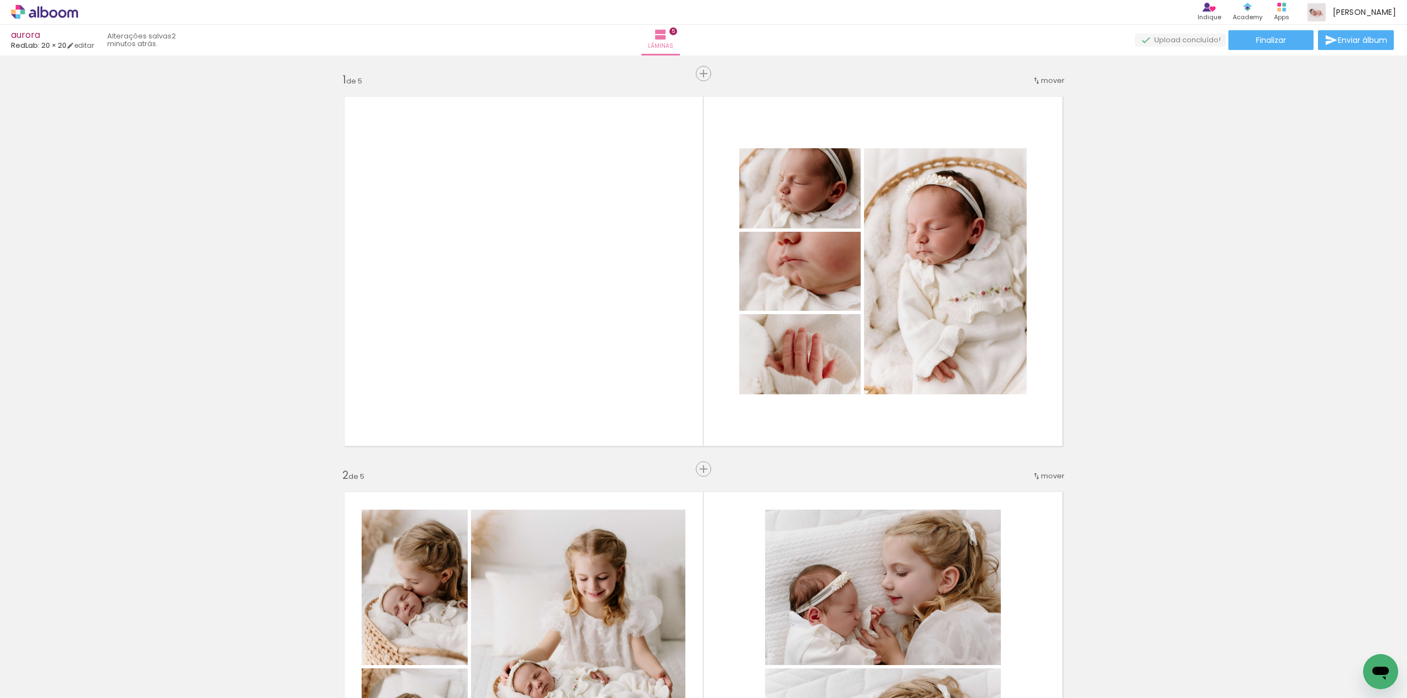
scroll to position [0, 1942]
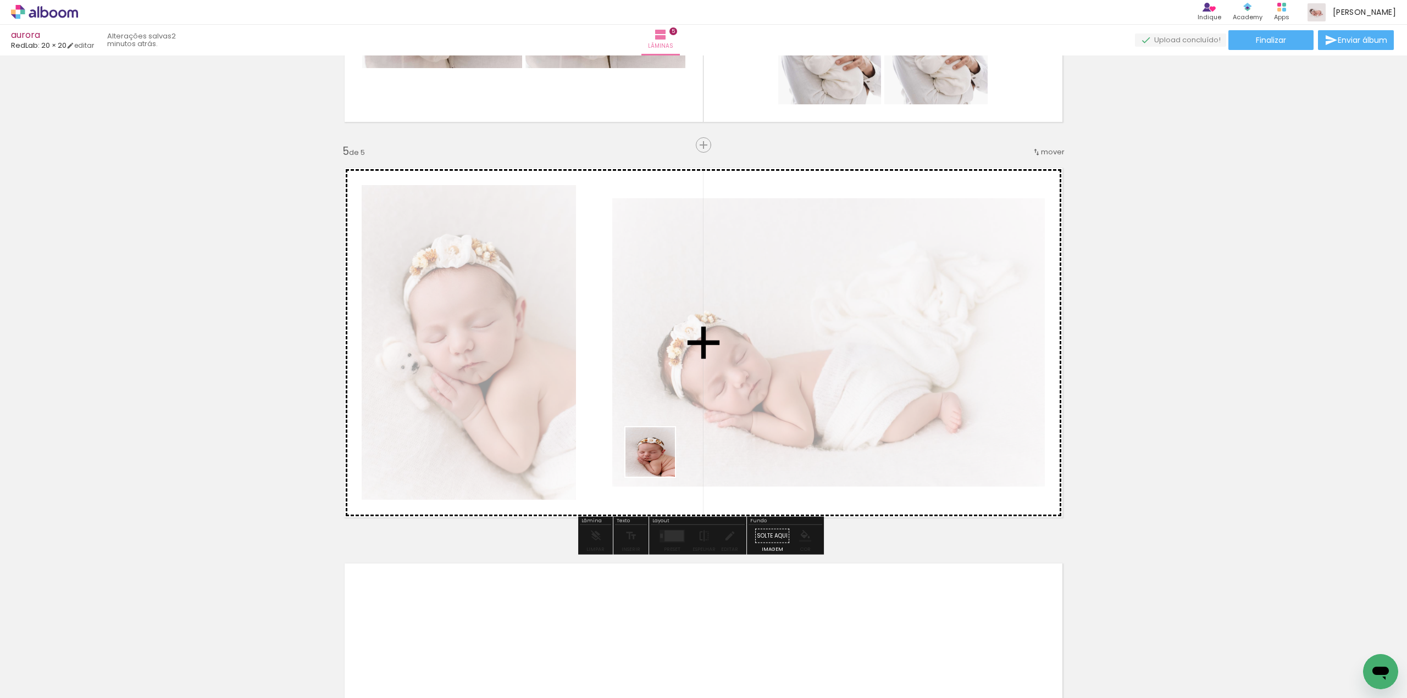
drag, startPoint x: 757, startPoint y: 672, endPoint x: 654, endPoint y: 454, distance: 240.6
click at [654, 454] on quentale-workspace at bounding box center [703, 349] width 1407 height 698
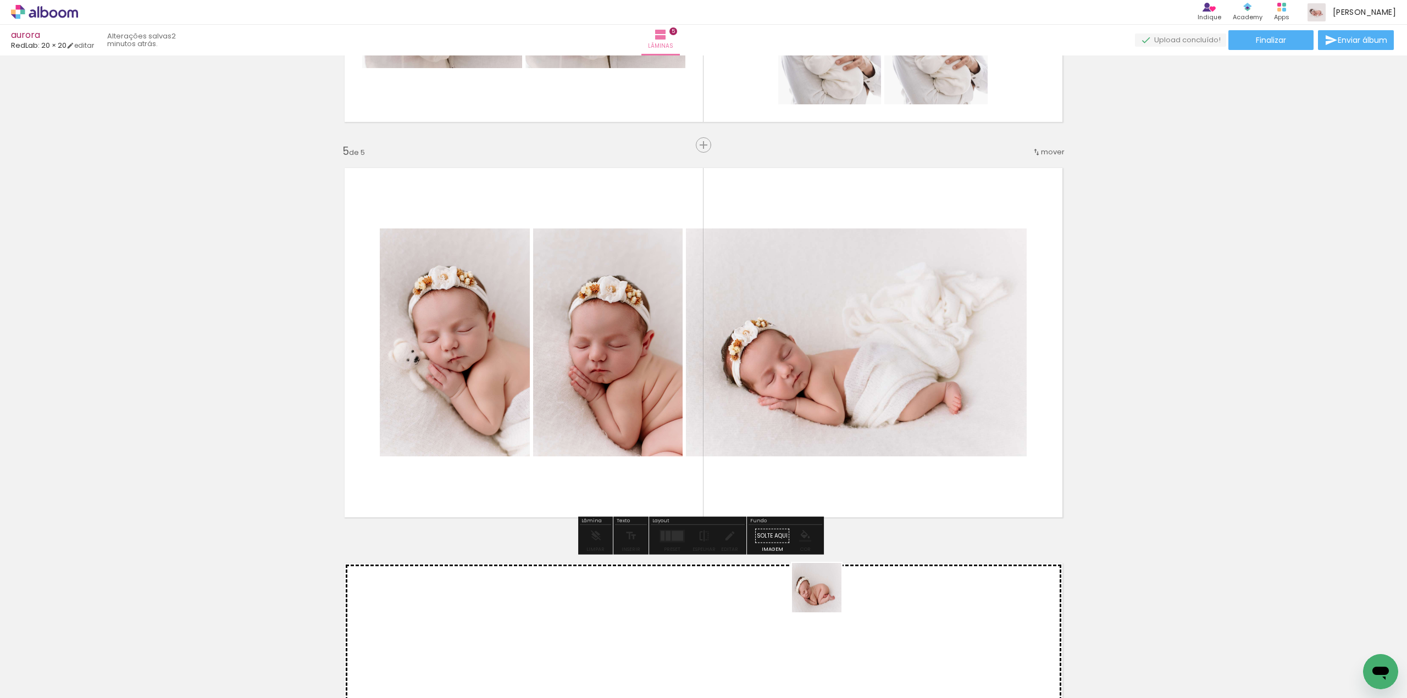
drag, startPoint x: 830, startPoint y: 666, endPoint x: 806, endPoint y: 453, distance: 214.5
click at [804, 441] on quentale-workspace at bounding box center [703, 349] width 1407 height 698
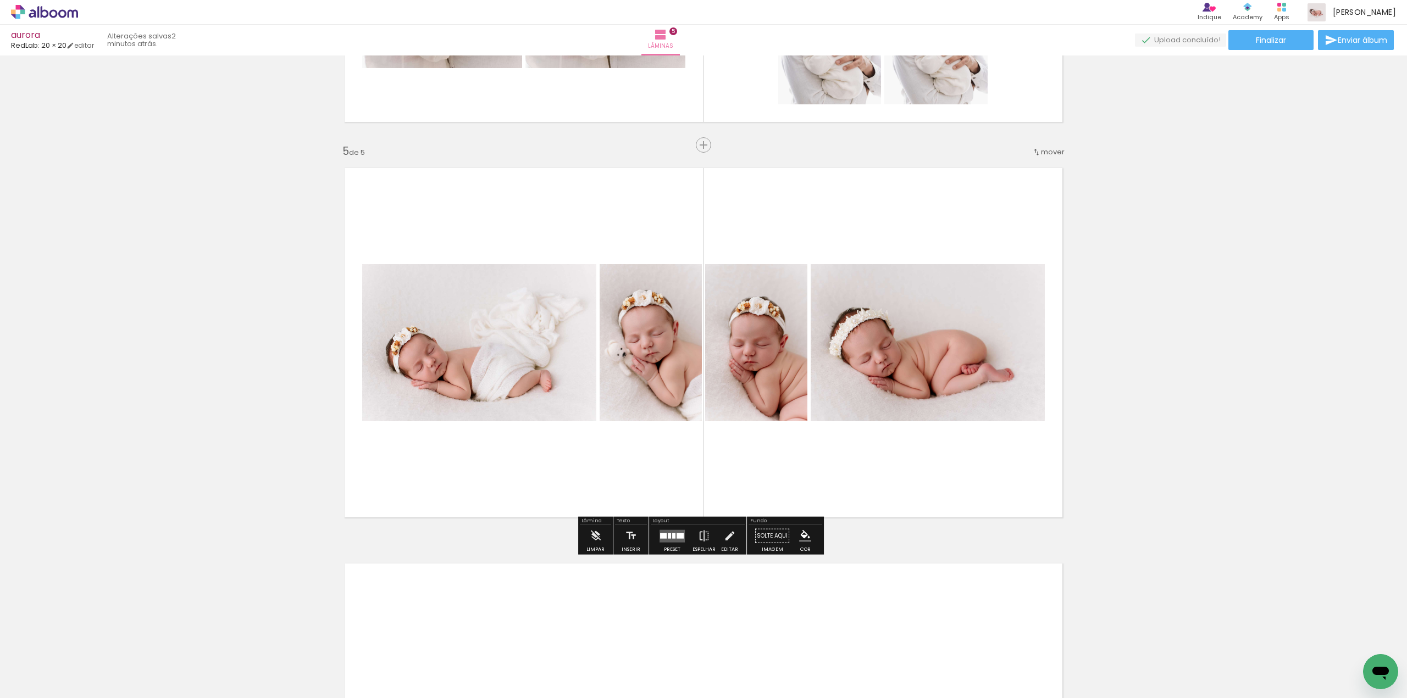
click at [673, 537] on div at bounding box center [673, 535] width 3 height 5
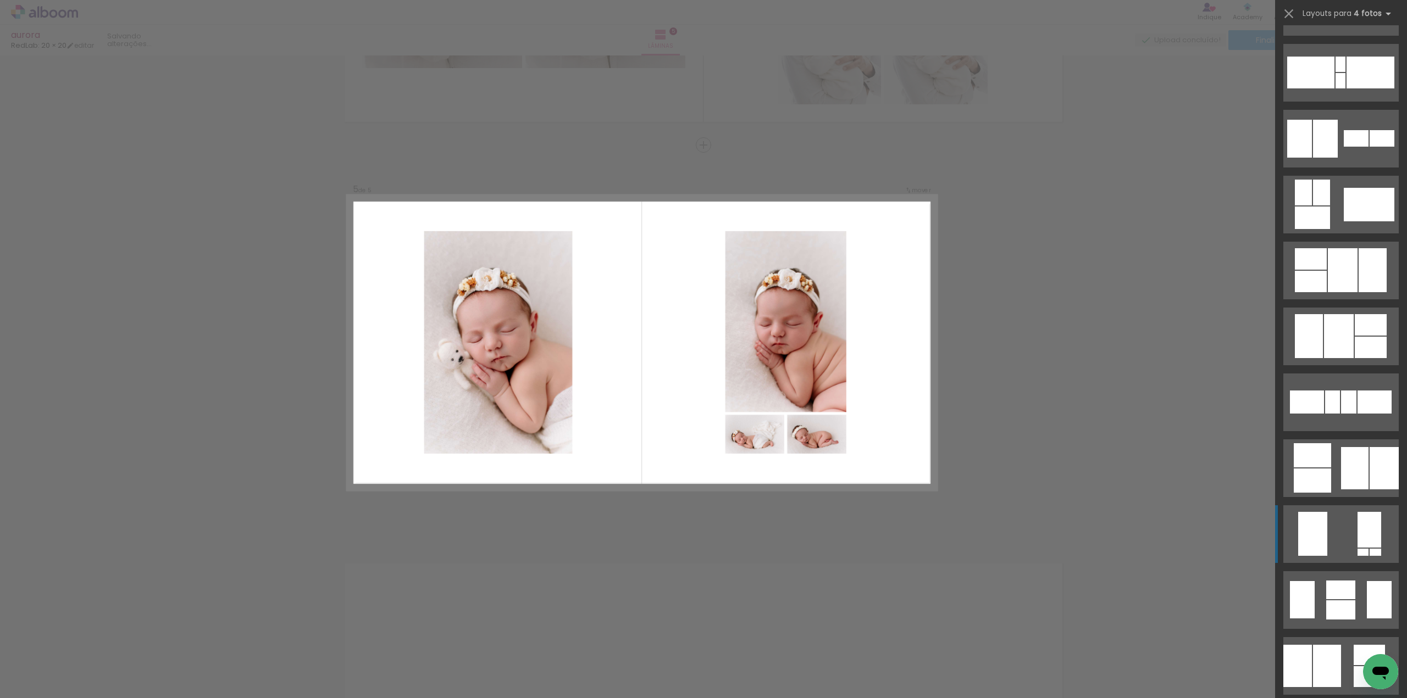
scroll to position [330, 0]
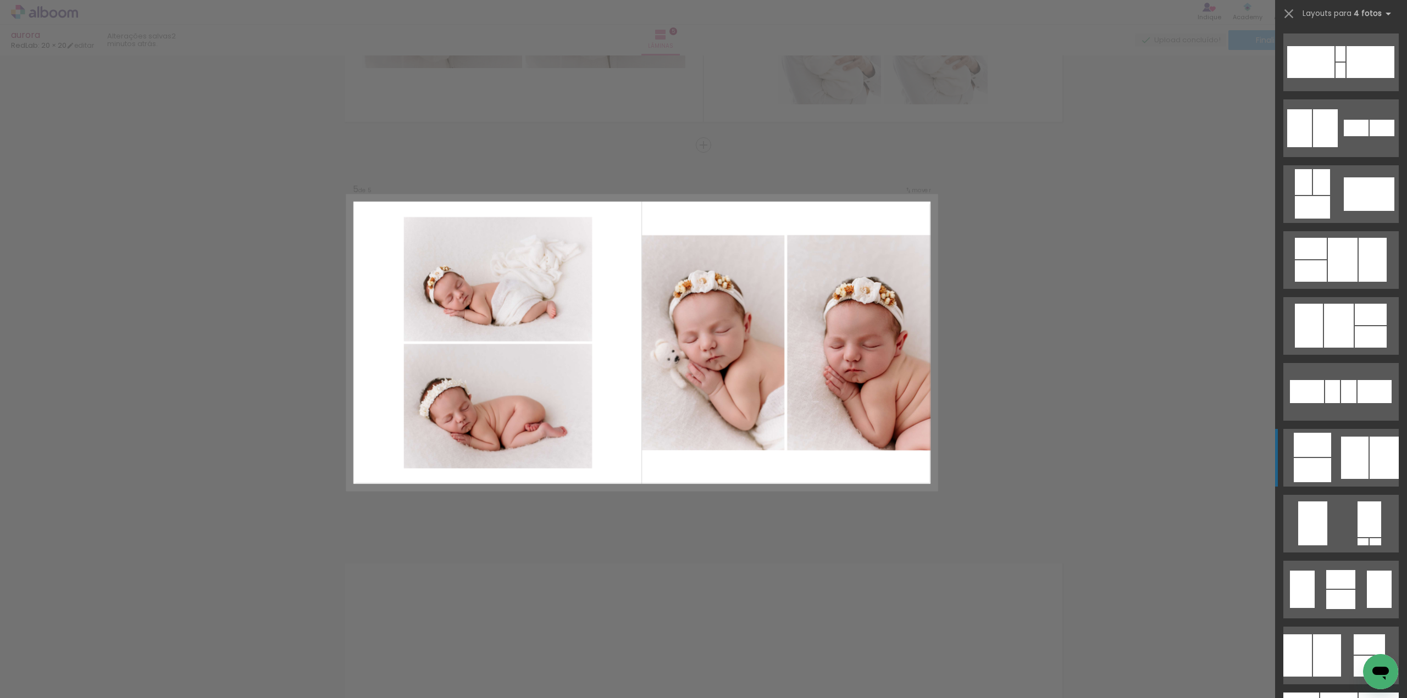
click at [1364, 459] on quentale-layouter at bounding box center [1340, 458] width 115 height 58
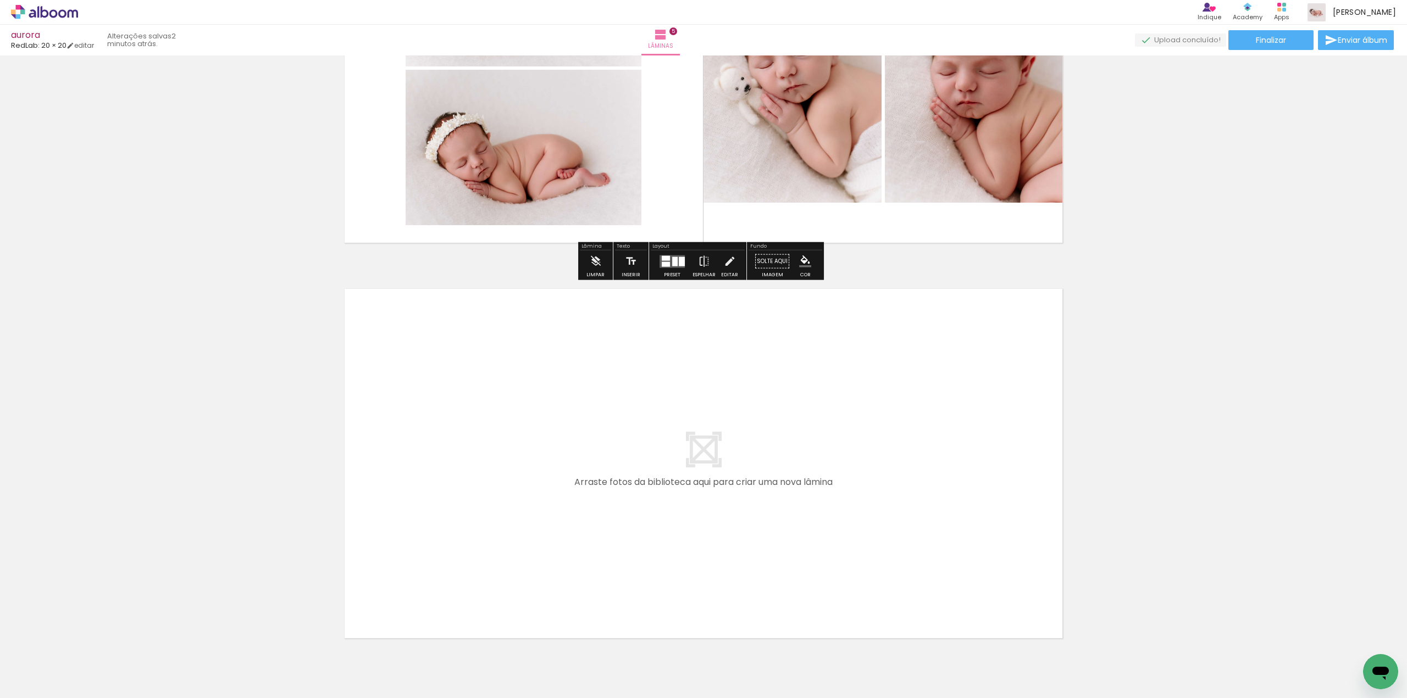
scroll to position [1786, 0]
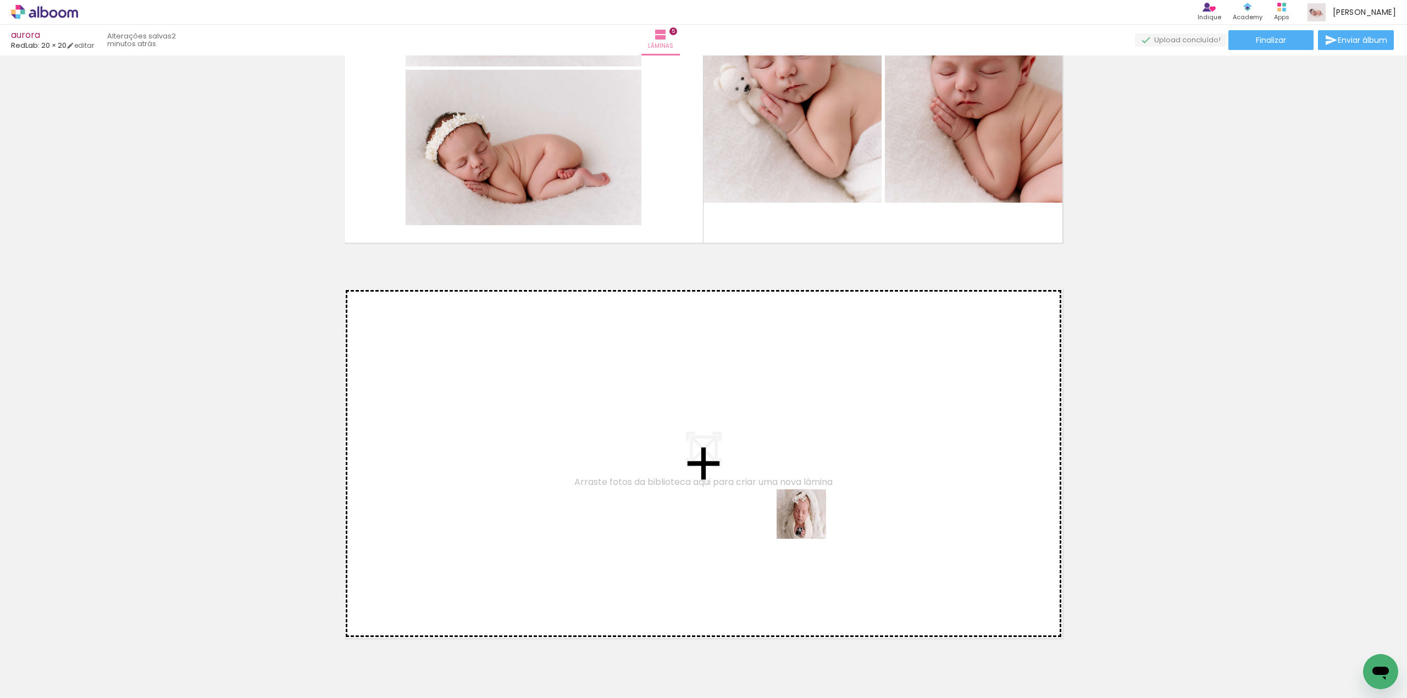
drag, startPoint x: 887, startPoint y: 663, endPoint x: 798, endPoint y: 505, distance: 181.6
click at [798, 505] on quentale-workspace at bounding box center [703, 349] width 1407 height 698
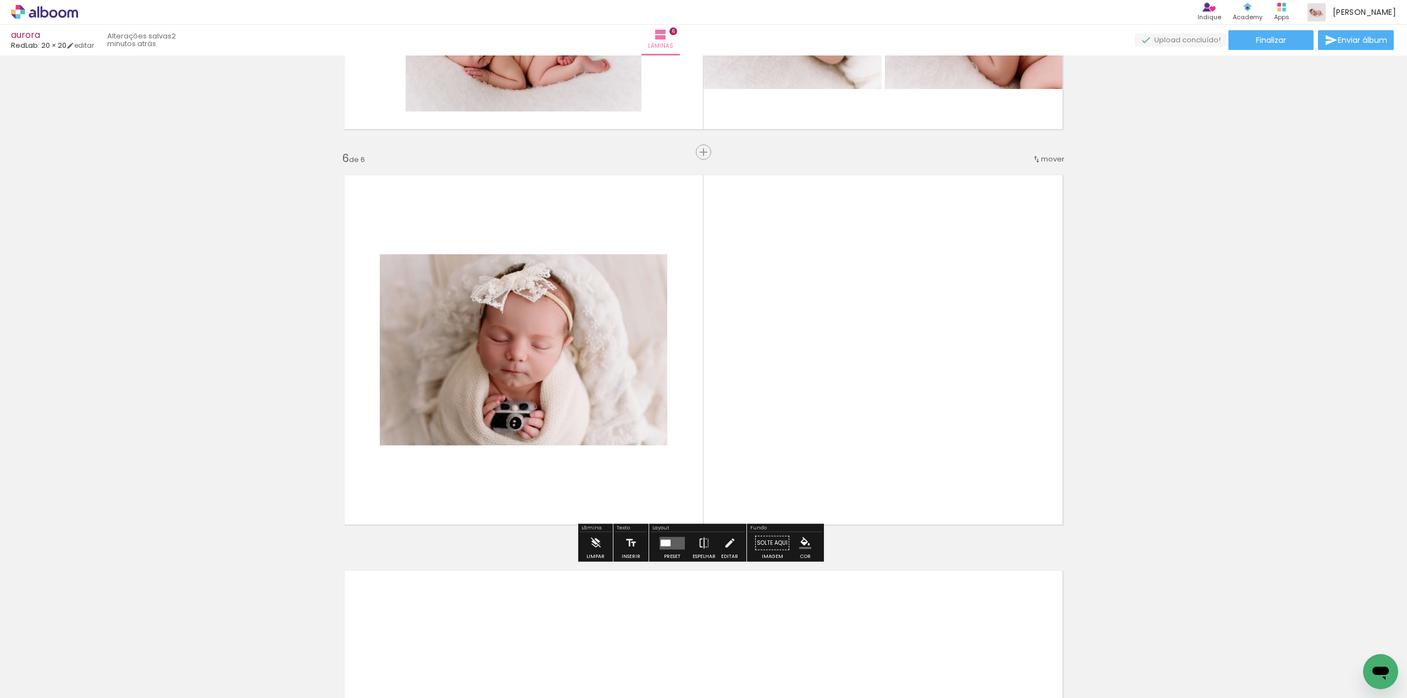
scroll to position [1907, 0]
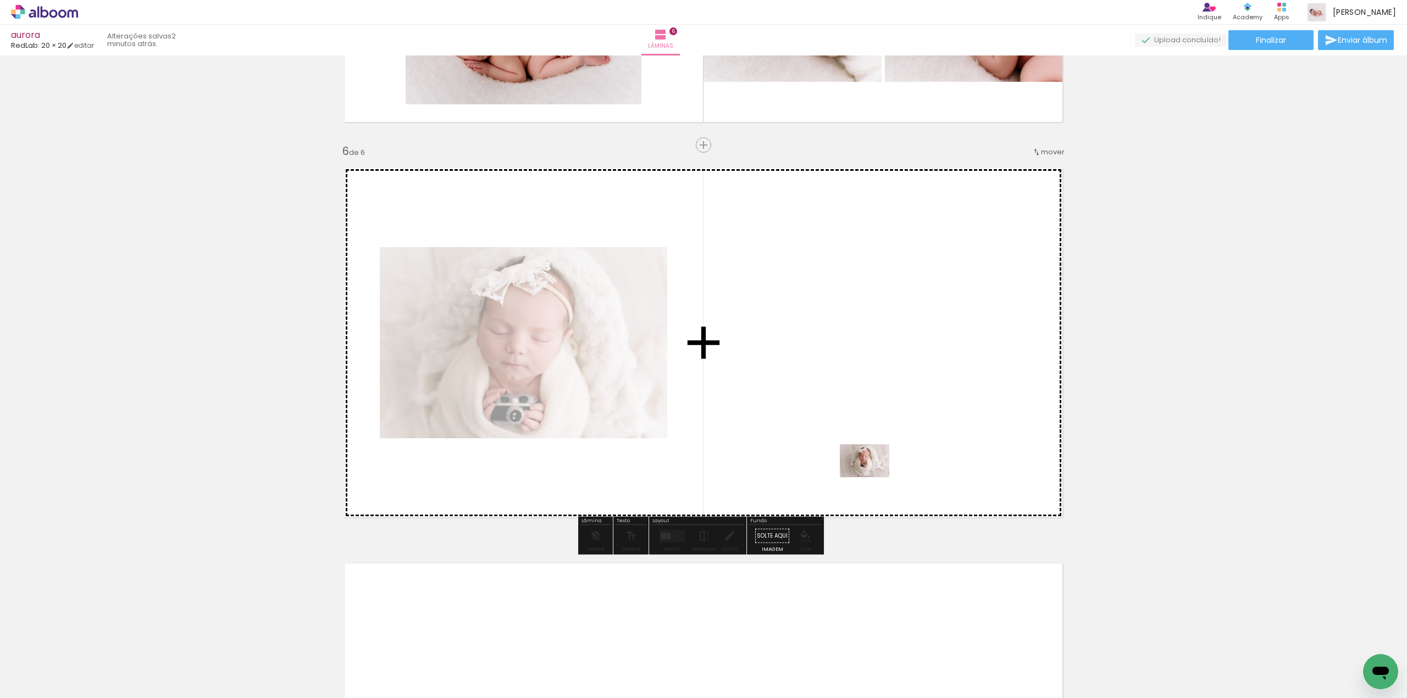
drag, startPoint x: 890, startPoint y: 527, endPoint x: 919, endPoint y: 548, distance: 36.0
click at [873, 478] on quentale-workspace at bounding box center [703, 349] width 1407 height 698
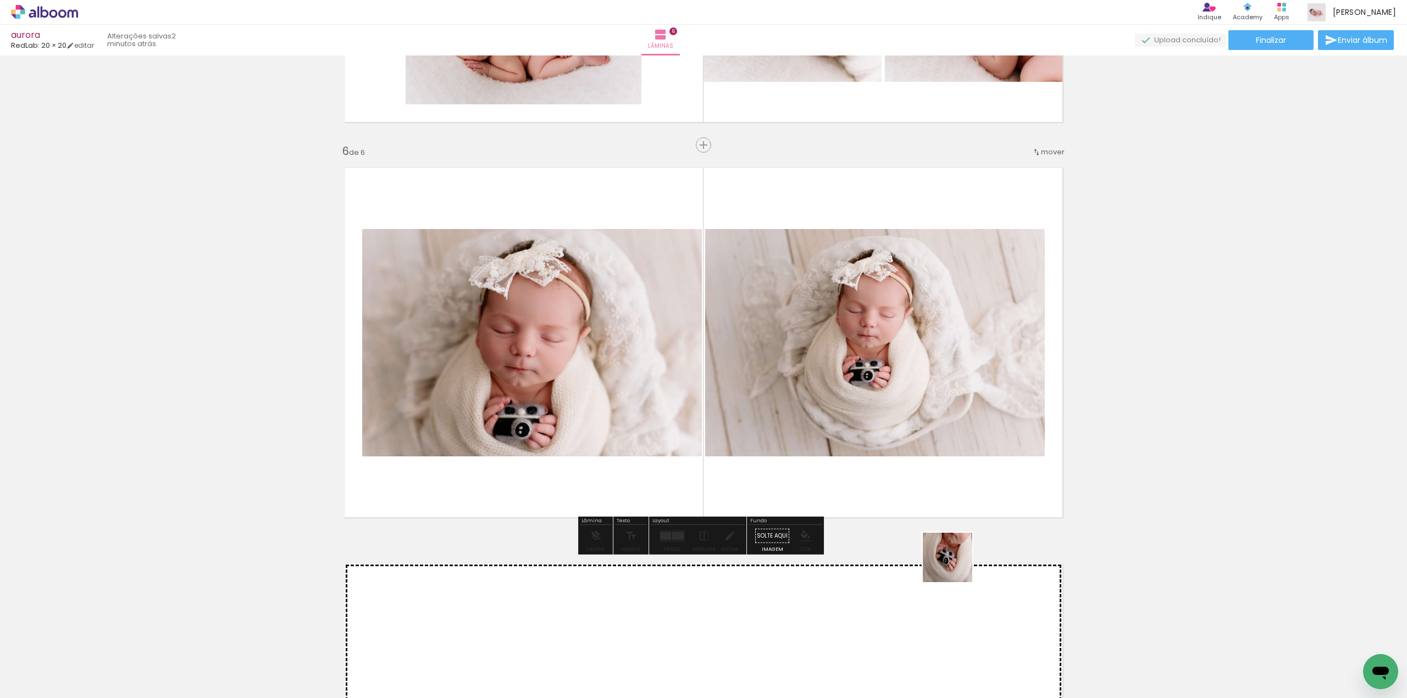
drag, startPoint x: 989, startPoint y: 648, endPoint x: 878, endPoint y: 453, distance: 224.4
click at [874, 443] on quentale-workspace at bounding box center [703, 349] width 1407 height 698
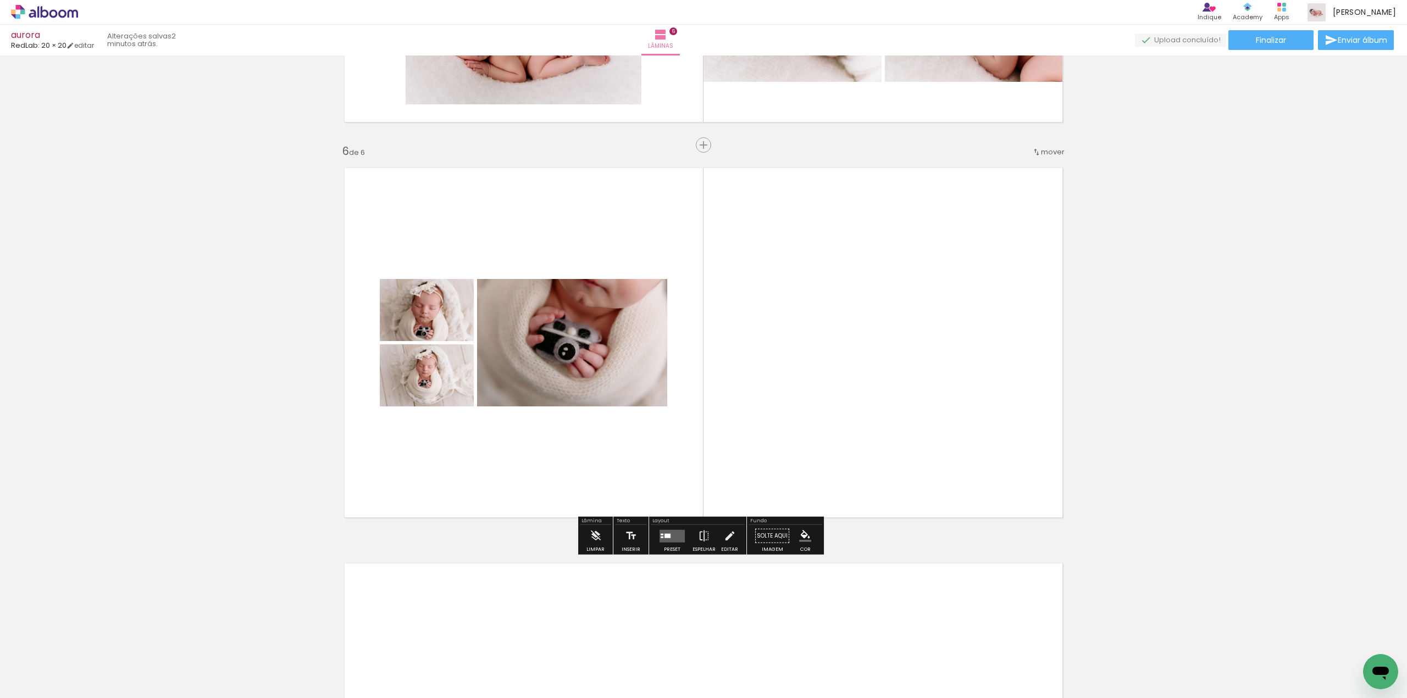
click at [667, 535] on div at bounding box center [667, 536] width 6 height 4
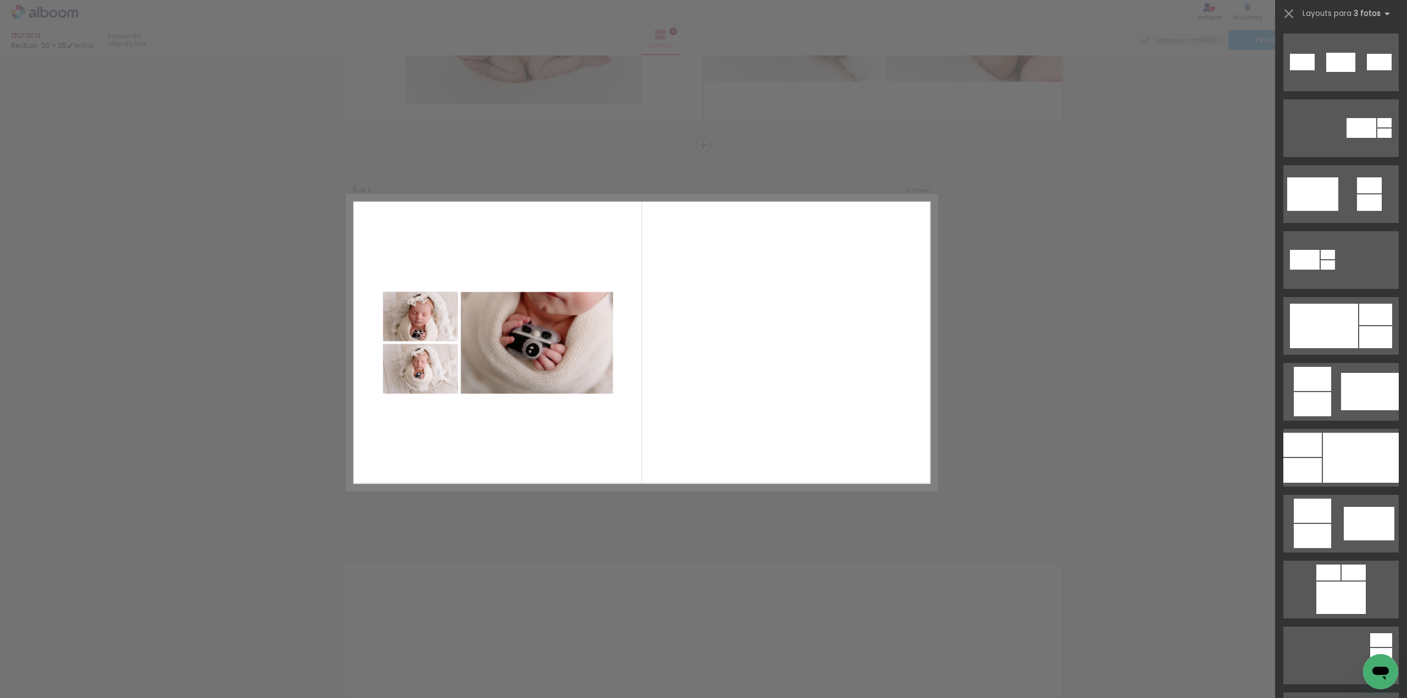
scroll to position [0, 0]
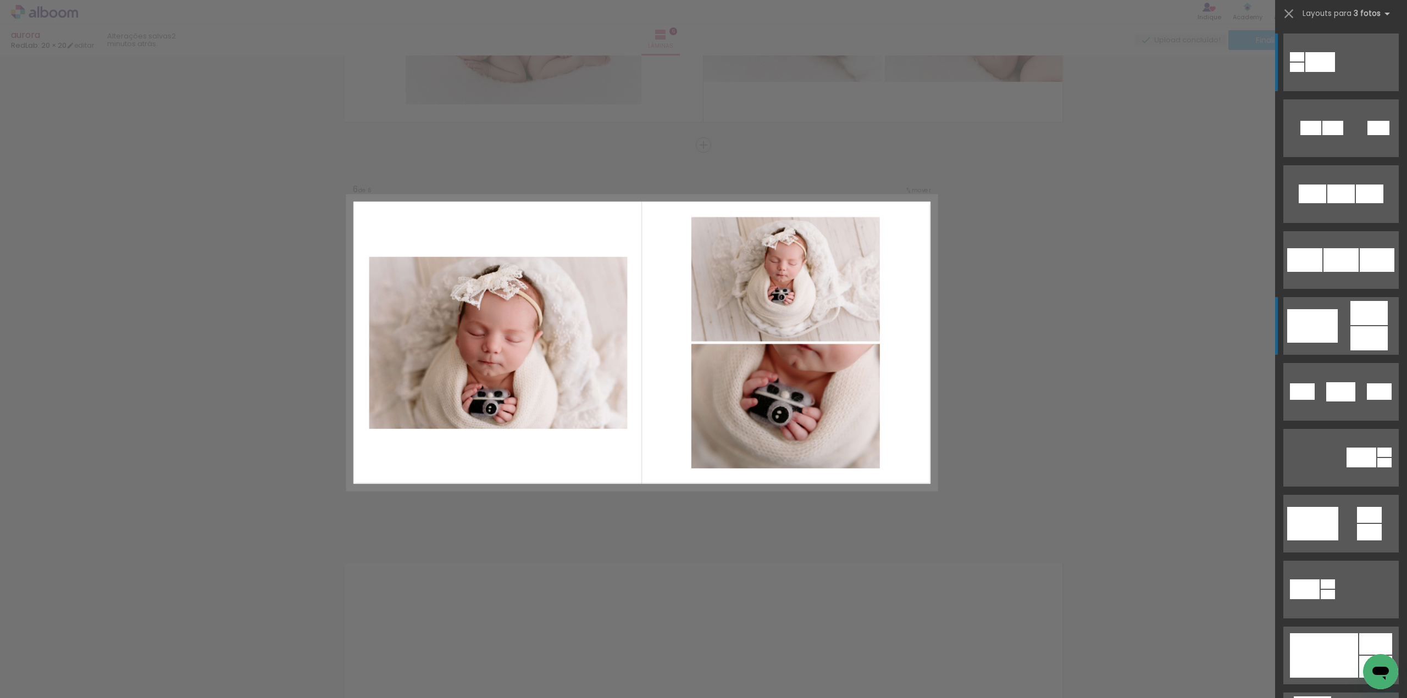
click at [1365, 328] on div at bounding box center [1368, 338] width 37 height 24
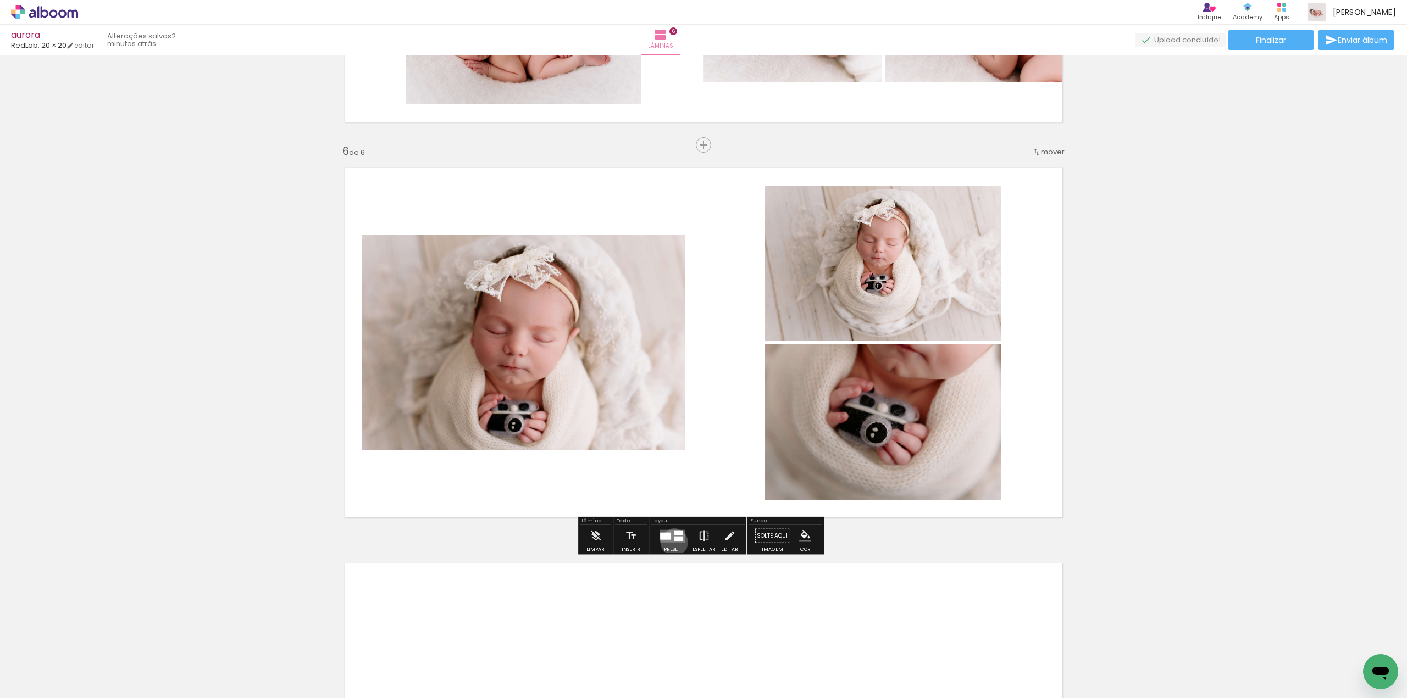
click at [671, 542] on div at bounding box center [672, 536] width 30 height 22
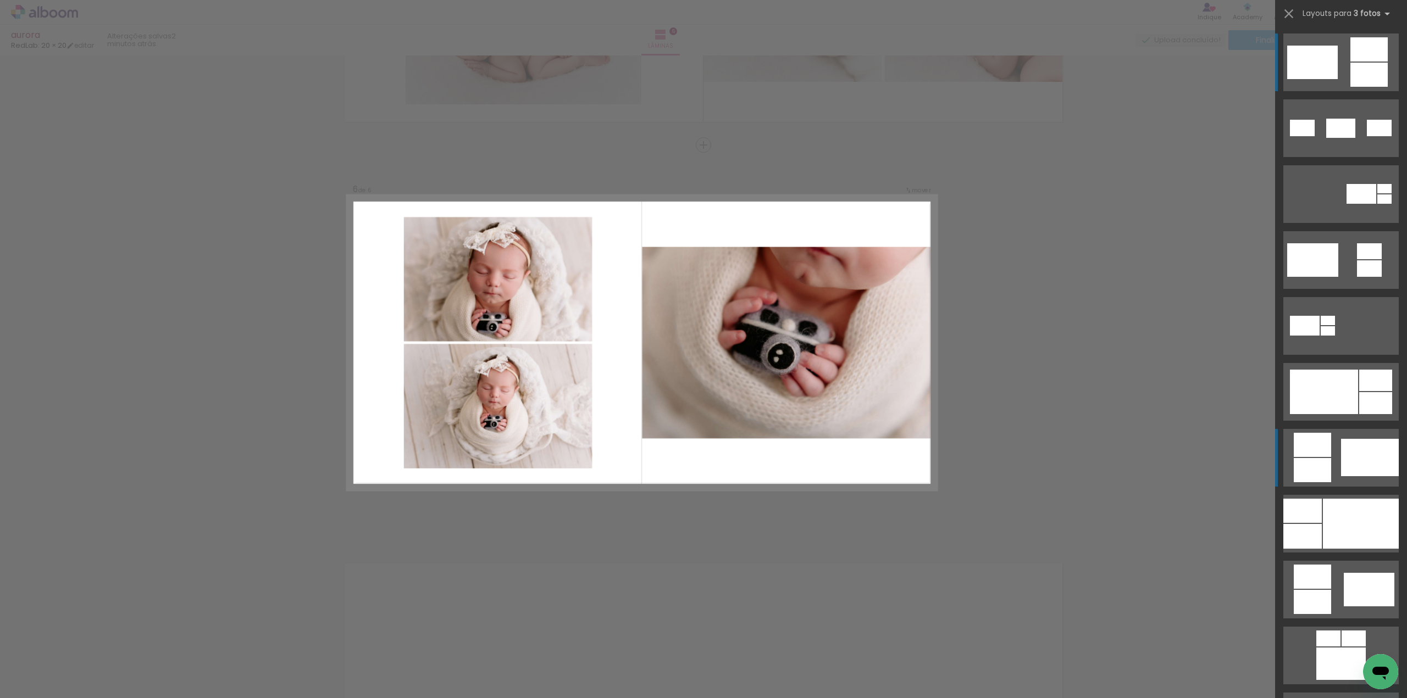
scroll to position [538, 0]
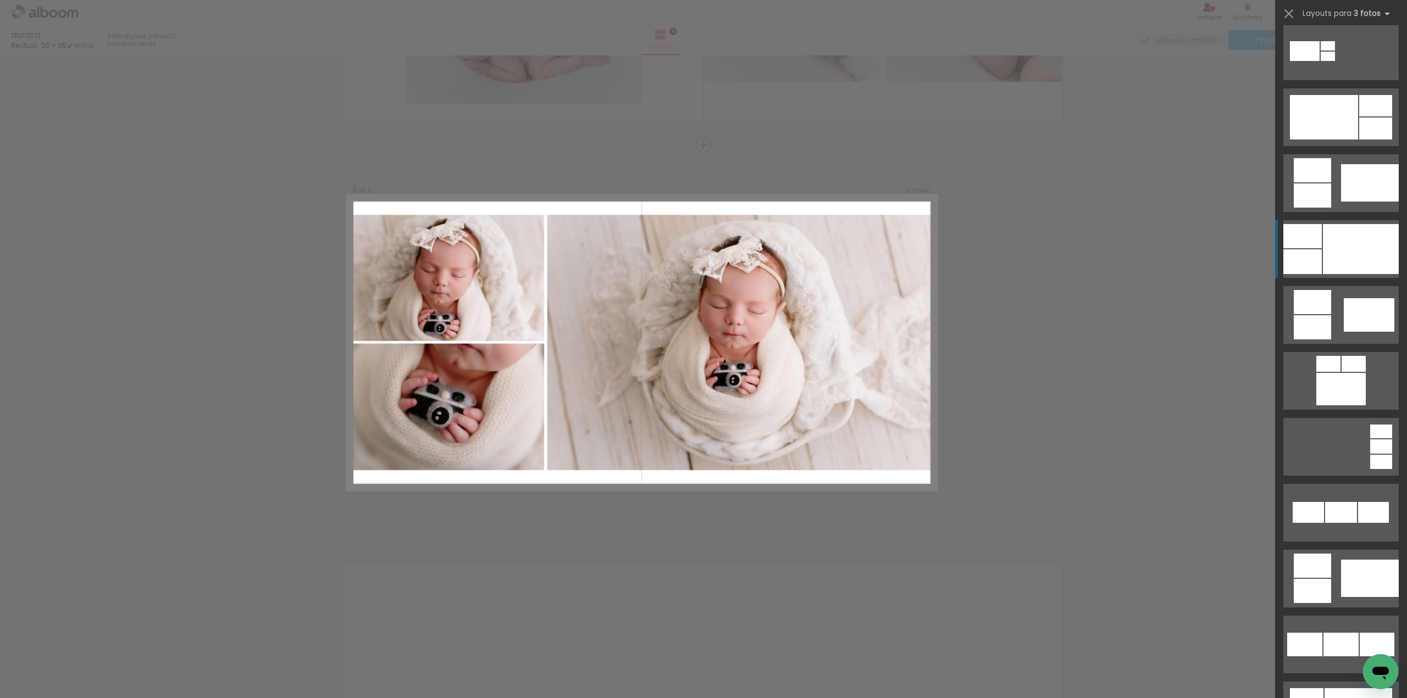
click at [1351, 252] on div at bounding box center [1361, 249] width 76 height 50
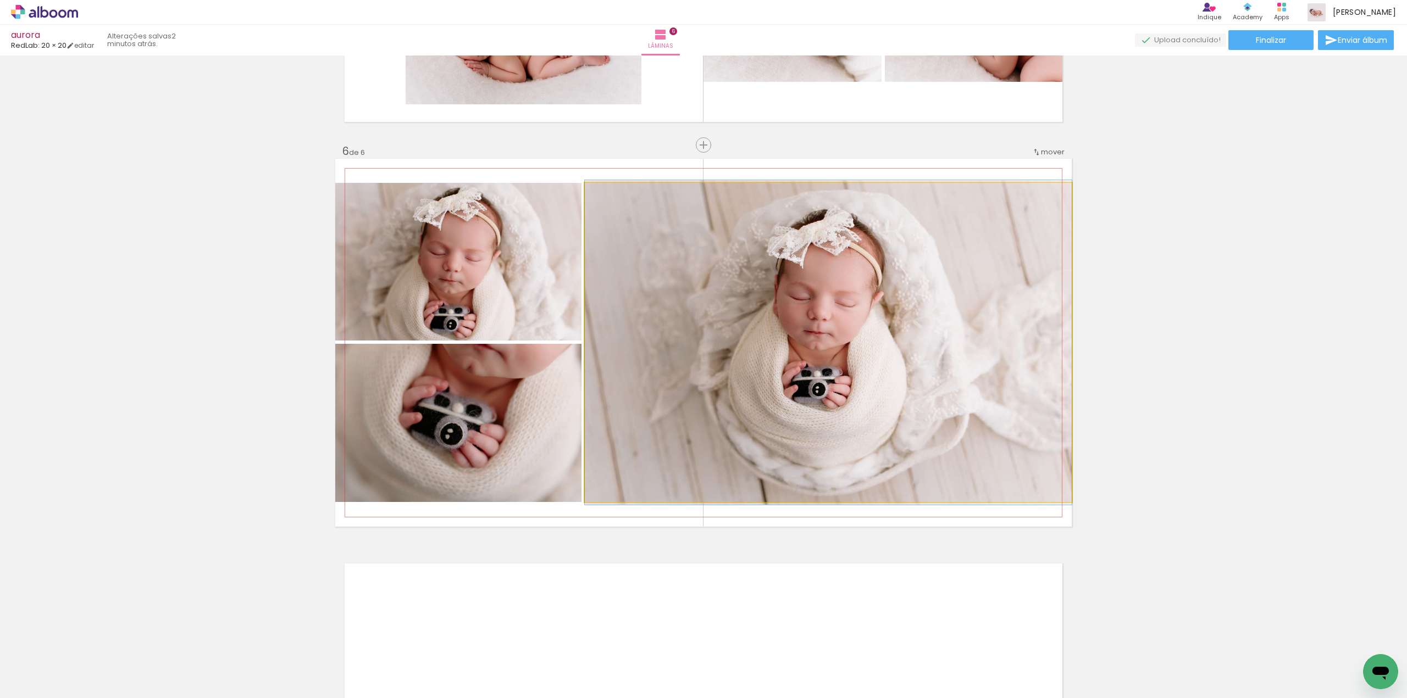
drag, startPoint x: 785, startPoint y: 337, endPoint x: 798, endPoint y: 337, distance: 12.6
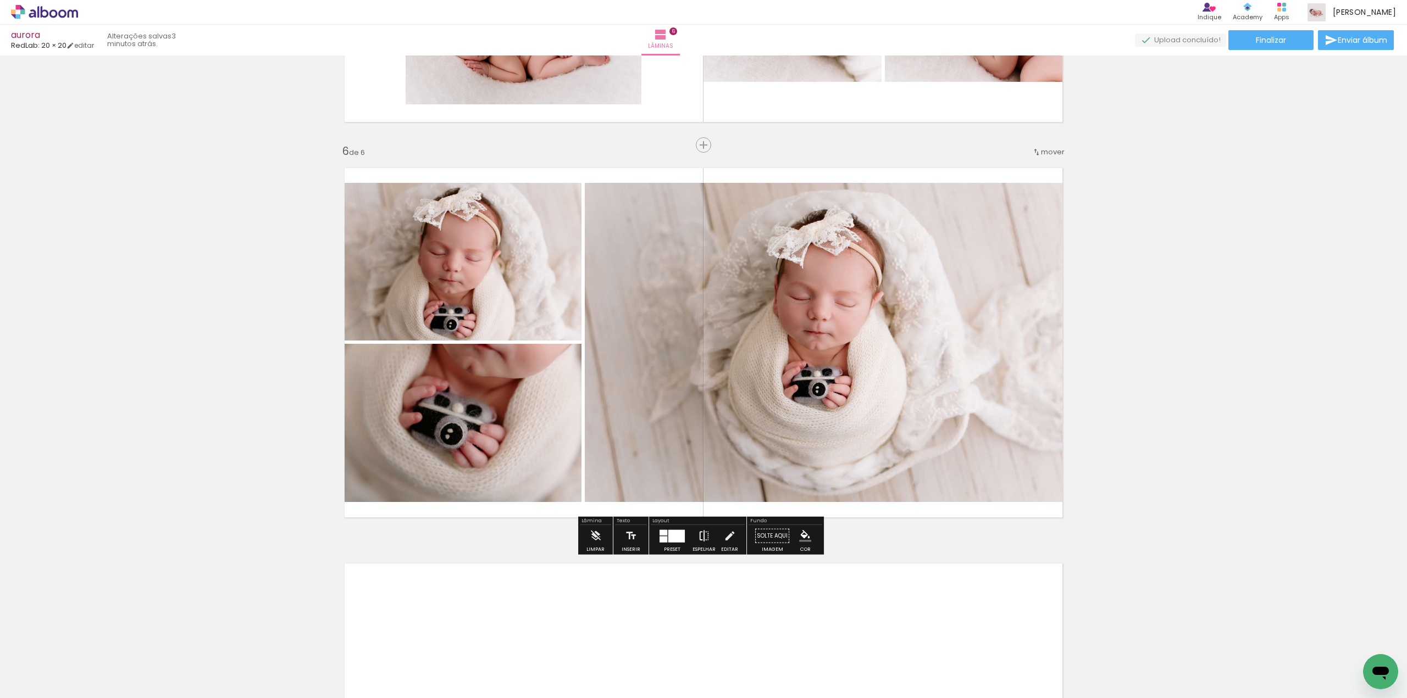
click at [706, 536] on iron-icon at bounding box center [704, 536] width 12 height 22
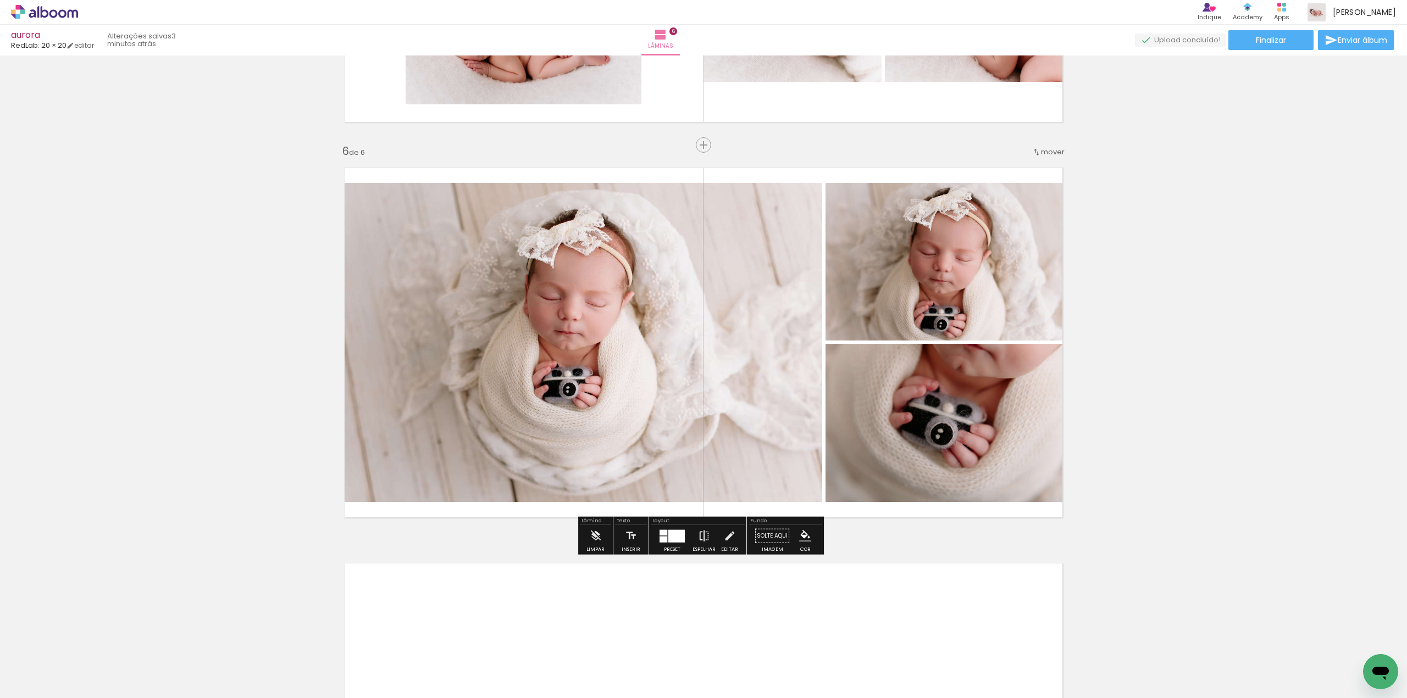
click at [706, 536] on iron-icon at bounding box center [704, 536] width 12 height 22
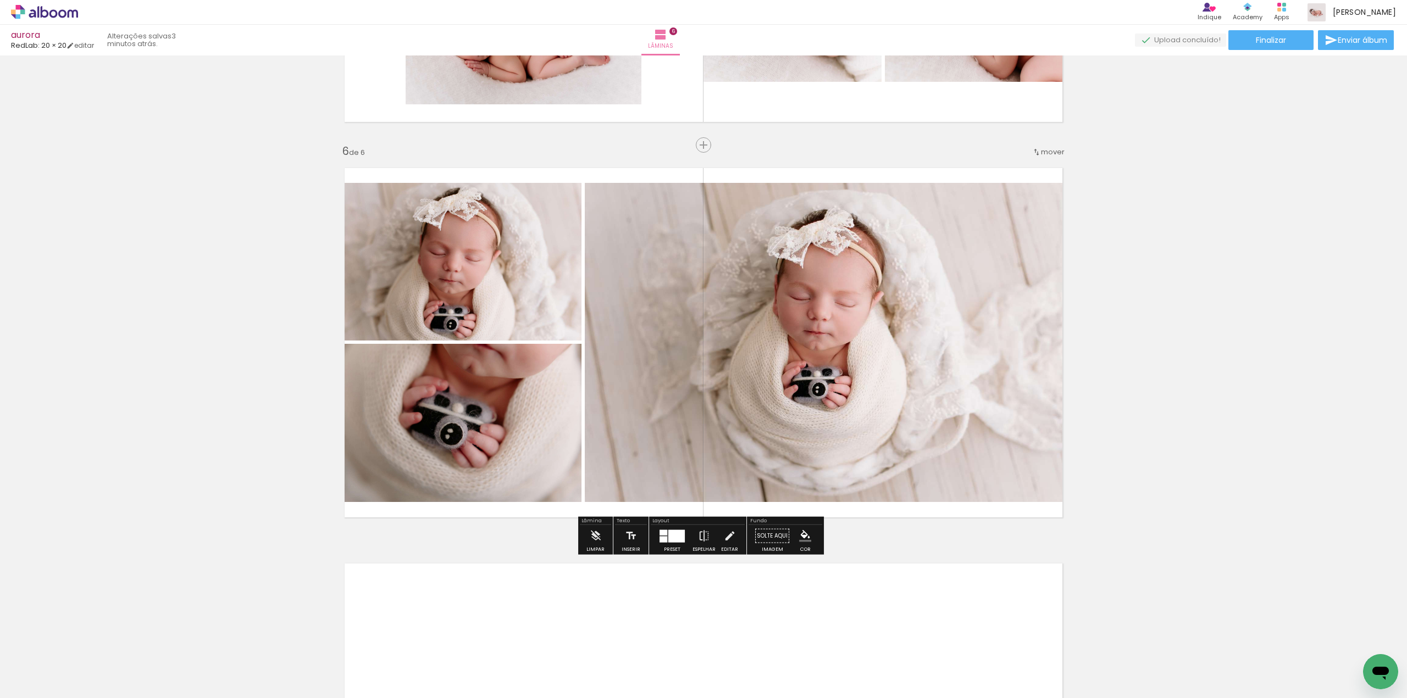
click at [1053, 376] on quentale-photo at bounding box center [828, 342] width 487 height 319
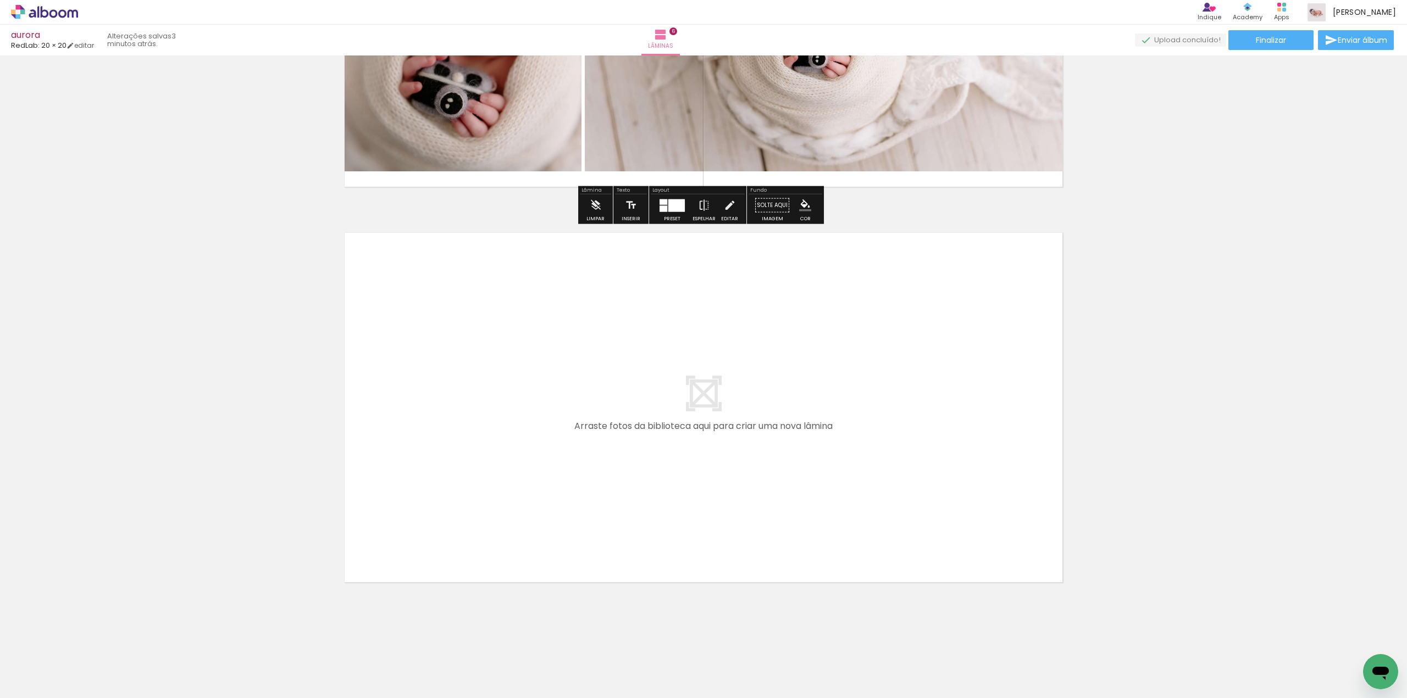
scroll to position [2237, 0]
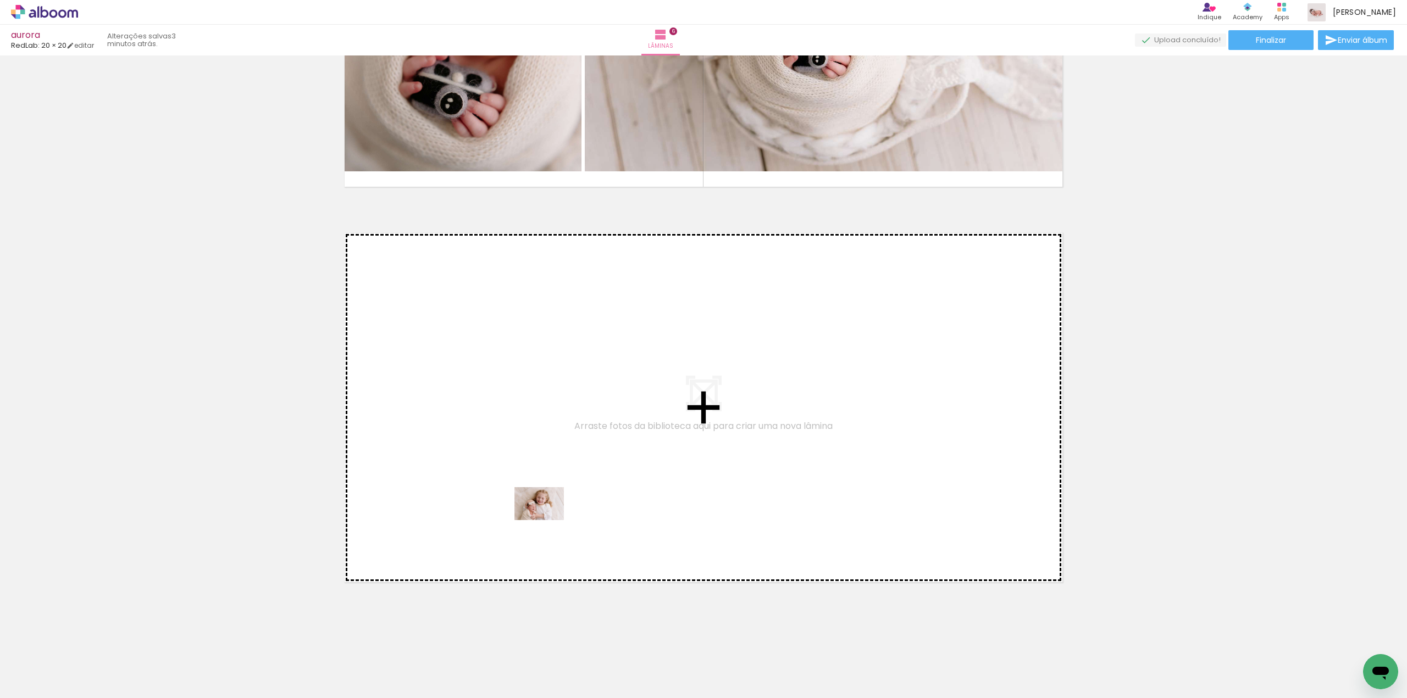
drag, startPoint x: 540, startPoint y: 672, endPoint x: 547, endPoint y: 520, distance: 151.8
click at [547, 520] on quentale-workspace at bounding box center [703, 349] width 1407 height 698
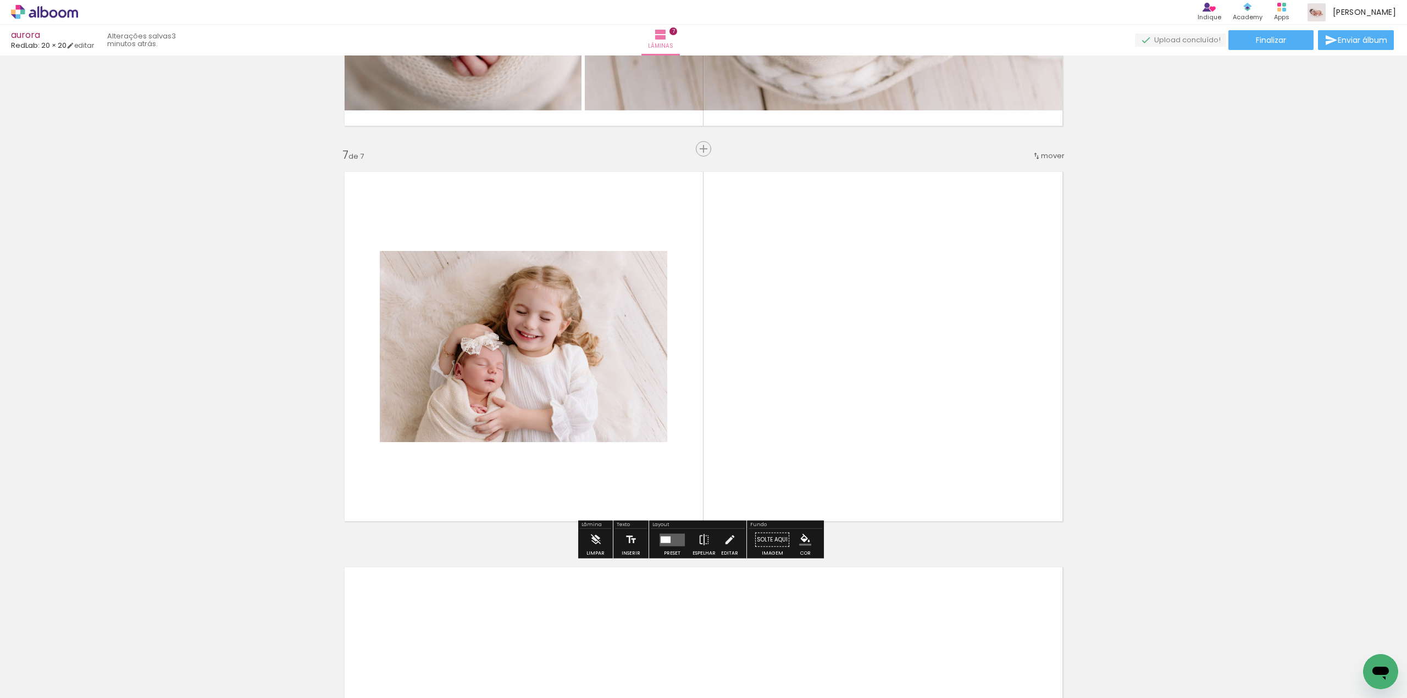
scroll to position [2302, 0]
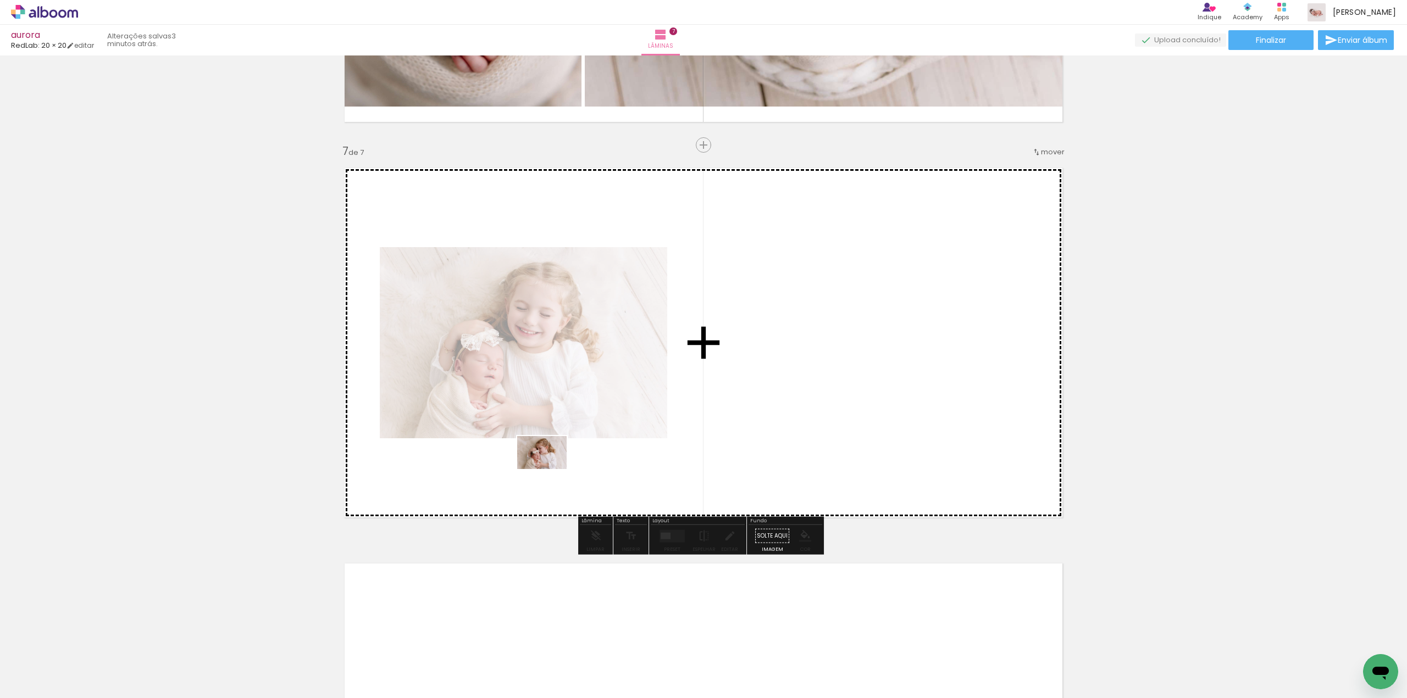
drag, startPoint x: 605, startPoint y: 655, endPoint x: 550, endPoint y: 469, distance: 194.4
click at [550, 469] on quentale-workspace at bounding box center [703, 349] width 1407 height 698
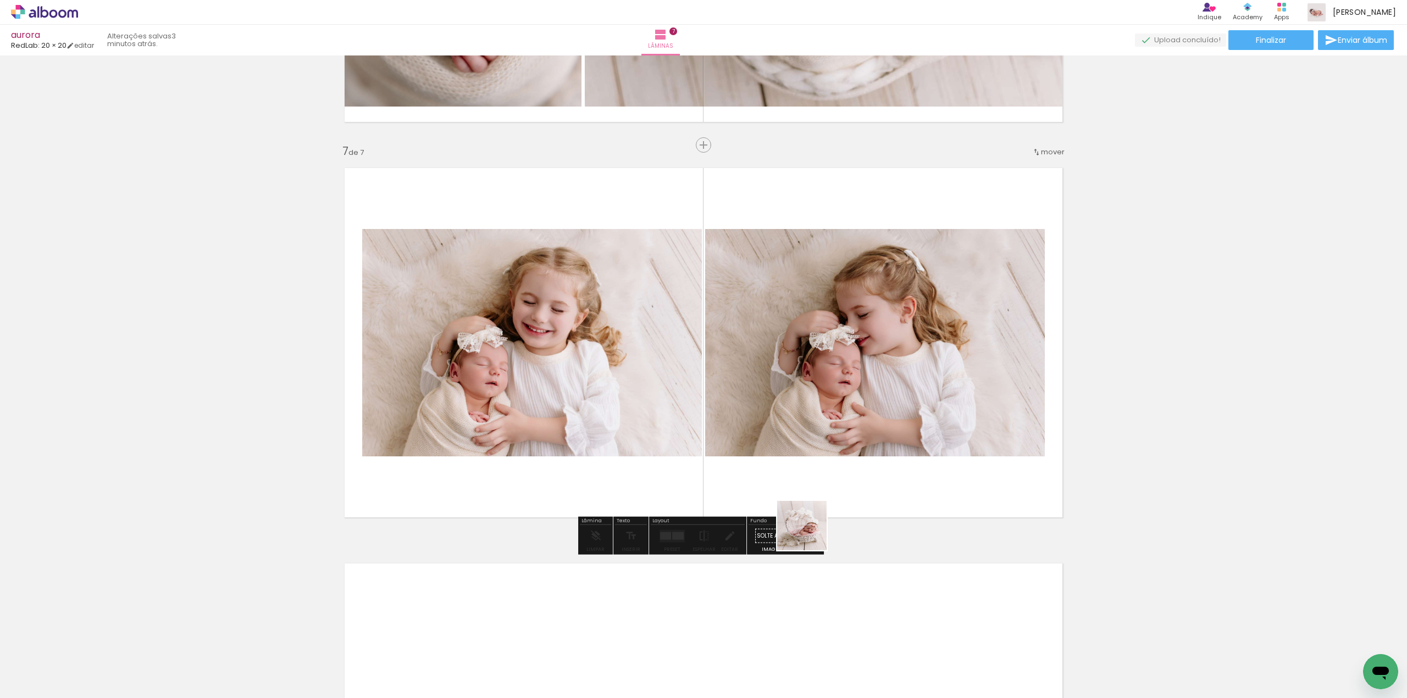
drag, startPoint x: 806, startPoint y: 608, endPoint x: 811, endPoint y: 463, distance: 145.1
click at [811, 463] on quentale-workspace at bounding box center [703, 349] width 1407 height 698
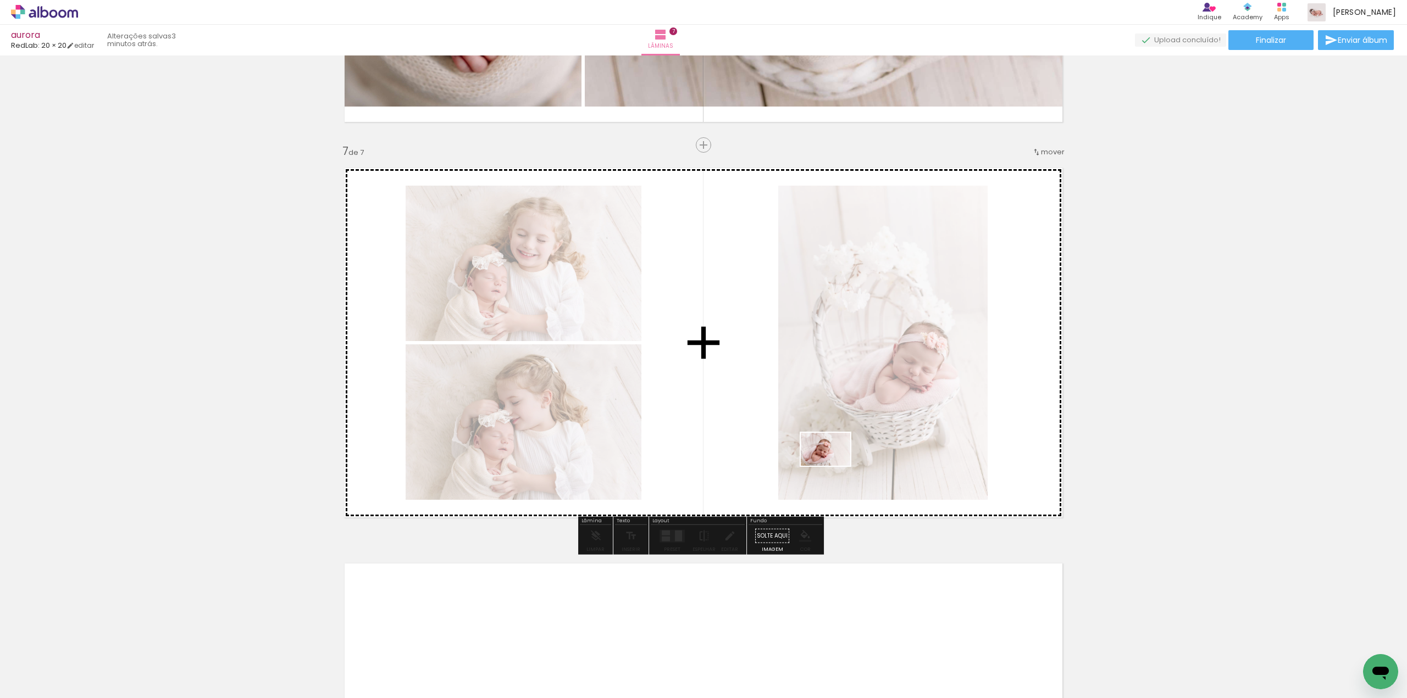
drag, startPoint x: 856, startPoint y: 599, endPoint x: 834, endPoint y: 466, distance: 135.4
click at [834, 466] on quentale-workspace at bounding box center [703, 349] width 1407 height 698
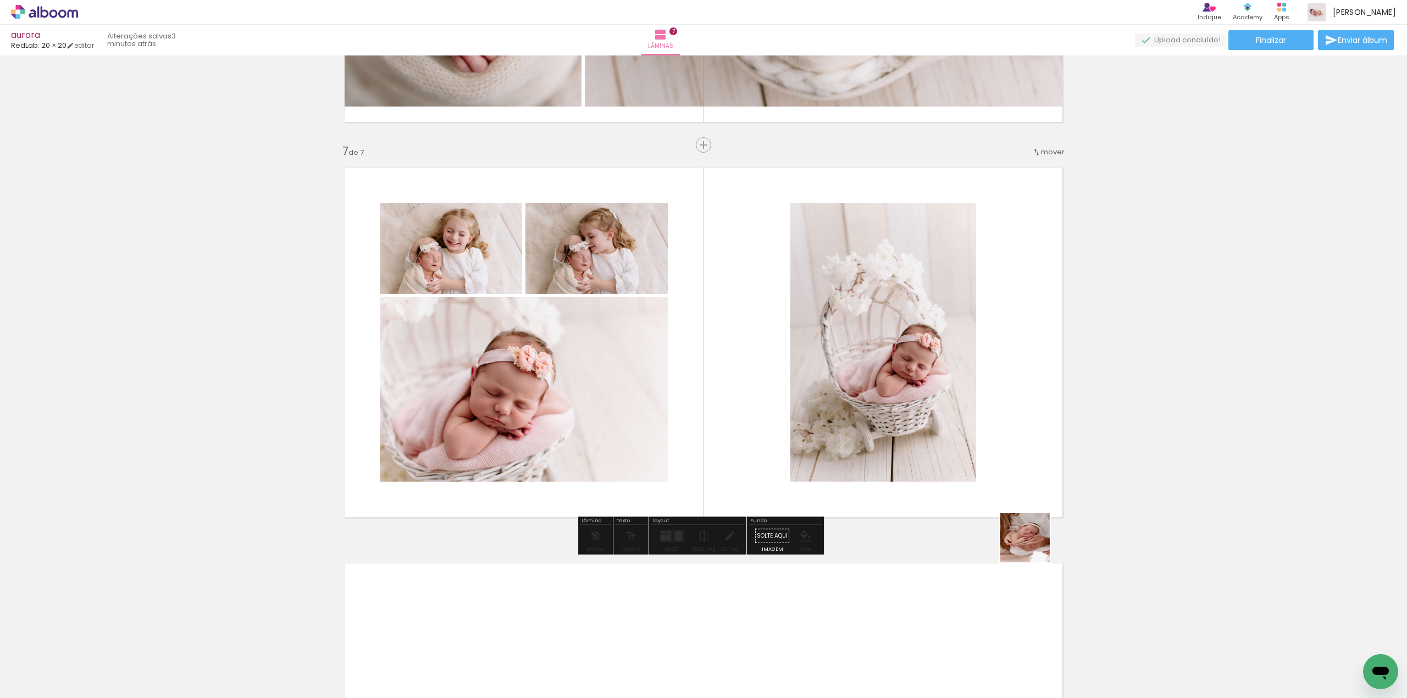
drag, startPoint x: 1157, startPoint y: 668, endPoint x: 861, endPoint y: 467, distance: 357.2
click at [859, 465] on quentale-workspace at bounding box center [703, 349] width 1407 height 698
